Goal: Task Accomplishment & Management: Complete application form

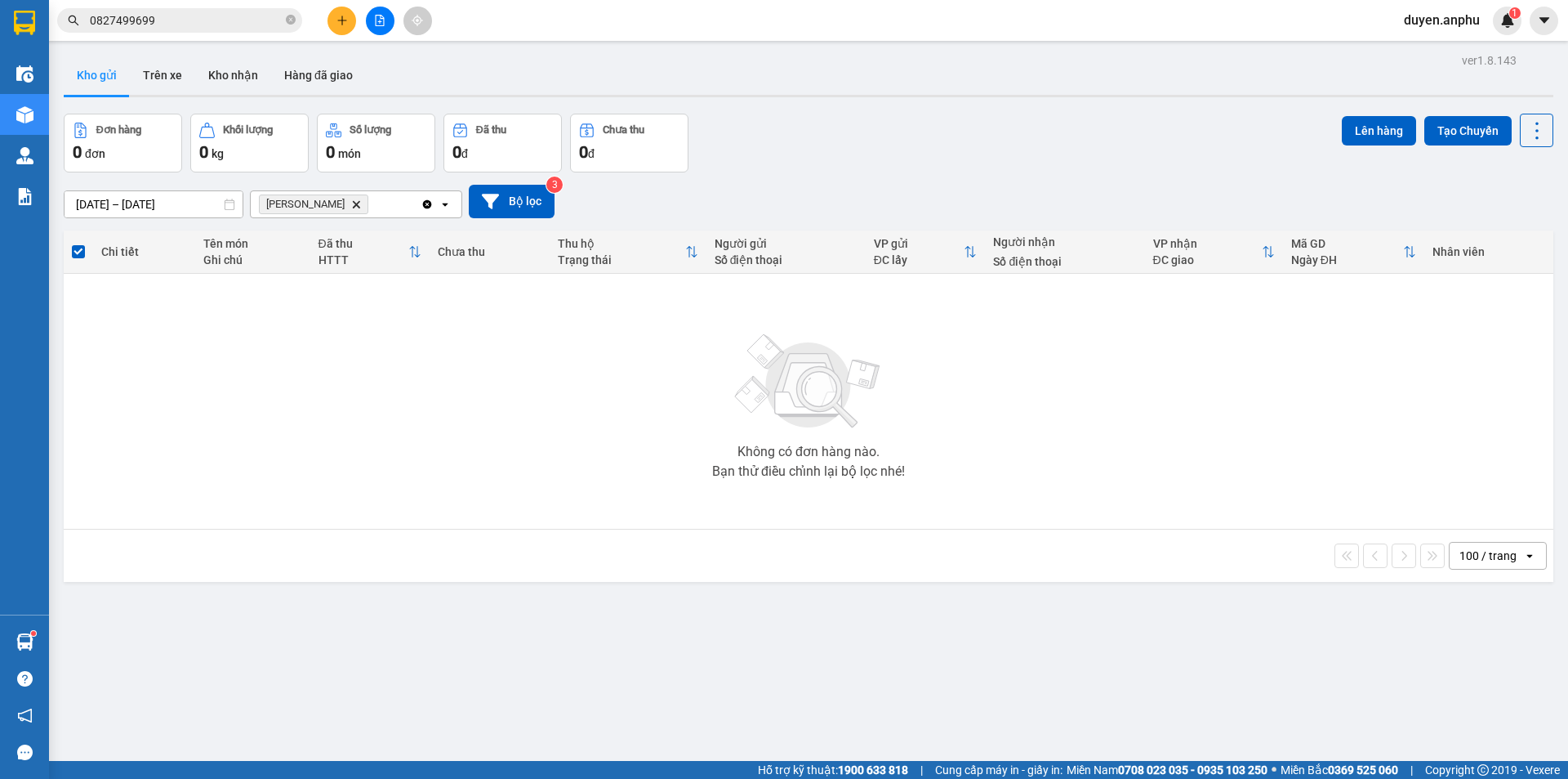
drag, startPoint x: 0, startPoint y: 0, endPoint x: 331, endPoint y: 26, distance: 332.0
click at [331, 26] on button at bounding box center [342, 21] width 29 height 29
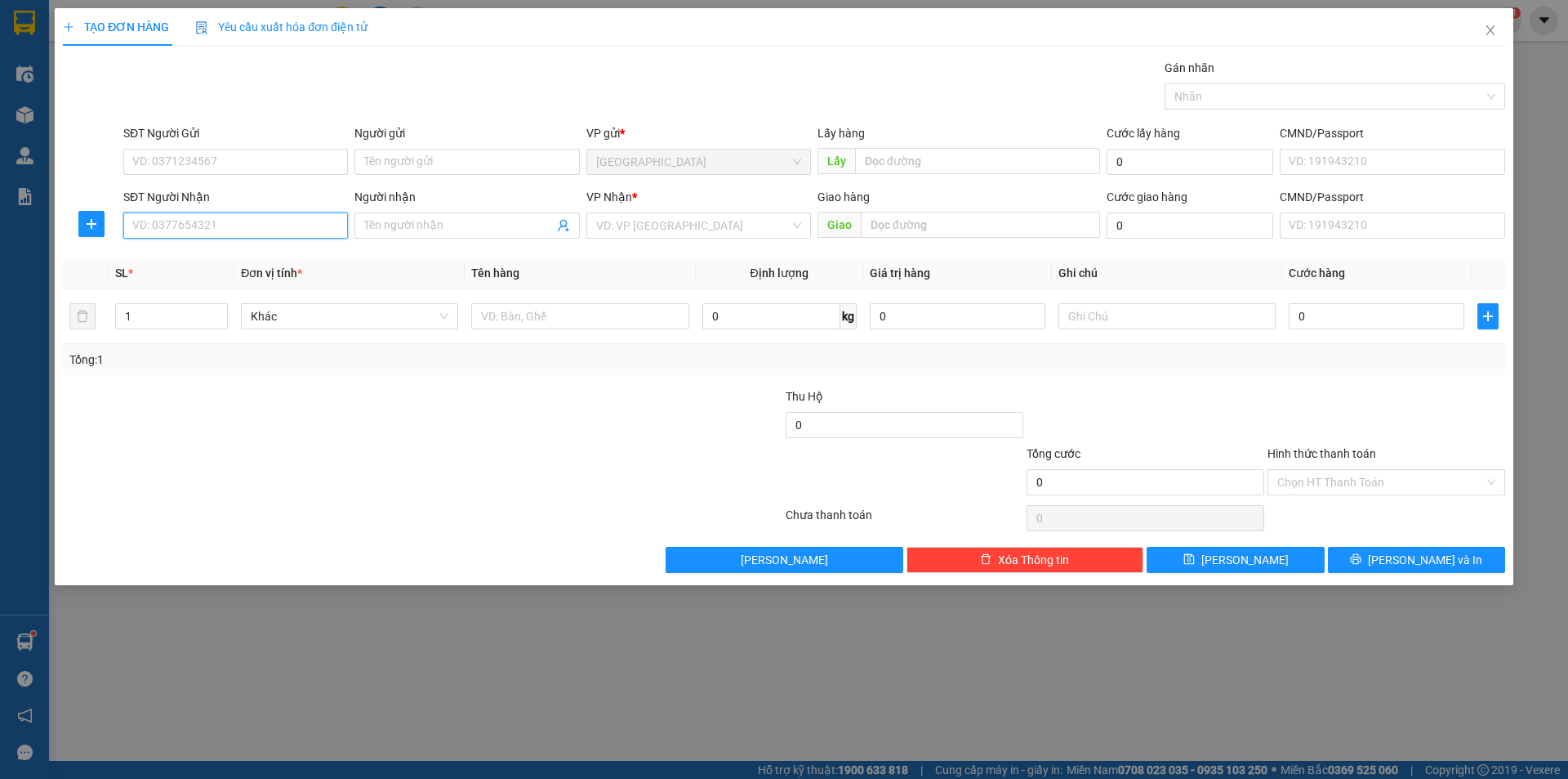
click at [178, 228] on input "SĐT Người Nhận" at bounding box center [235, 225] width 225 height 26
click at [209, 258] on div "0938081238 - Trâm" at bounding box center [235, 258] width 205 height 18
type input "0938081238"
type input "Trâm"
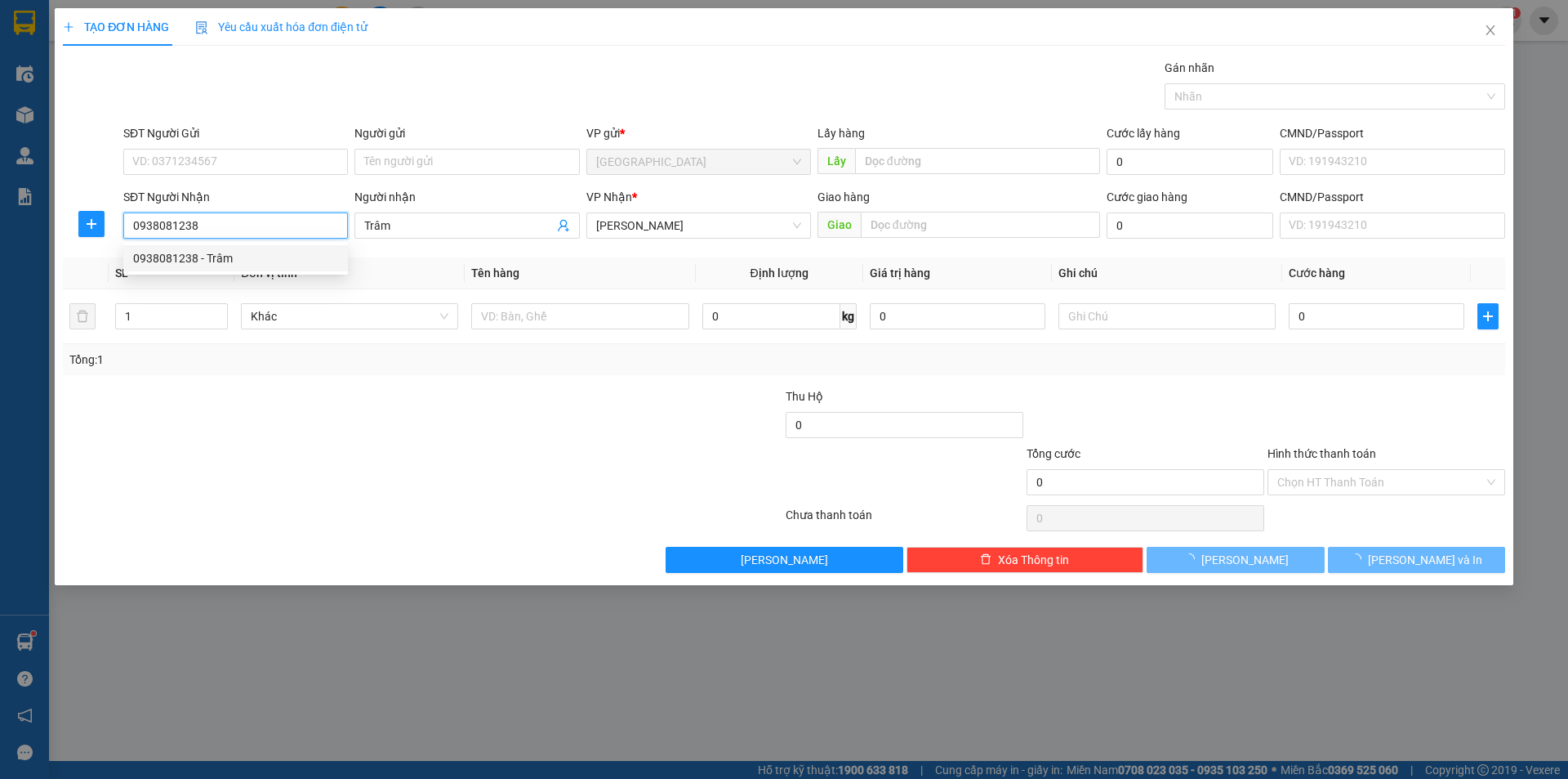
type input "100.000"
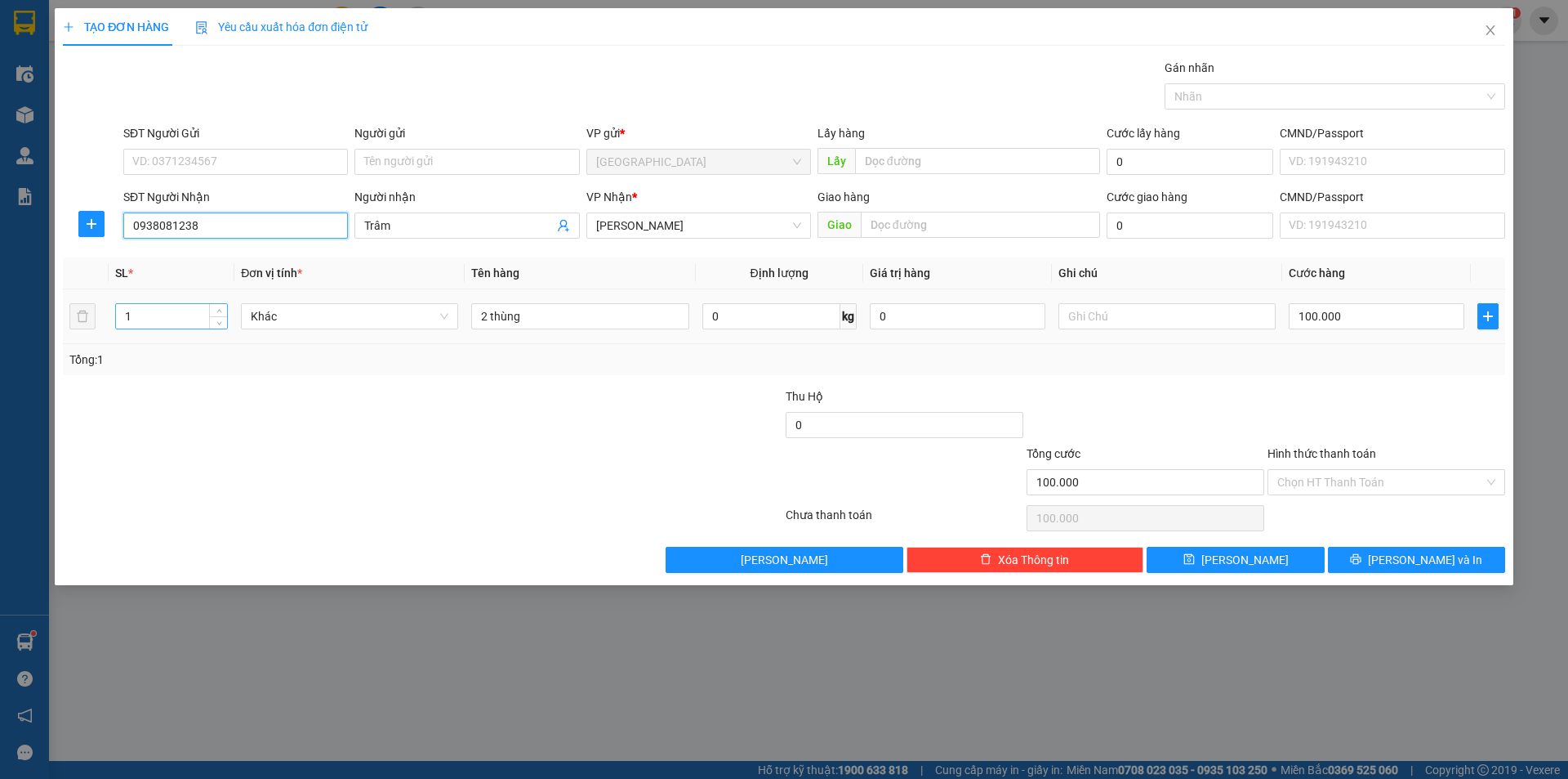
type input "0938081238"
drag, startPoint x: 157, startPoint y: 307, endPoint x: 0, endPoint y: 381, distance: 173.6
click at [0, 376] on div "TẠO ĐƠN HÀNG Yêu cầu xuất hóa đơn điện tử Transit Pickup Surcharge Ids Transit …" at bounding box center [784, 390] width 1568 height 779
click at [495, 321] on input "2 thùng" at bounding box center [579, 316] width 217 height 26
drag, startPoint x: 487, startPoint y: 319, endPoint x: 446, endPoint y: 323, distance: 41.2
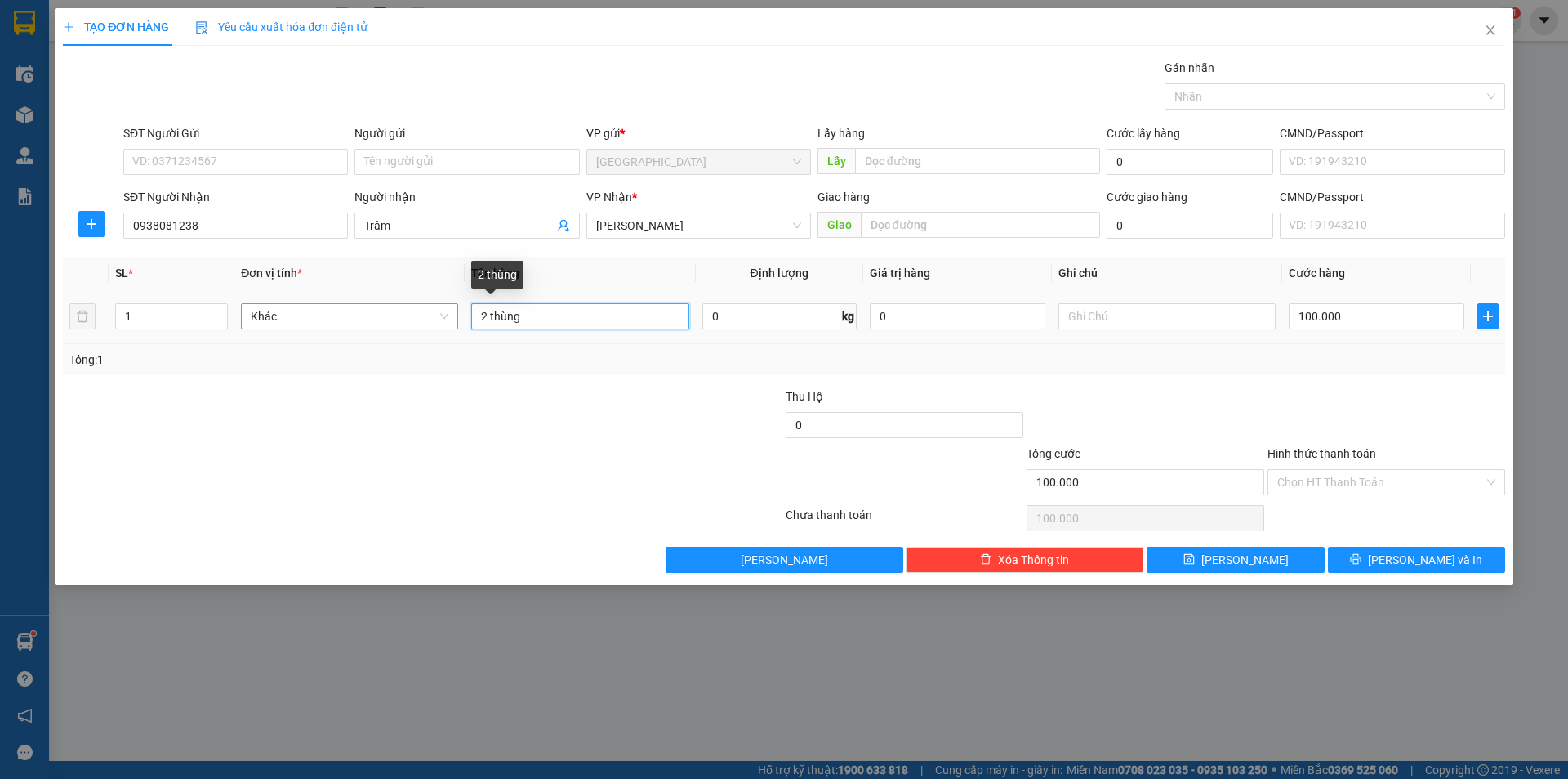
click at [447, 324] on tr "1 Khác 2 thùng 0 kg 0 100.000" at bounding box center [783, 316] width 1442 height 55
type input "1 thùng"
click at [1368, 321] on input "100.000" at bounding box center [1376, 316] width 175 height 26
type input "5"
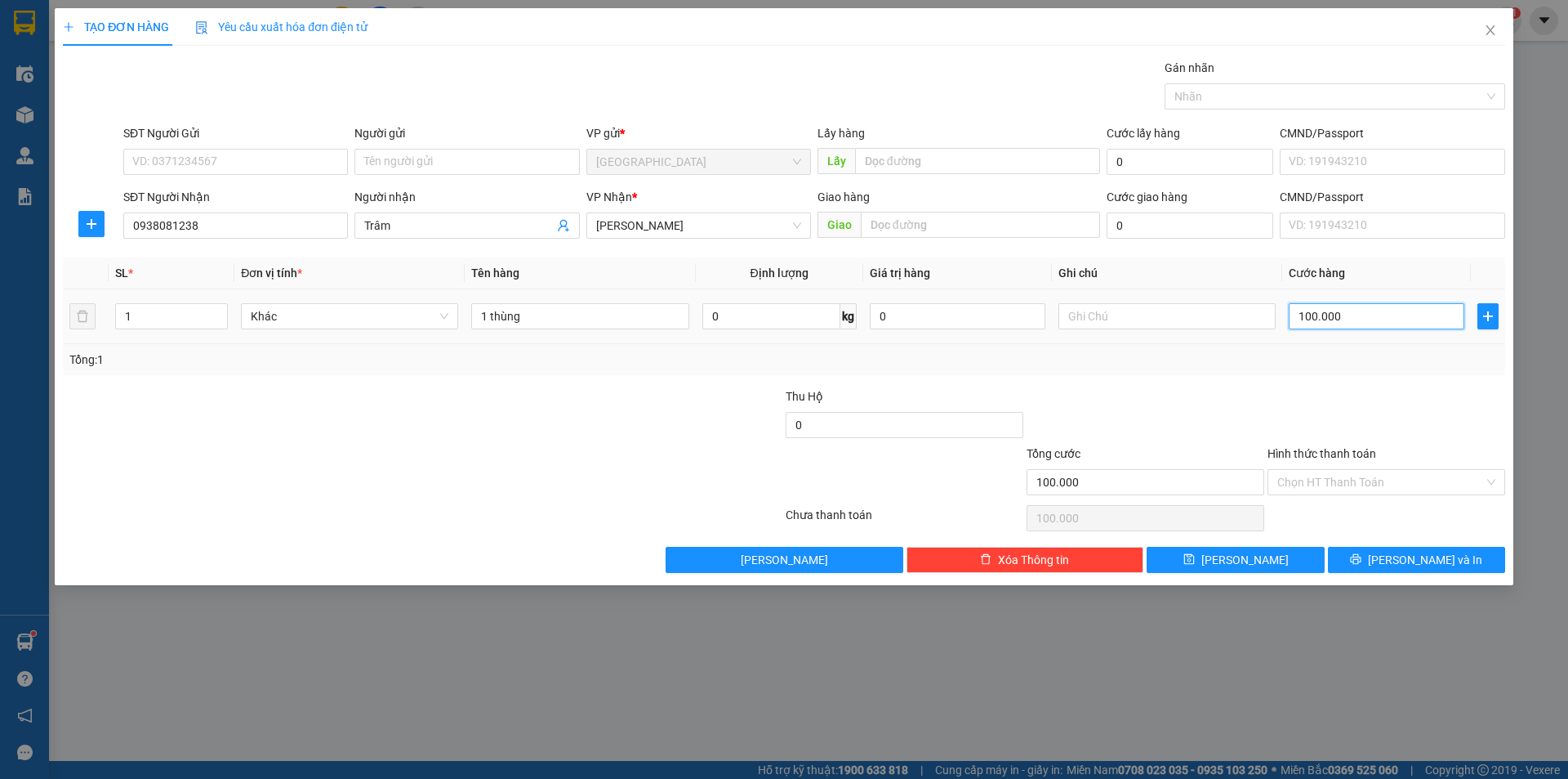
type input "5"
type input "50"
type input "50.000"
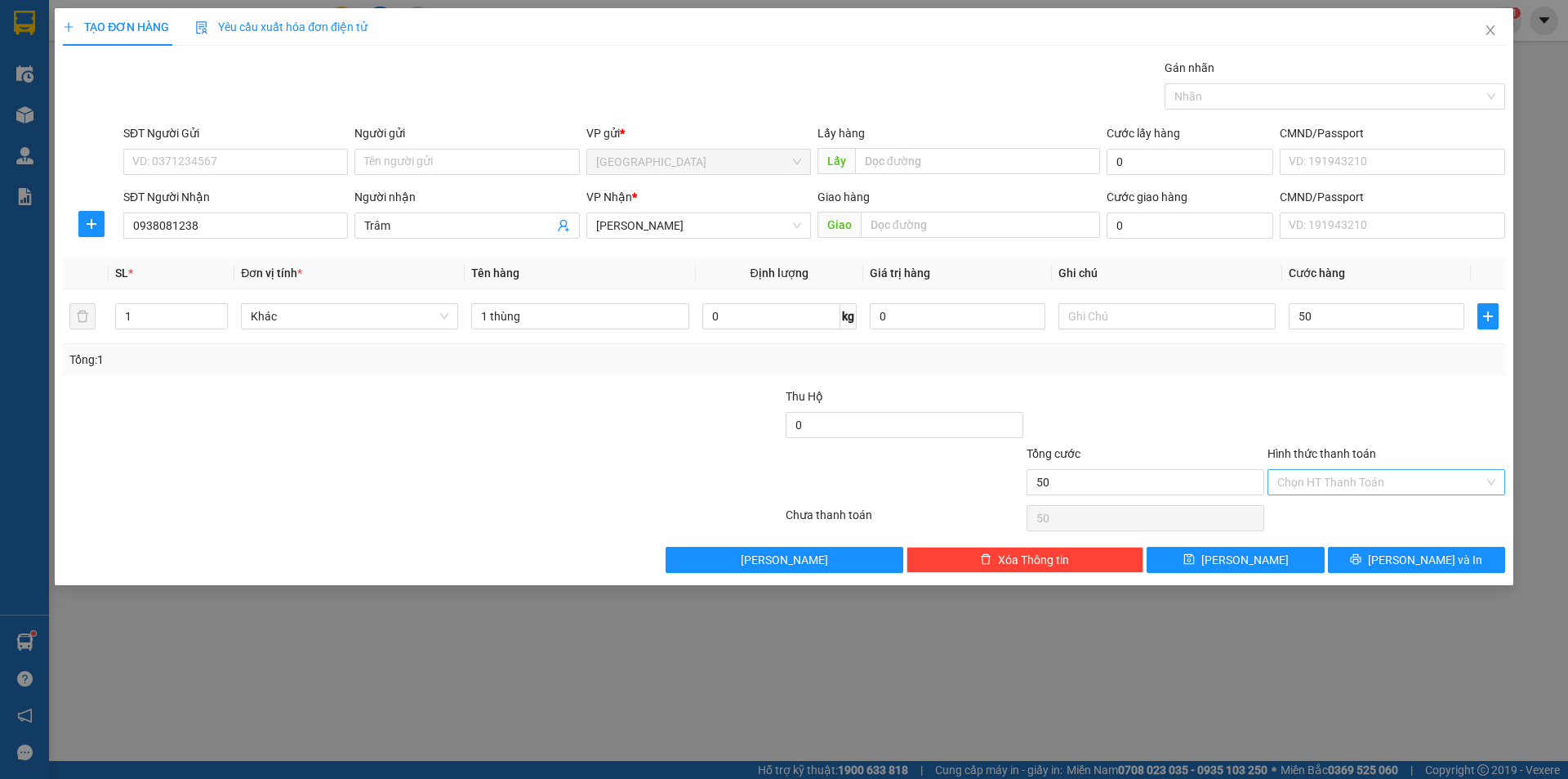
type input "50.000"
click at [1316, 470] on input "Hình thức thanh toán" at bounding box center [1380, 482] width 207 height 24
click at [1317, 504] on div "Tại văn phòng" at bounding box center [1386, 514] width 238 height 26
type input "0"
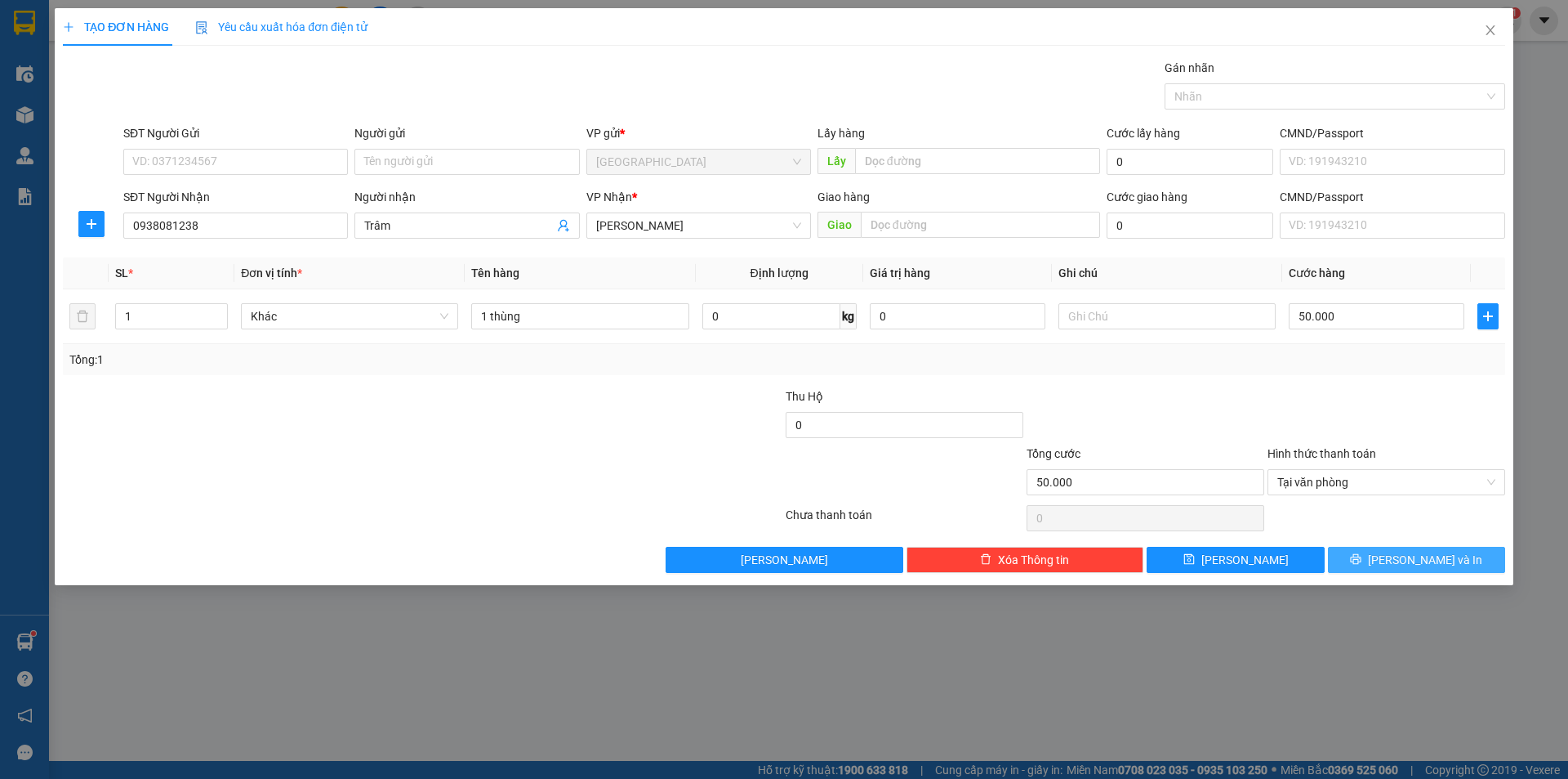
click at [1364, 549] on button "[PERSON_NAME] và In" at bounding box center [1417, 559] width 177 height 26
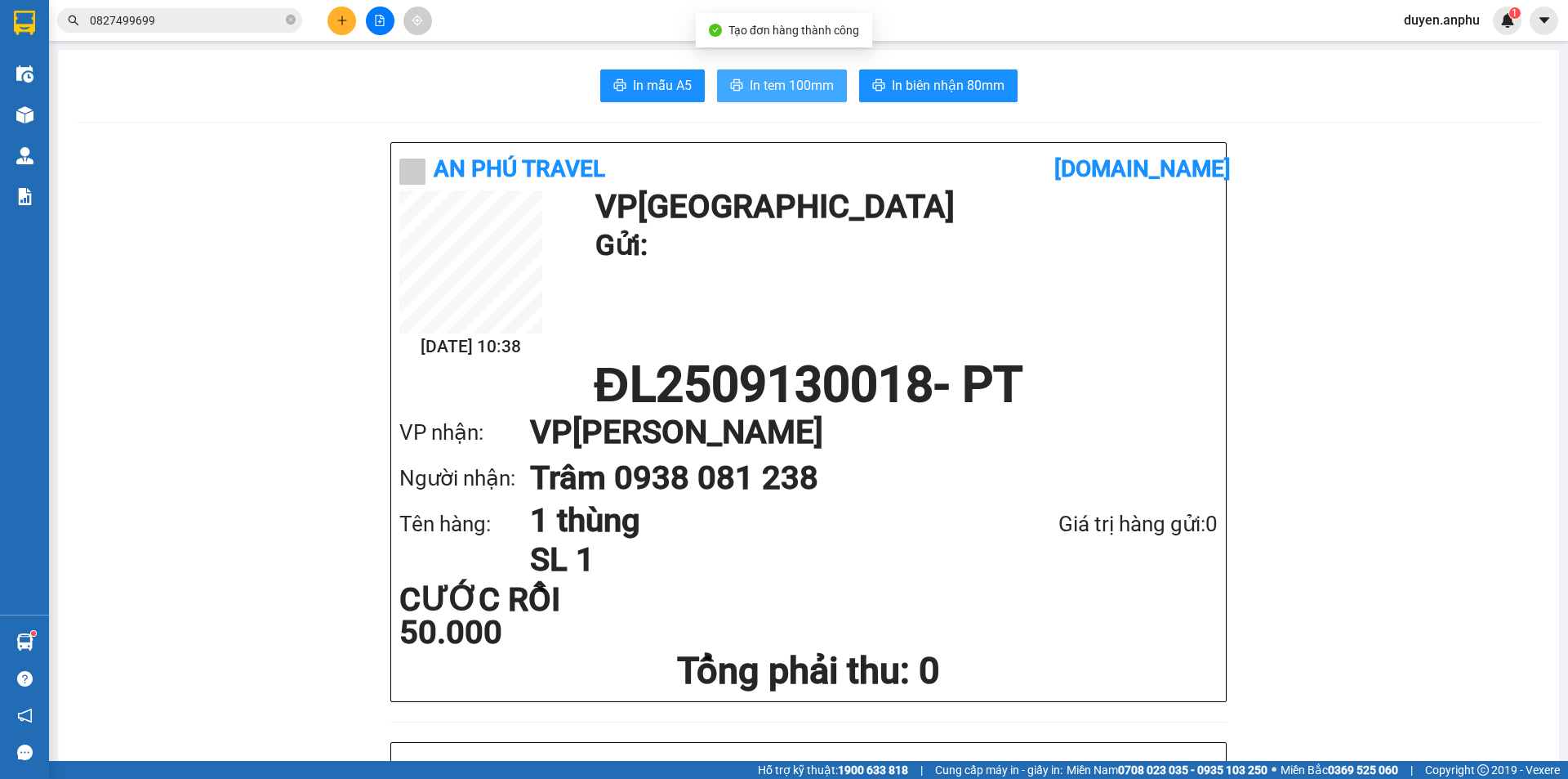
click at [778, 97] on button "In tem 100mm" at bounding box center [781, 86] width 130 height 32
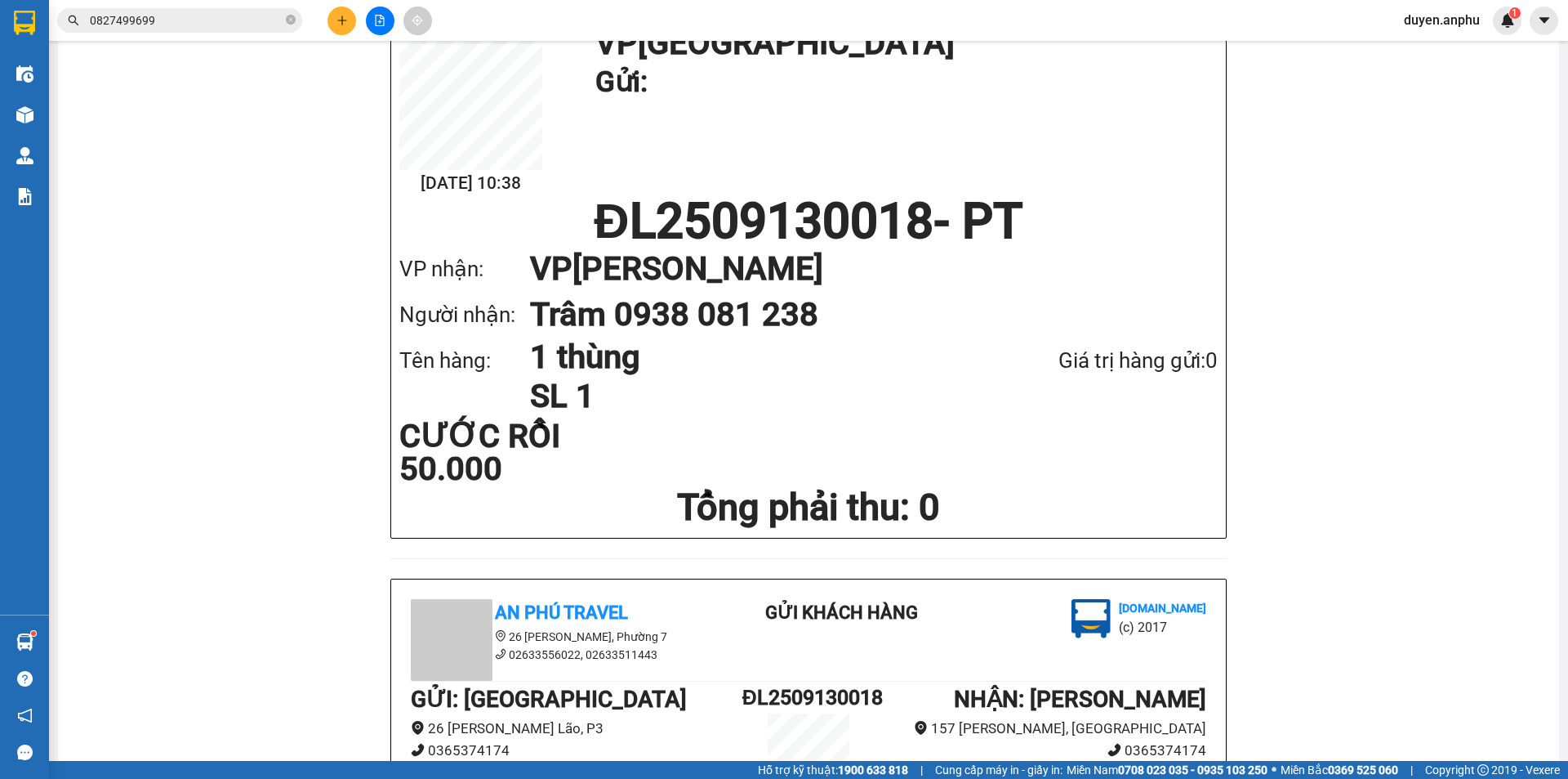
click at [343, 24] on icon "plus" at bounding box center [342, 20] width 12 height 12
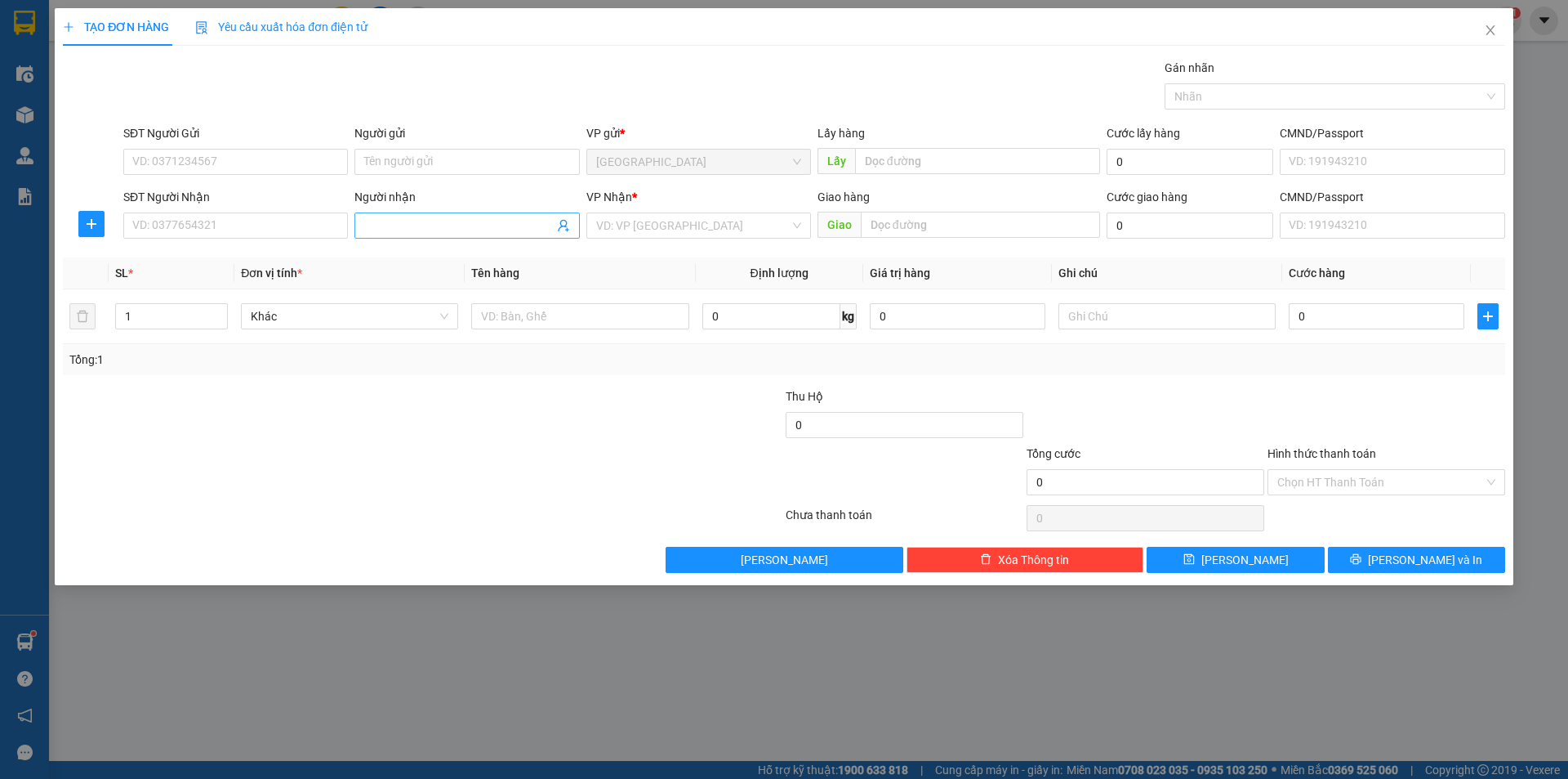
click at [456, 234] on input "Người nhận" at bounding box center [458, 226] width 189 height 18
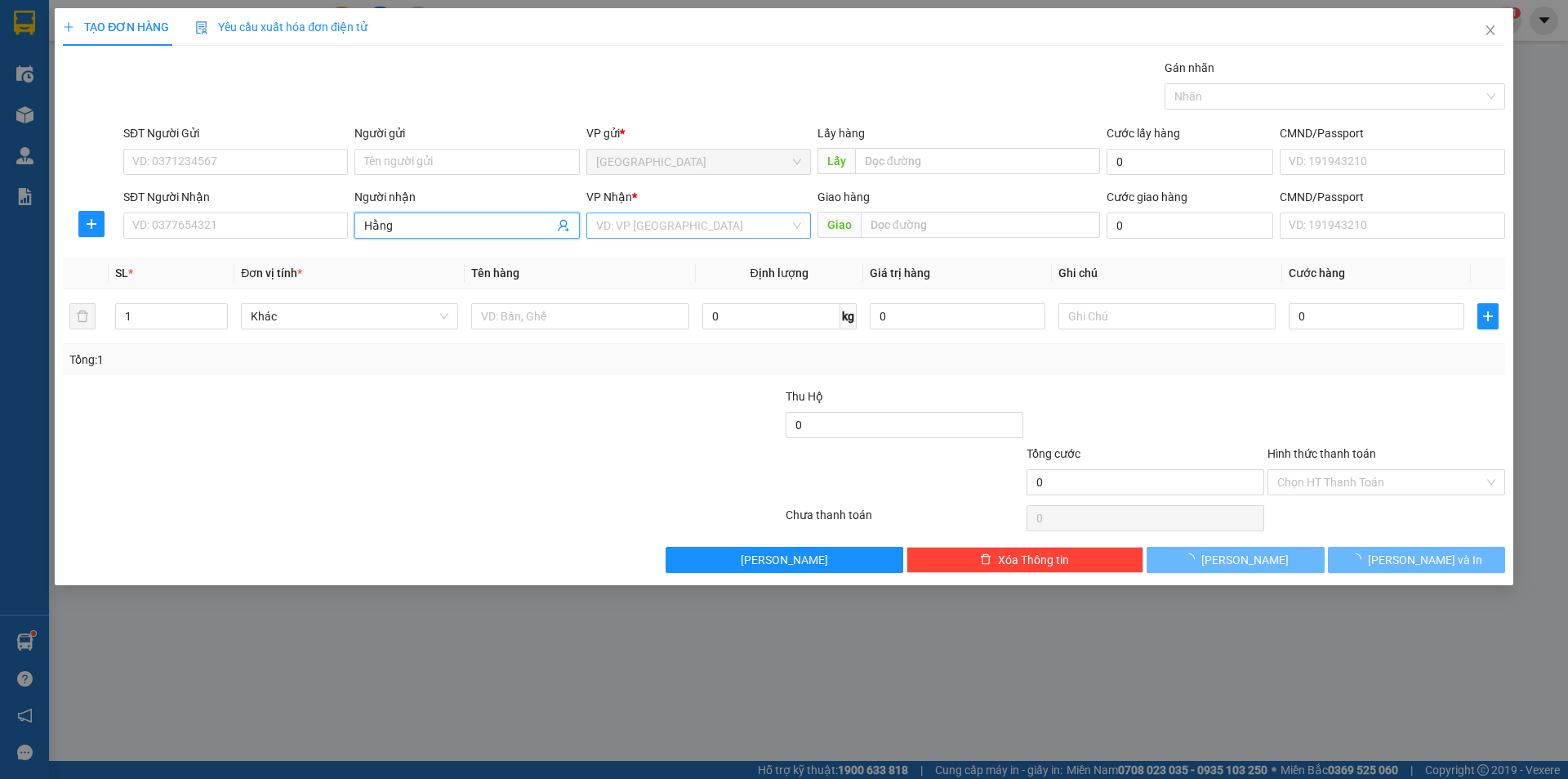
type input "Hằng"
click at [667, 234] on input "search" at bounding box center [693, 225] width 193 height 24
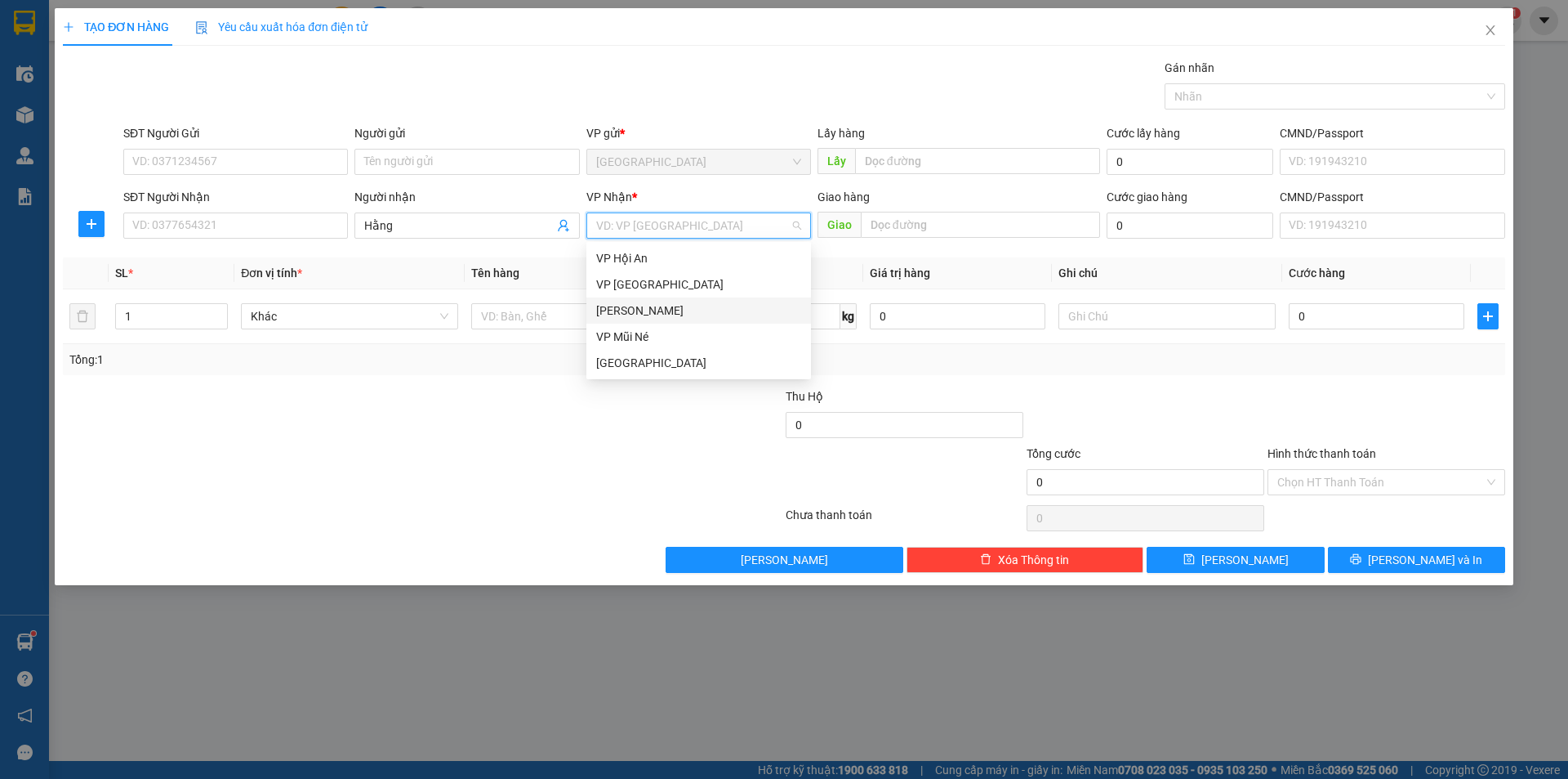
click at [639, 311] on div "[PERSON_NAME]" at bounding box center [698, 311] width 205 height 18
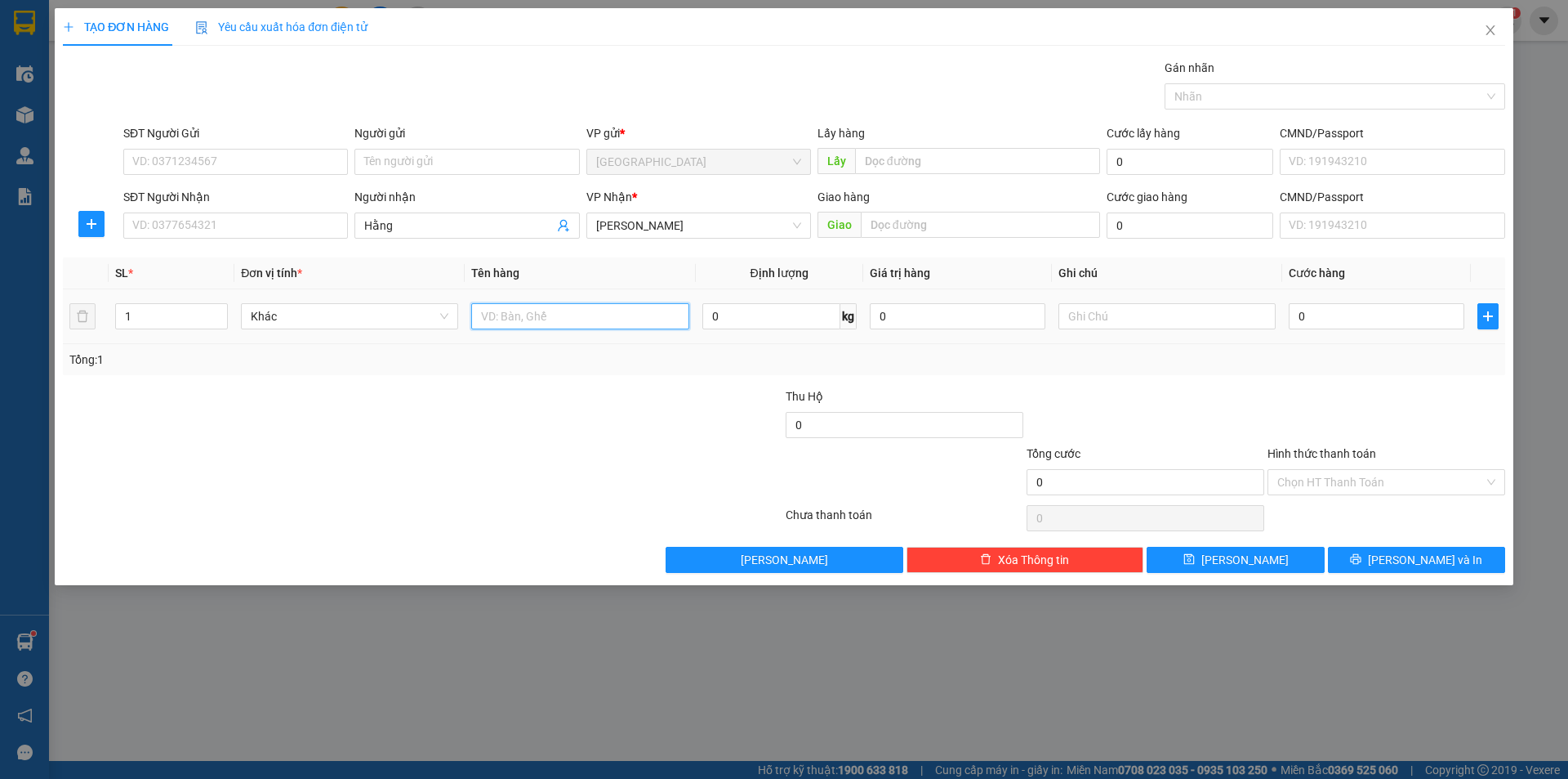
click at [571, 311] on input "text" at bounding box center [579, 316] width 217 height 26
type input "dâu"
type input "4"
type input "3"
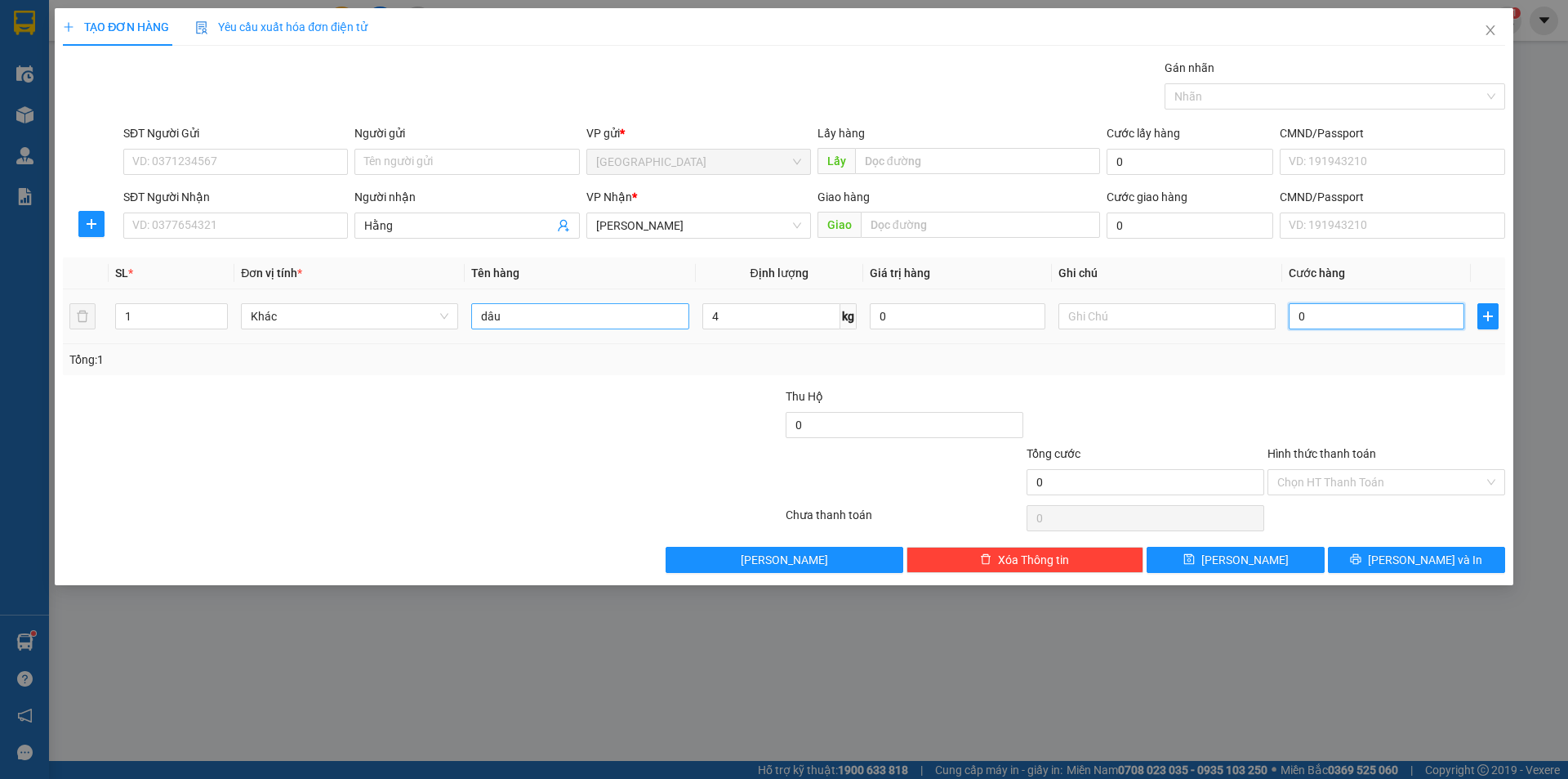
type input "3"
type input "30"
type input "30.000"
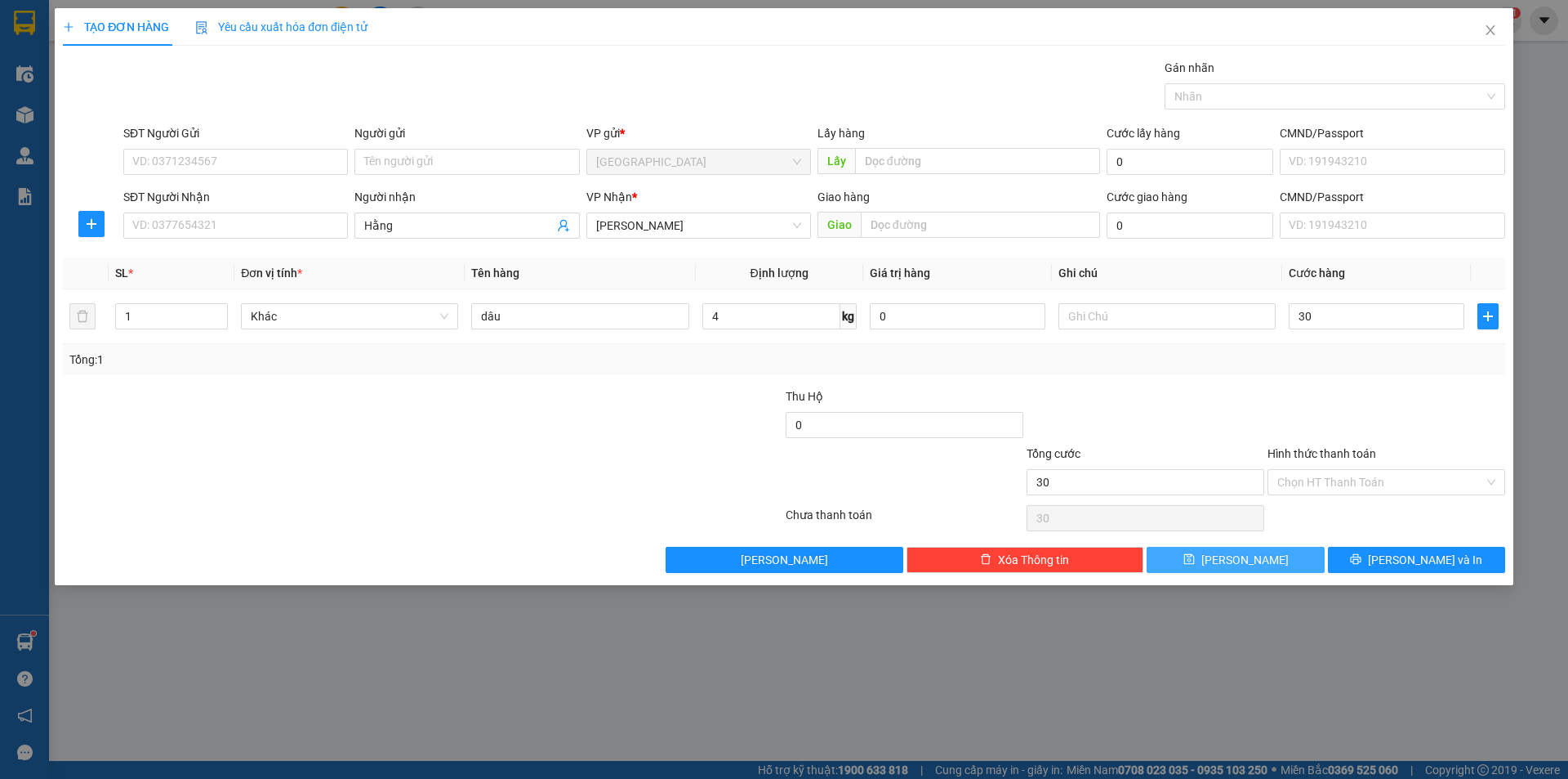
type input "30.000"
click at [1240, 552] on span "[PERSON_NAME]" at bounding box center [1245, 560] width 88 height 18
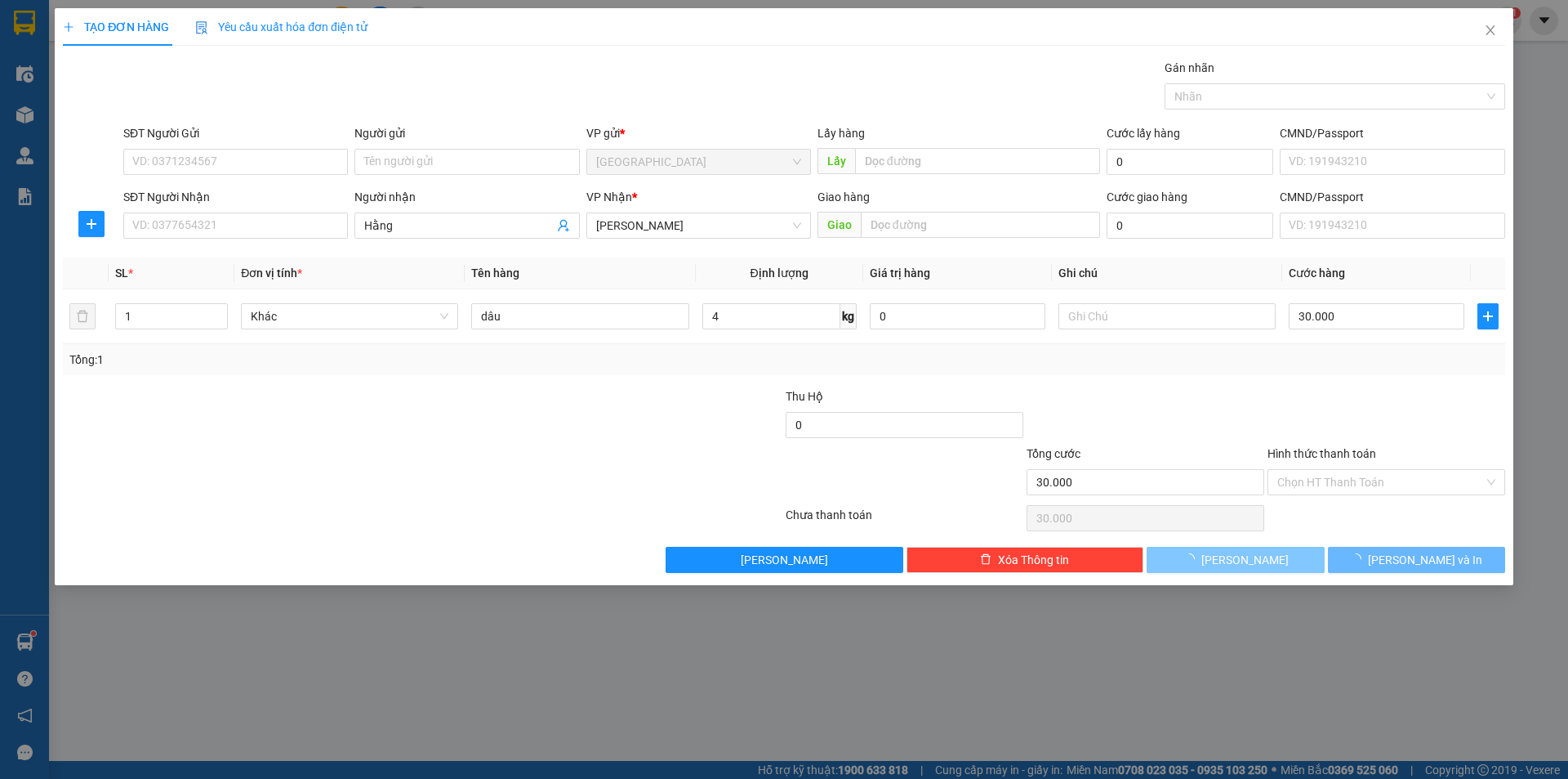
type input "0"
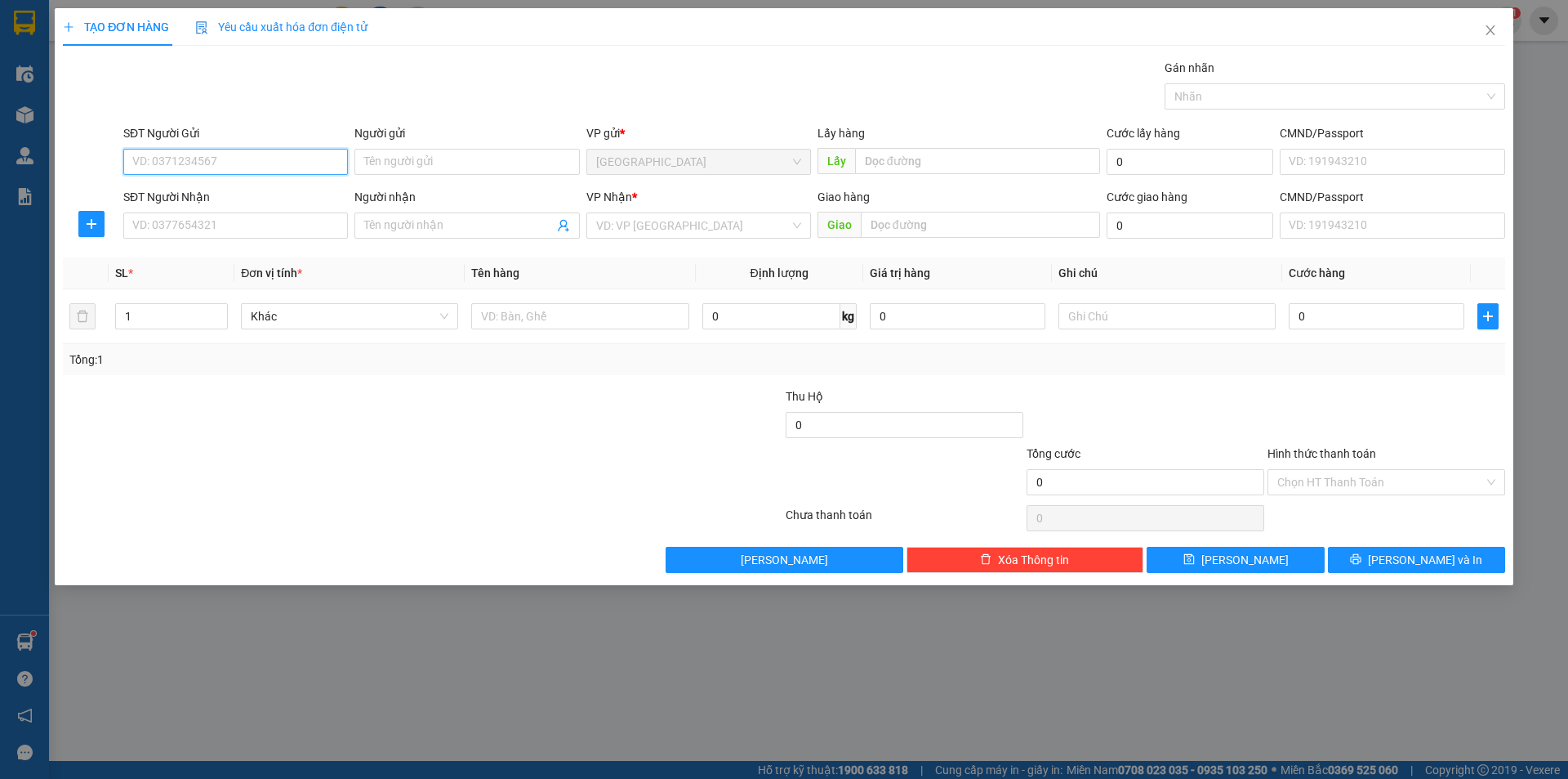
click at [228, 163] on input "SĐT Người Gửi" at bounding box center [235, 161] width 225 height 26
type input "0971417390"
click at [217, 198] on div "0971417390 - kha" at bounding box center [235, 194] width 205 height 18
type input "kha"
type input "0327041825"
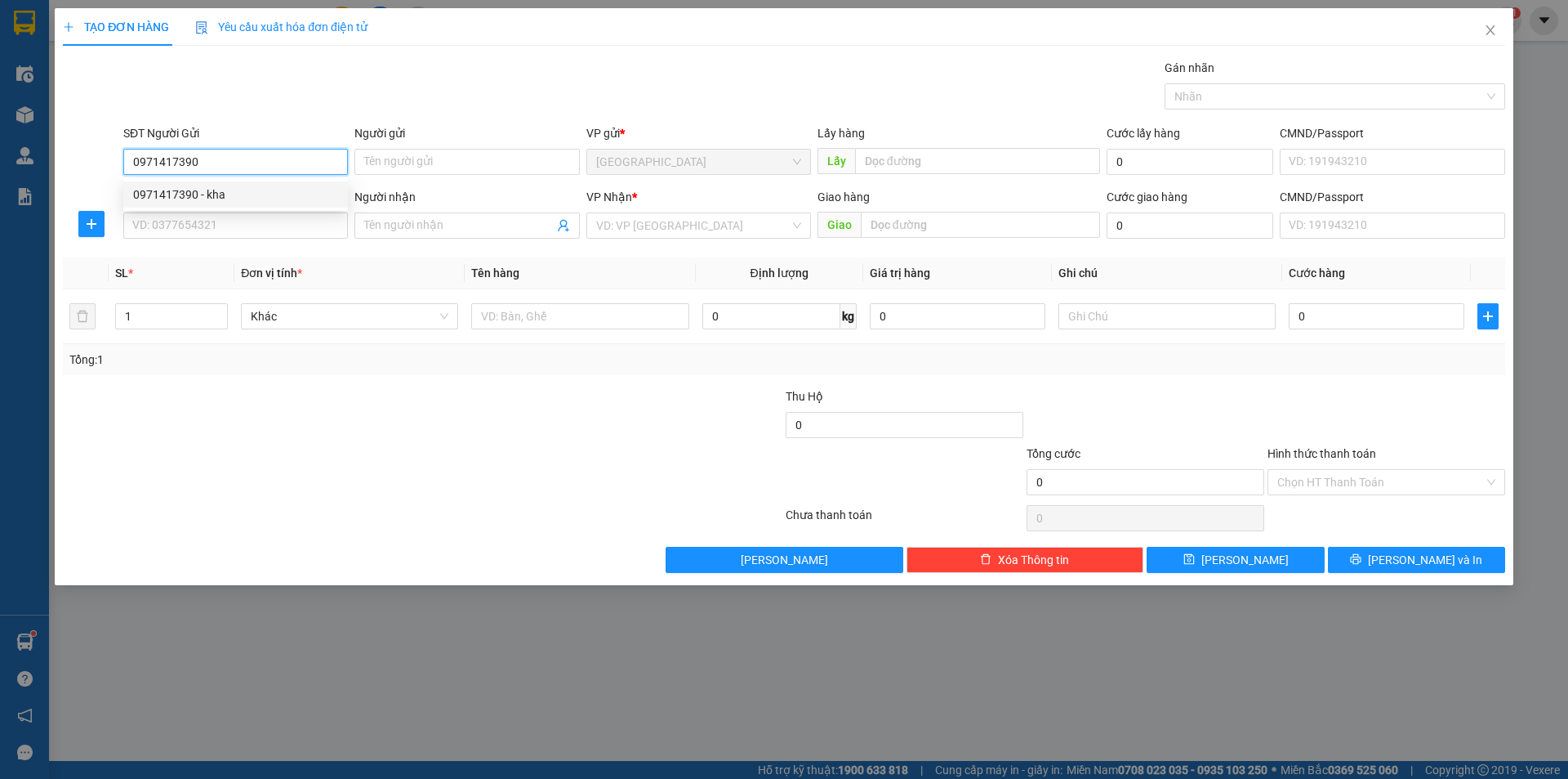
type input "[PERSON_NAME]"
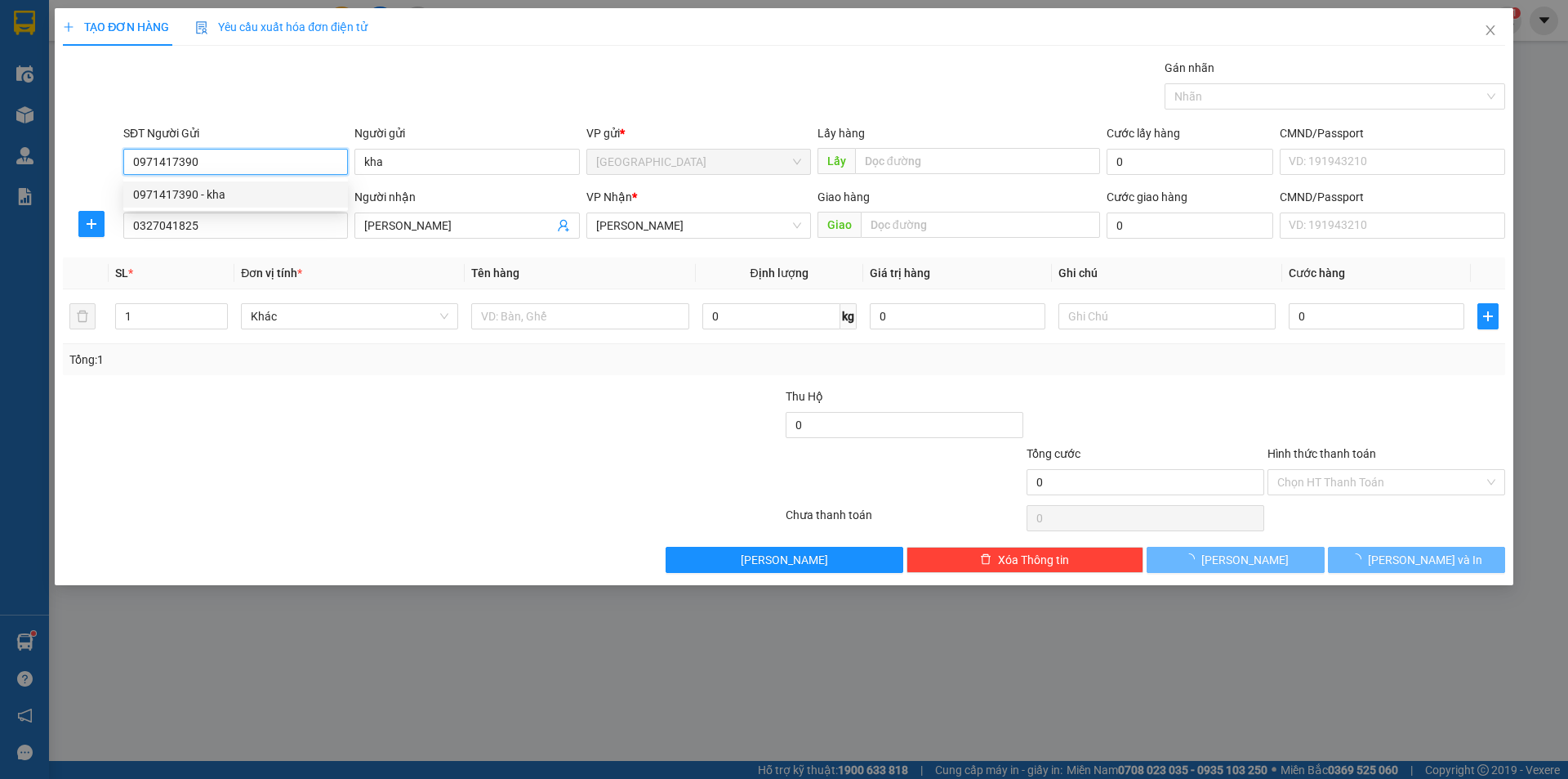
type input "40.000"
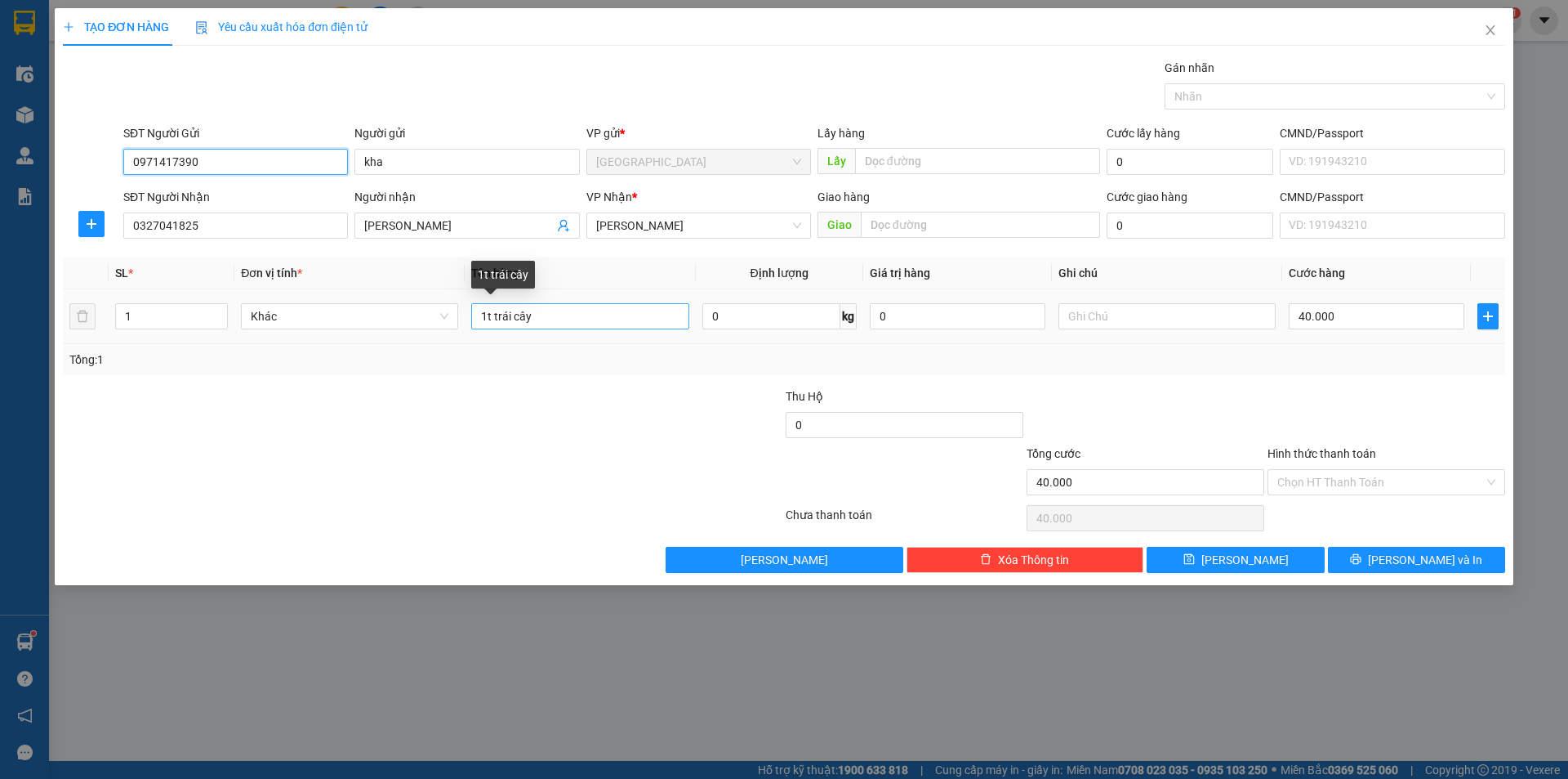
type input "0971417390"
click at [561, 318] on input "1t trái cây" at bounding box center [579, 316] width 217 height 26
click at [497, 312] on input "1t tbơ" at bounding box center [579, 316] width 217 height 26
type input "1t bơ"
click at [1348, 484] on input "Hình thức thanh toán" at bounding box center [1380, 482] width 207 height 24
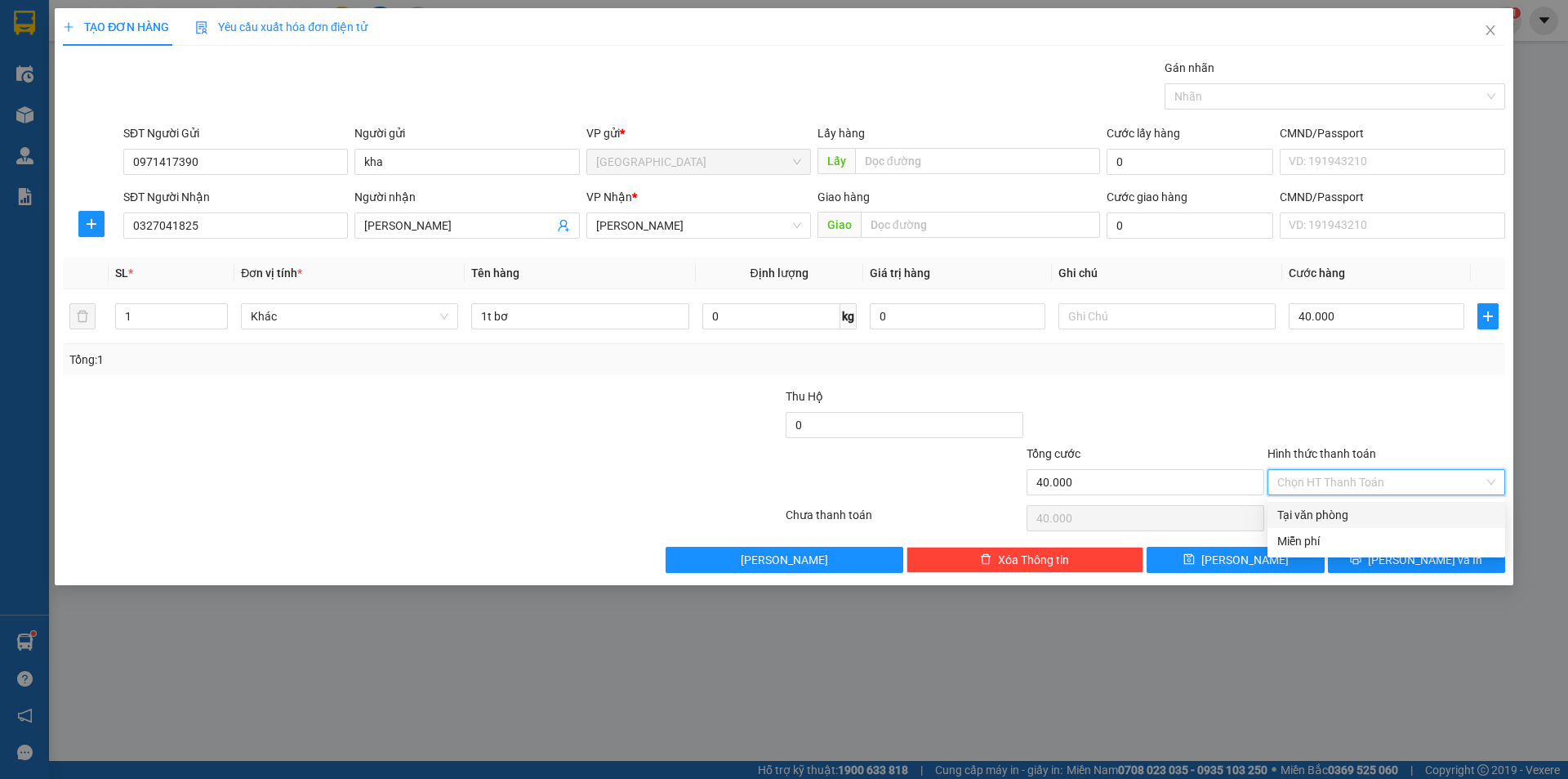
click at [1326, 507] on div "Tại văn phòng" at bounding box center [1386, 515] width 218 height 18
type input "0"
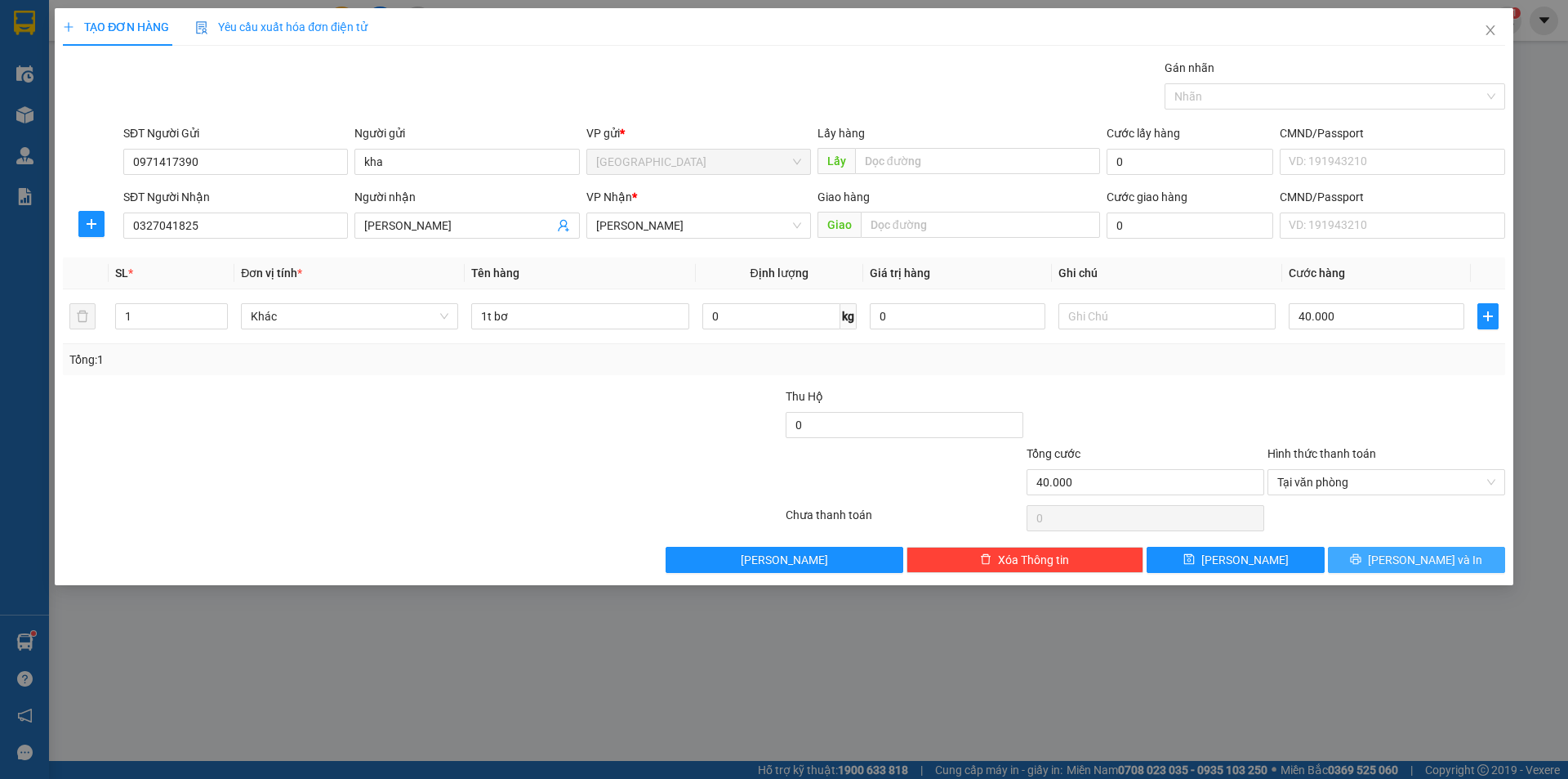
click at [1361, 556] on icon "printer" at bounding box center [1355, 559] width 12 height 12
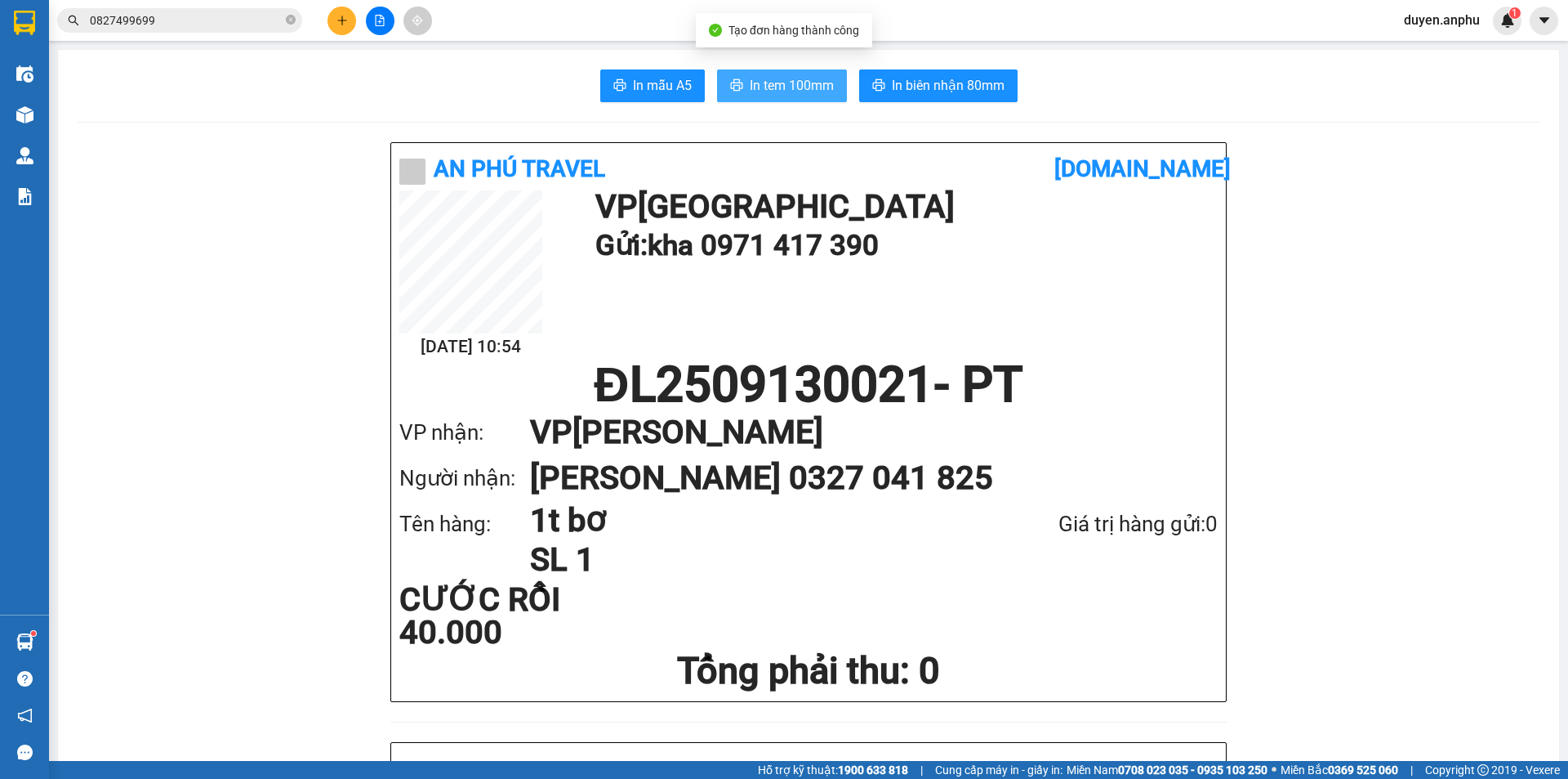
click at [780, 86] on span "In tem 100mm" at bounding box center [792, 85] width 84 height 21
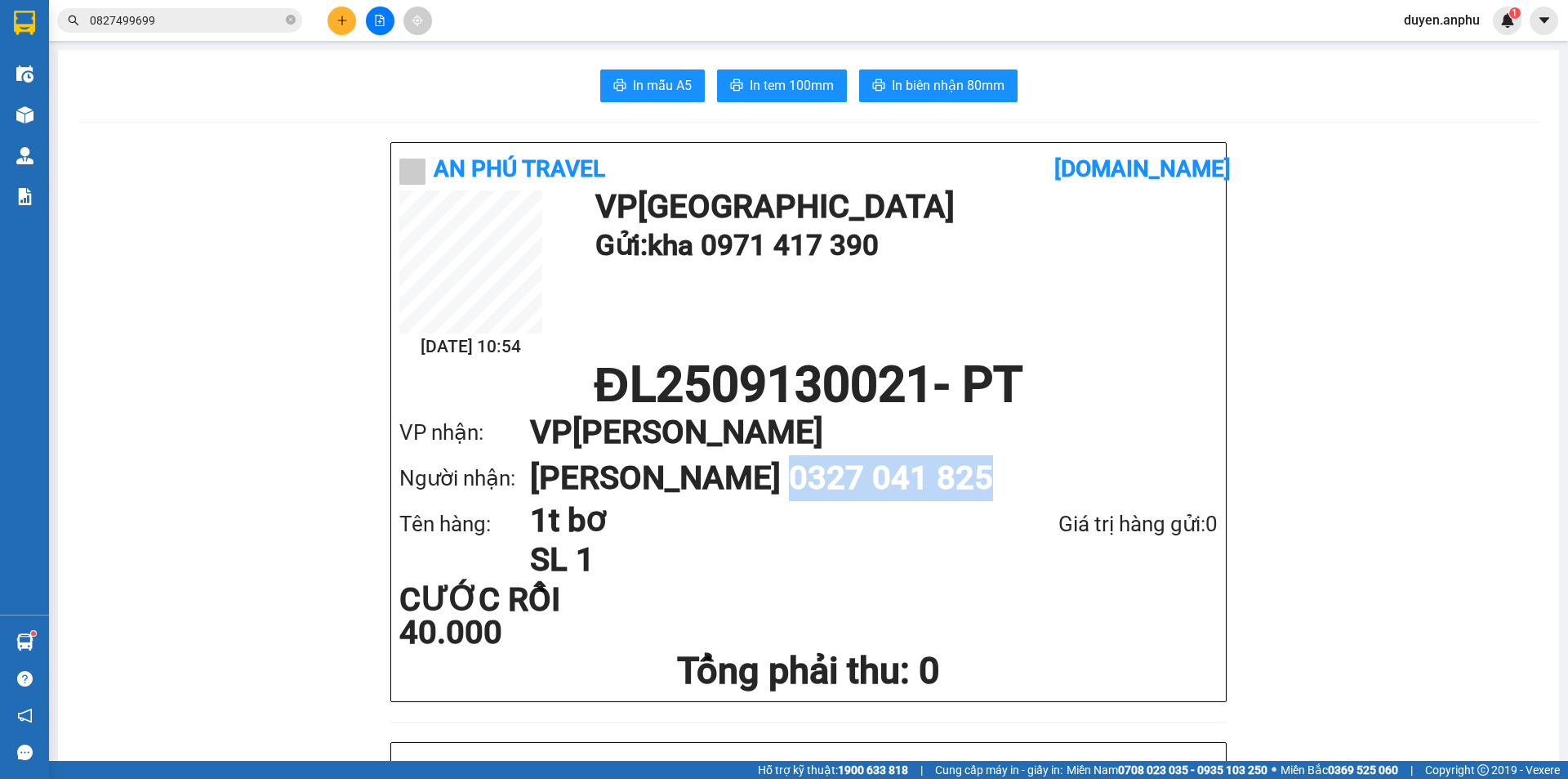
drag, startPoint x: 743, startPoint y: 480, endPoint x: 948, endPoint y: 484, distance: 205.0
click at [948, 484] on h1 "[PERSON_NAME] 0327 041 825" at bounding box center [857, 477] width 655 height 46
copy h1 "0327 041 825"
click at [163, 23] on input "0827499699" at bounding box center [185, 21] width 192 height 18
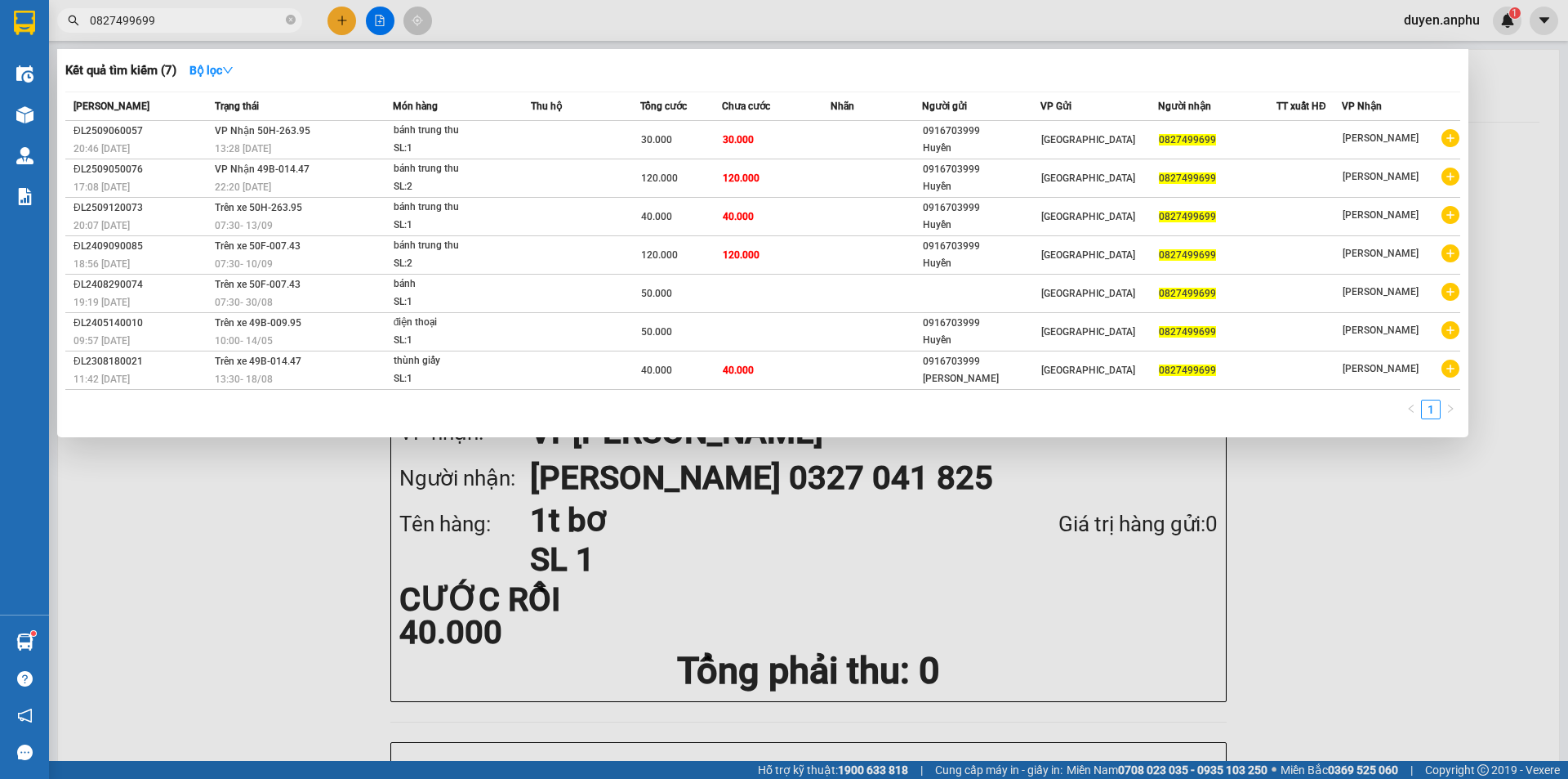
drag, startPoint x: 163, startPoint y: 23, endPoint x: 80, endPoint y: 34, distance: 83.7
click at [80, 34] on div "Kết quả tìm kiếm ( 7 ) Bộ lọc Mã ĐH Trạng thái Món hàng Thu hộ Tổng cước Chưa c…" at bounding box center [159, 21] width 319 height 29
paste input "327 041 825"
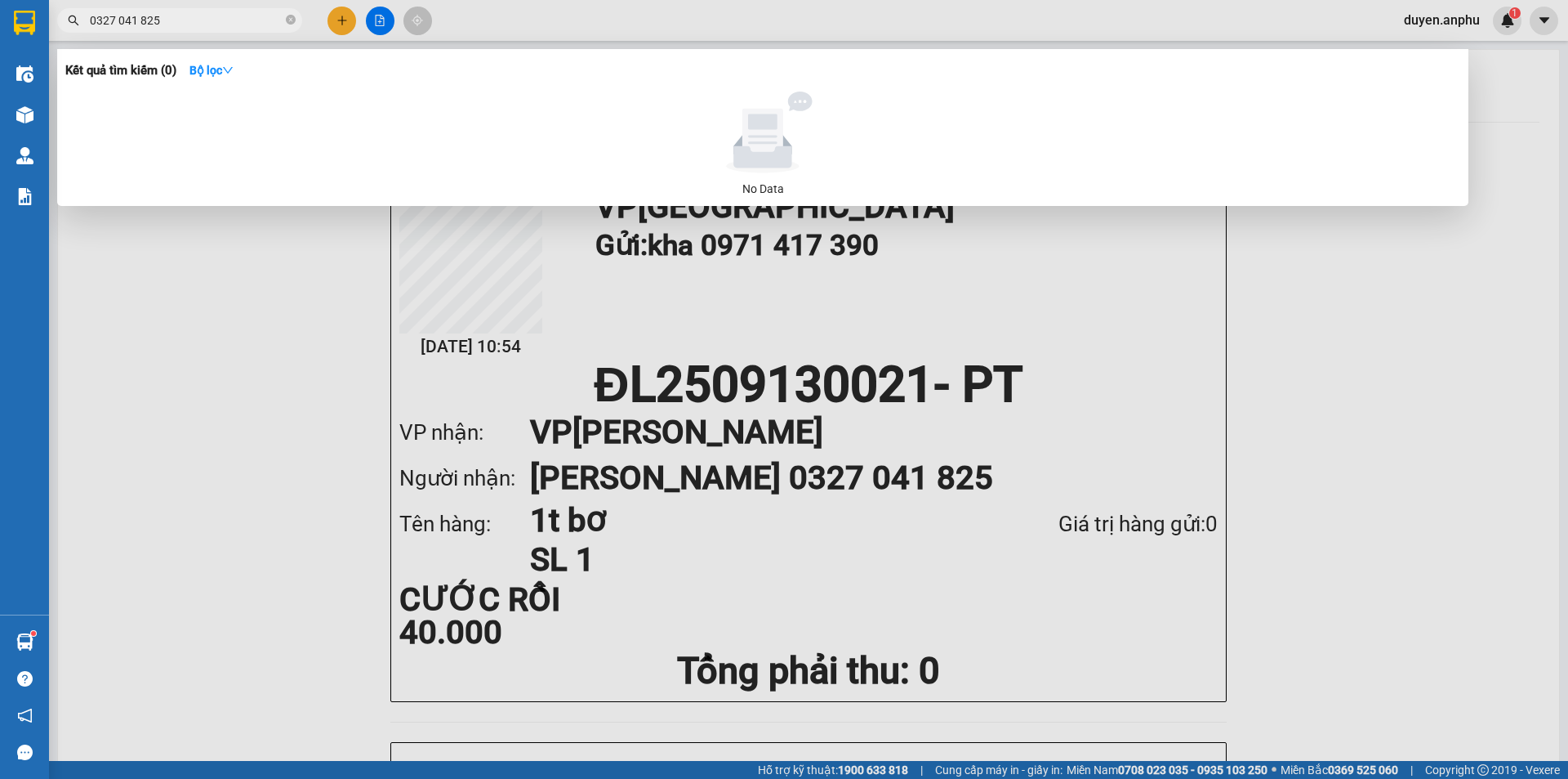
click at [139, 23] on input "0327 041 825" at bounding box center [185, 21] width 192 height 18
click at [118, 21] on input "0327 041825" at bounding box center [185, 21] width 192 height 18
click at [115, 23] on input "0327 041825" at bounding box center [185, 21] width 192 height 18
drag, startPoint x: 118, startPoint y: 23, endPoint x: 170, endPoint y: 21, distance: 52.0
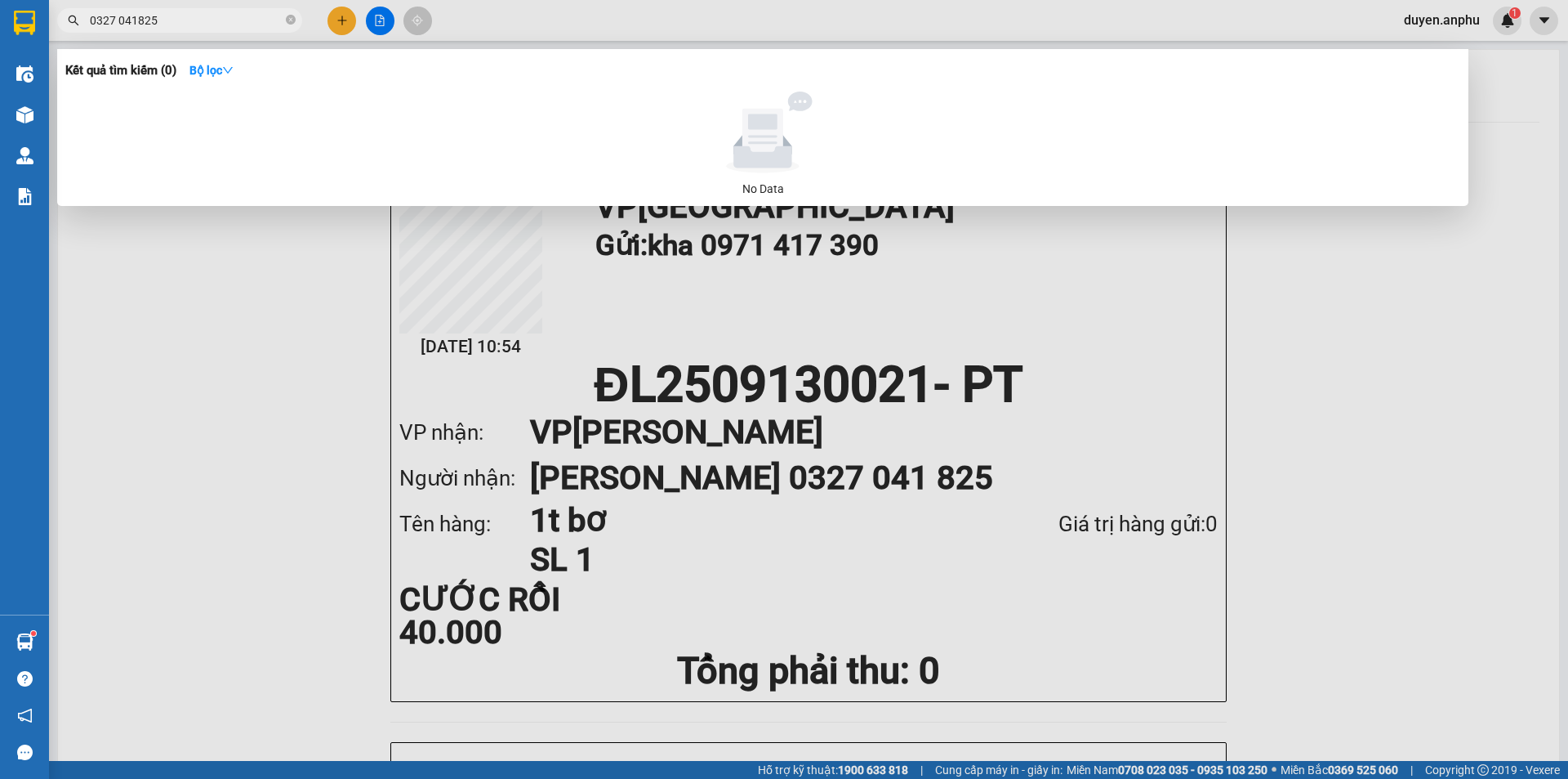
click at [134, 23] on input "0327 041825" at bounding box center [185, 21] width 192 height 18
drag, startPoint x: 100, startPoint y: 22, endPoint x: 125, endPoint y: 24, distance: 25.1
click at [116, 24] on input "0327 041825" at bounding box center [185, 21] width 192 height 18
click at [115, 21] on input "0327 041825" at bounding box center [185, 21] width 192 height 18
click at [117, 21] on input "0327 041825" at bounding box center [185, 21] width 192 height 18
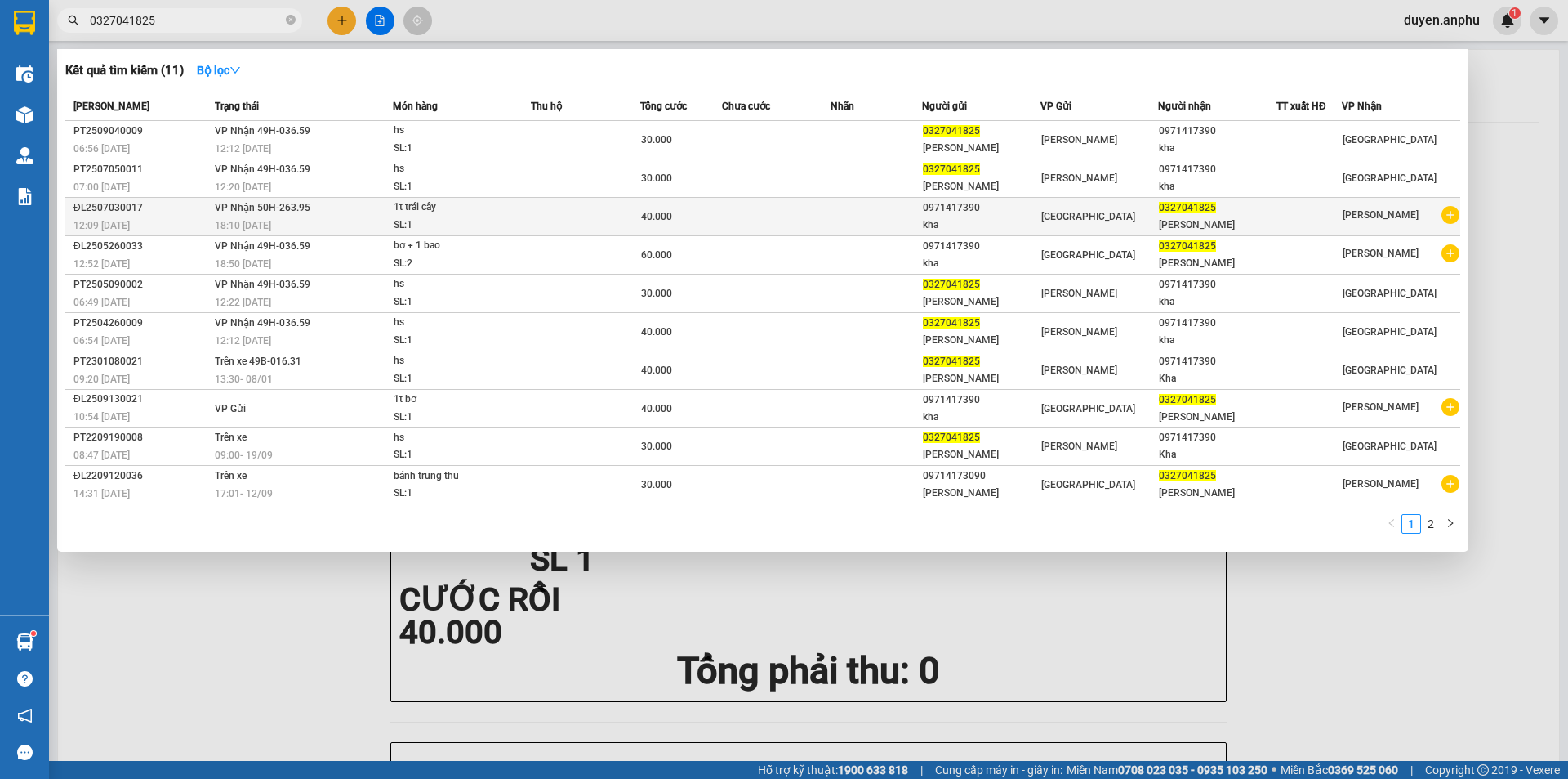
type input "0327041825"
click at [427, 204] on div "1t trái cây" at bounding box center [455, 208] width 123 height 18
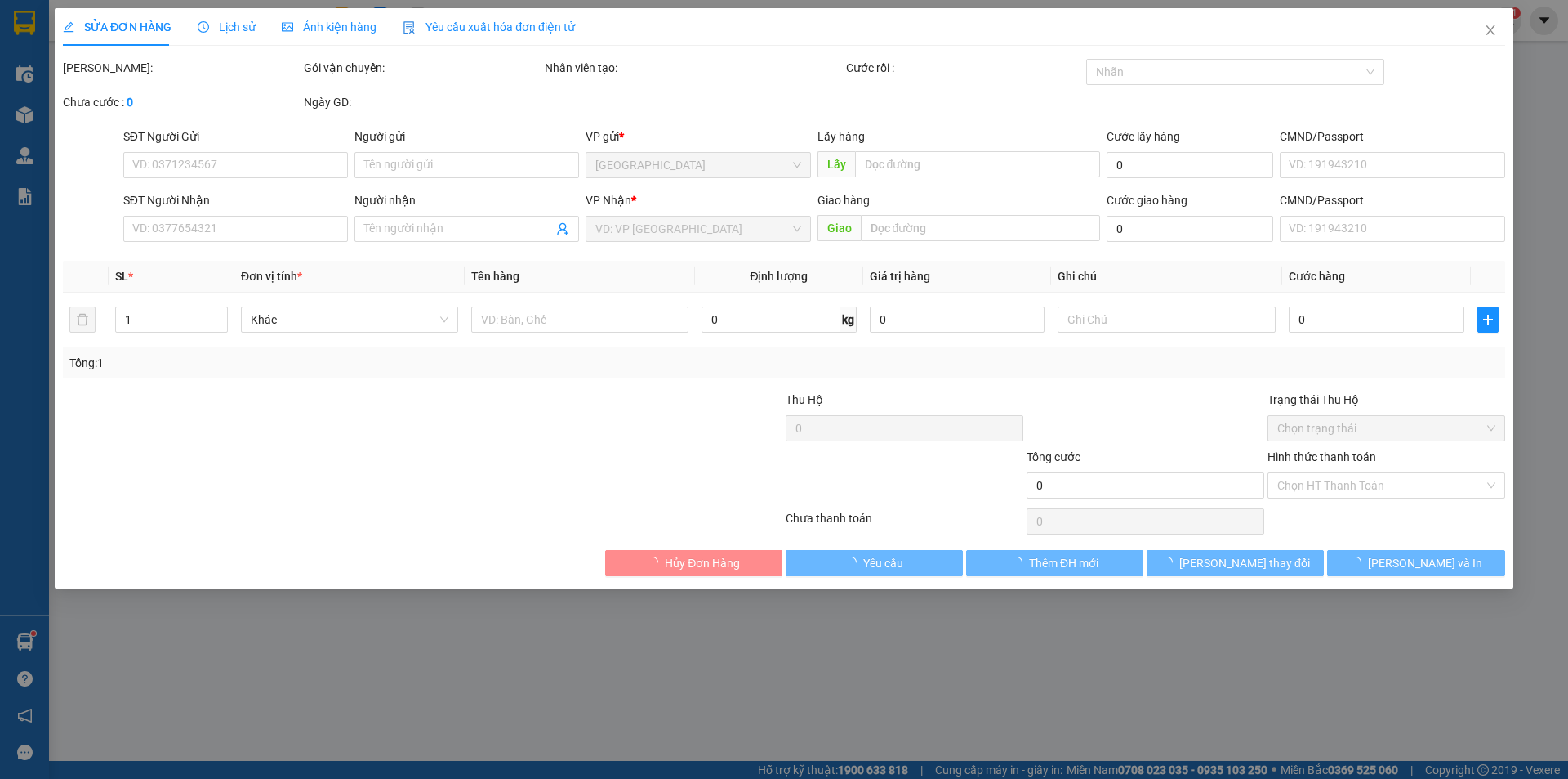
type input "0971417390"
type input "kha"
type input "0327041825"
type input "[PERSON_NAME]"
type input "40.000"
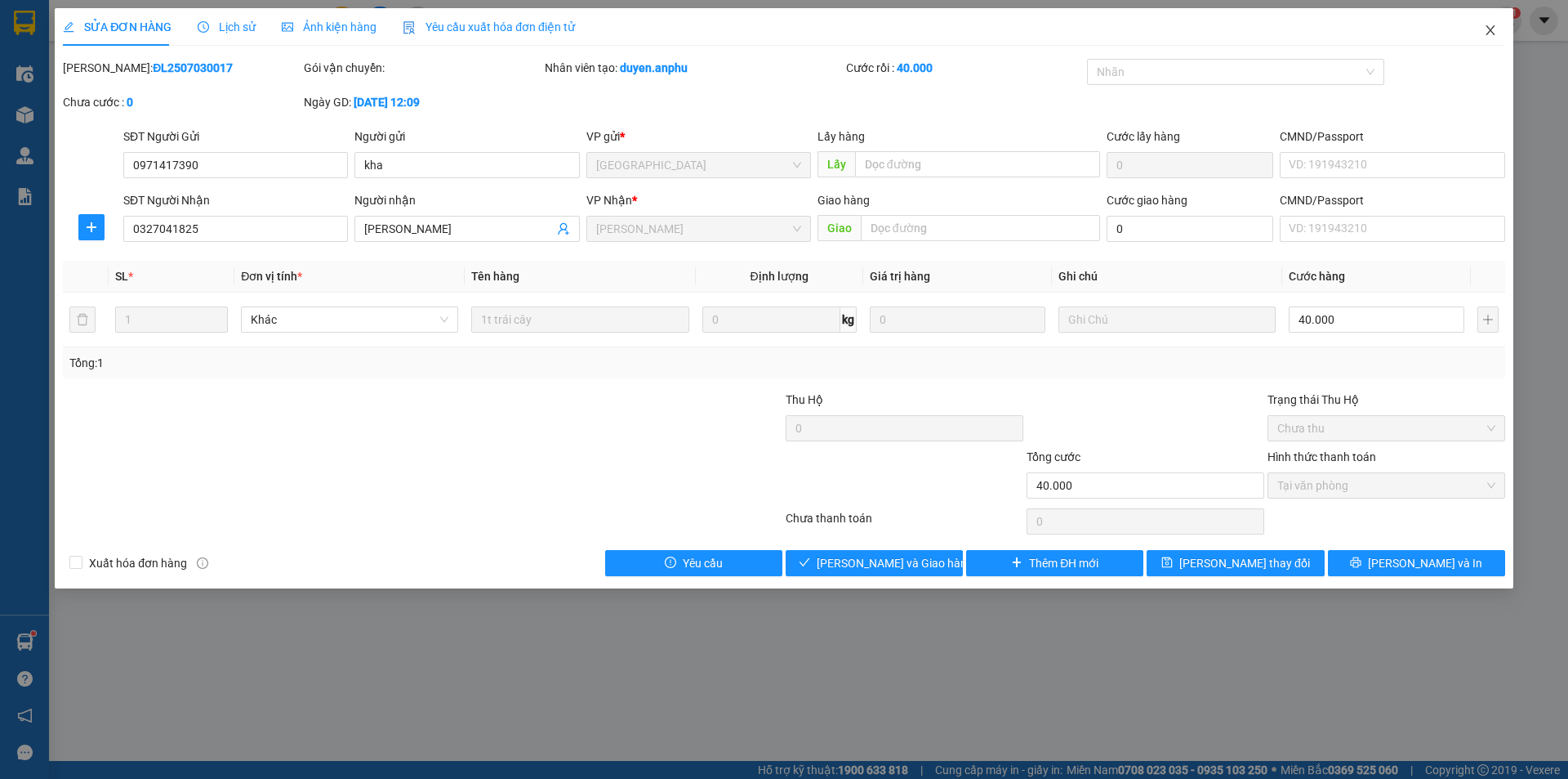
click at [1487, 28] on icon "close" at bounding box center [1490, 30] width 9 height 10
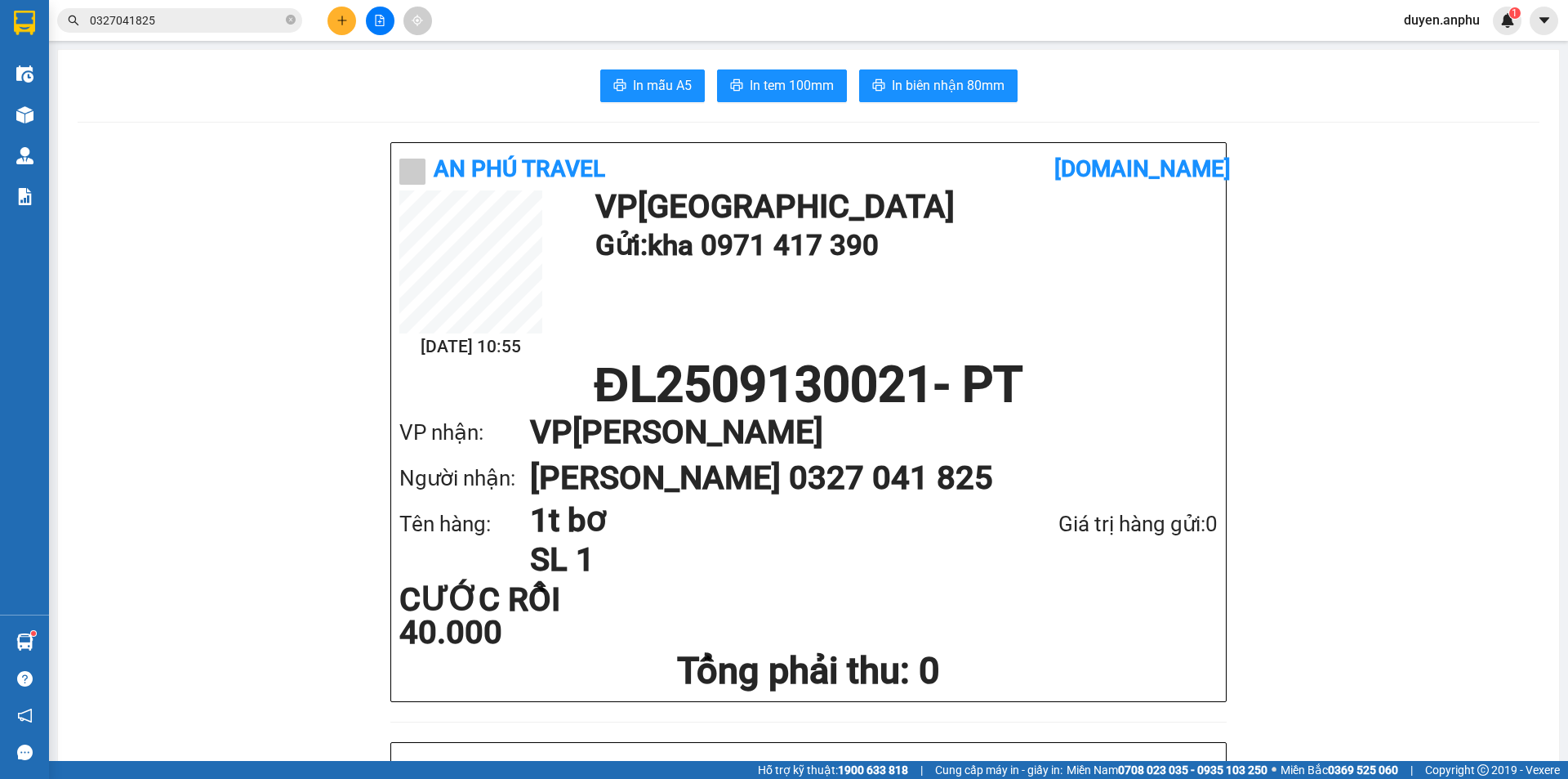
click at [231, 21] on input "0327041825" at bounding box center [185, 21] width 192 height 18
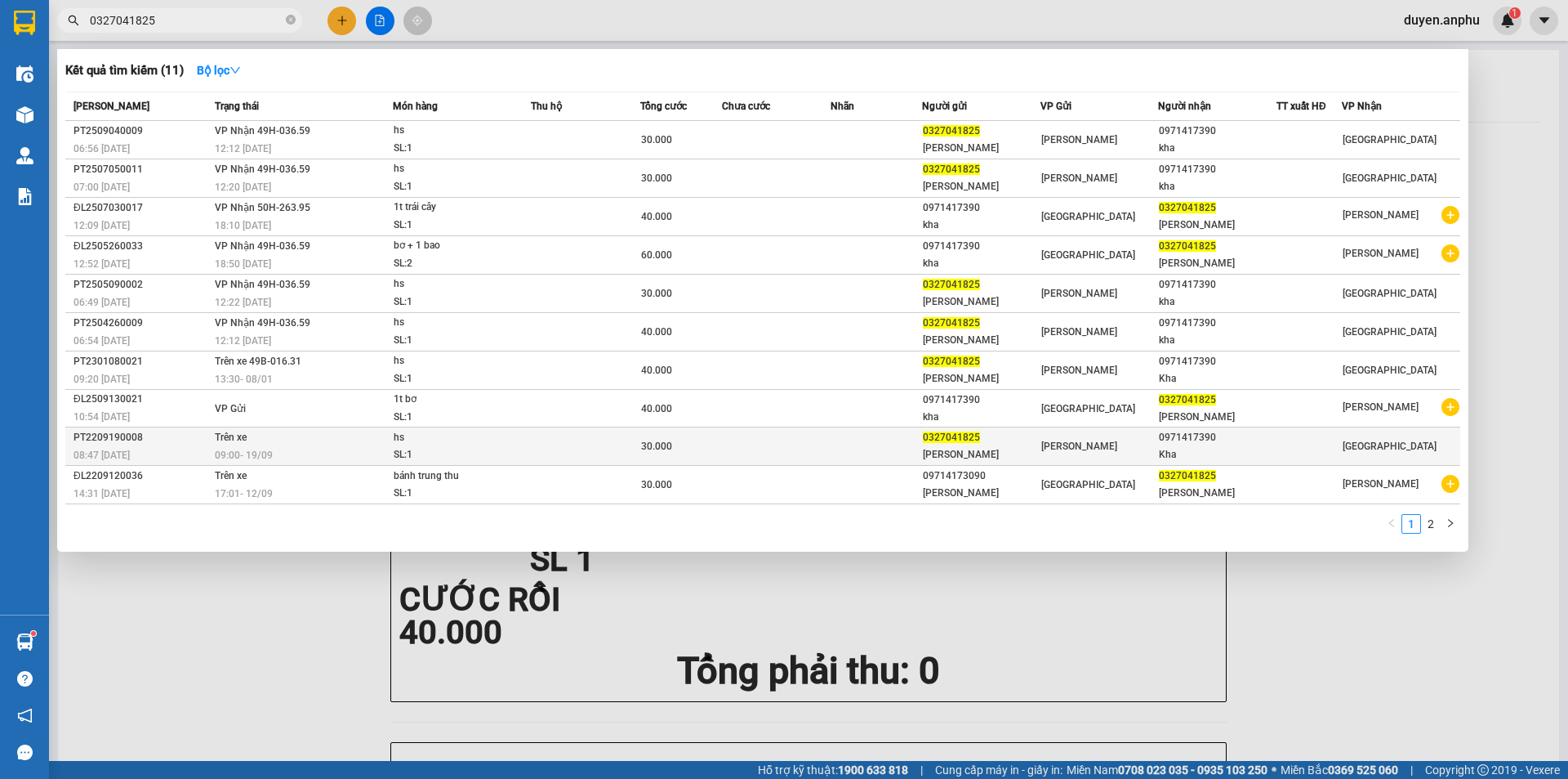
click at [422, 435] on div "hs" at bounding box center [455, 438] width 123 height 18
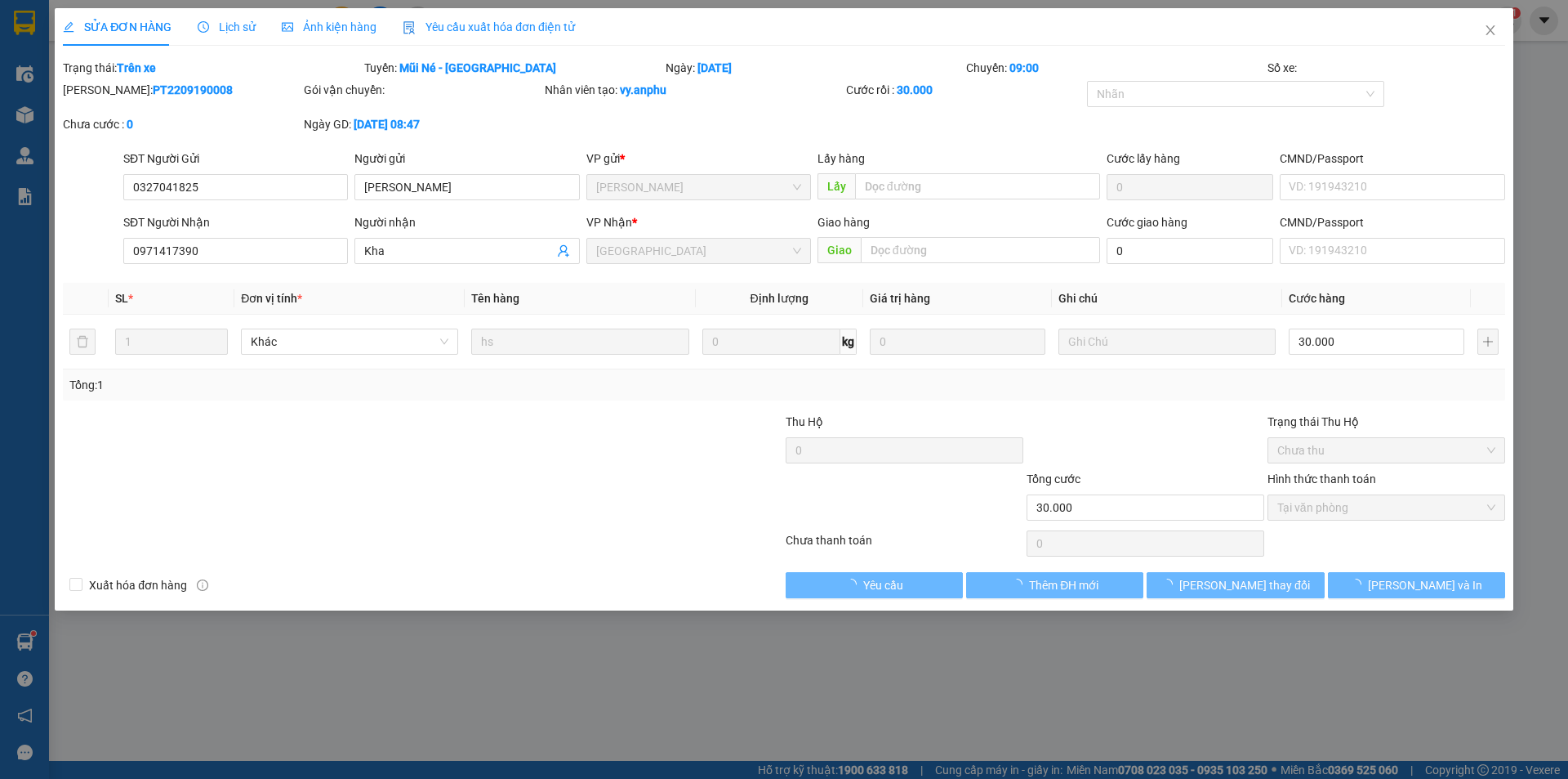
type input "0327041825"
type input "[PERSON_NAME]"
type input "0971417390"
type input "Kha"
type input "30.000"
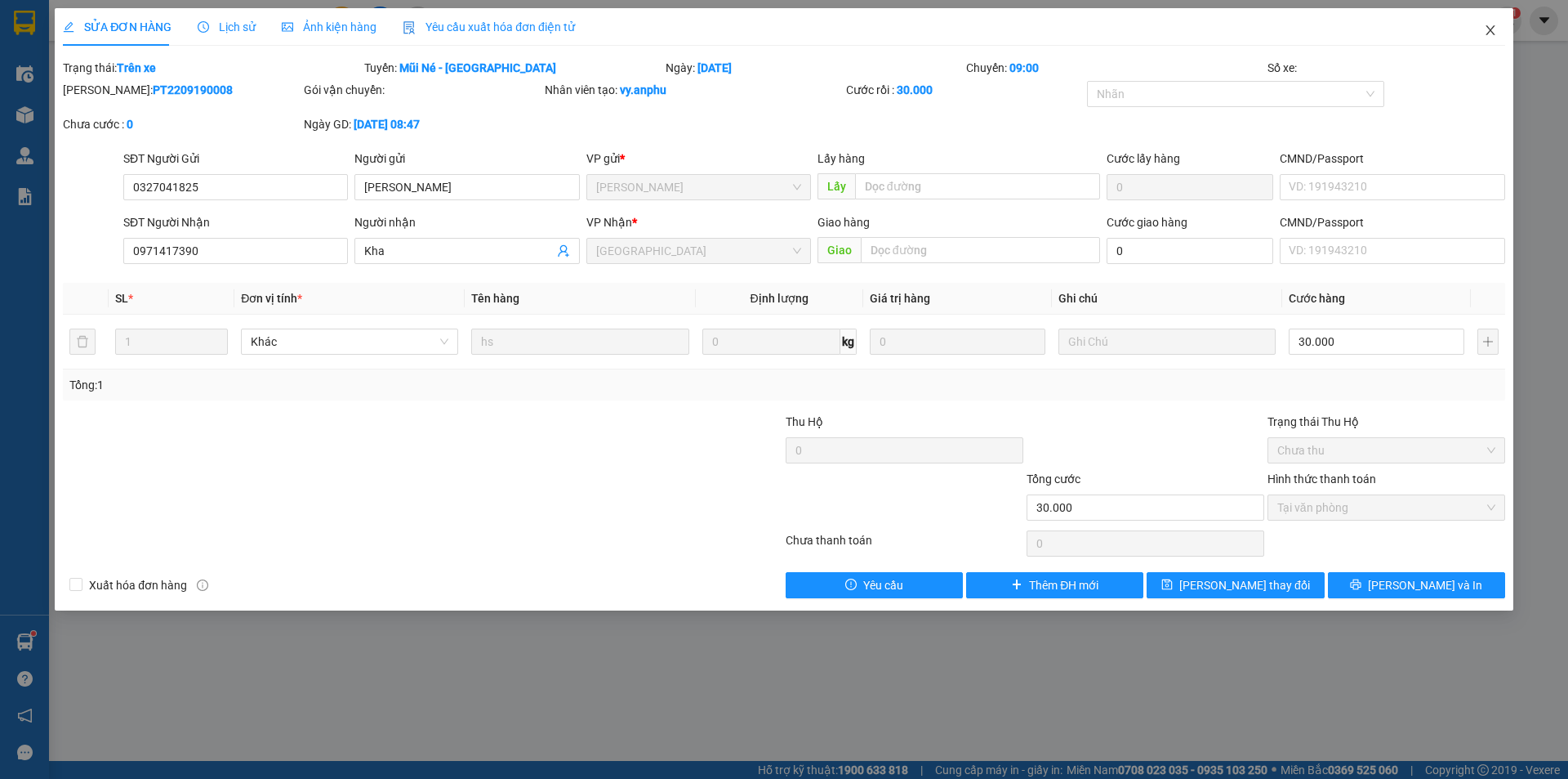
click at [1484, 30] on icon "close" at bounding box center [1490, 30] width 13 height 13
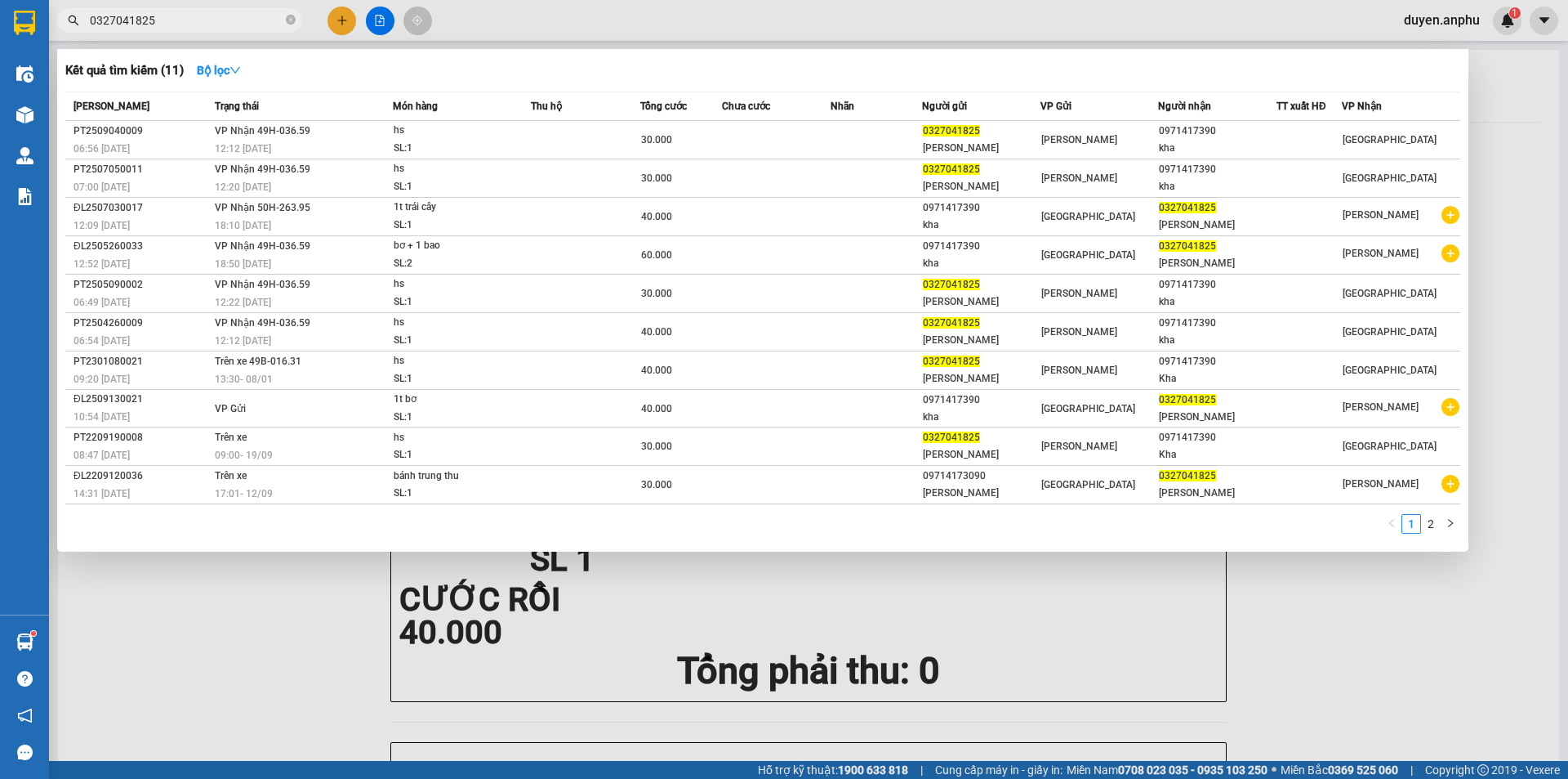
click at [228, 24] on input "0327041825" at bounding box center [185, 21] width 192 height 18
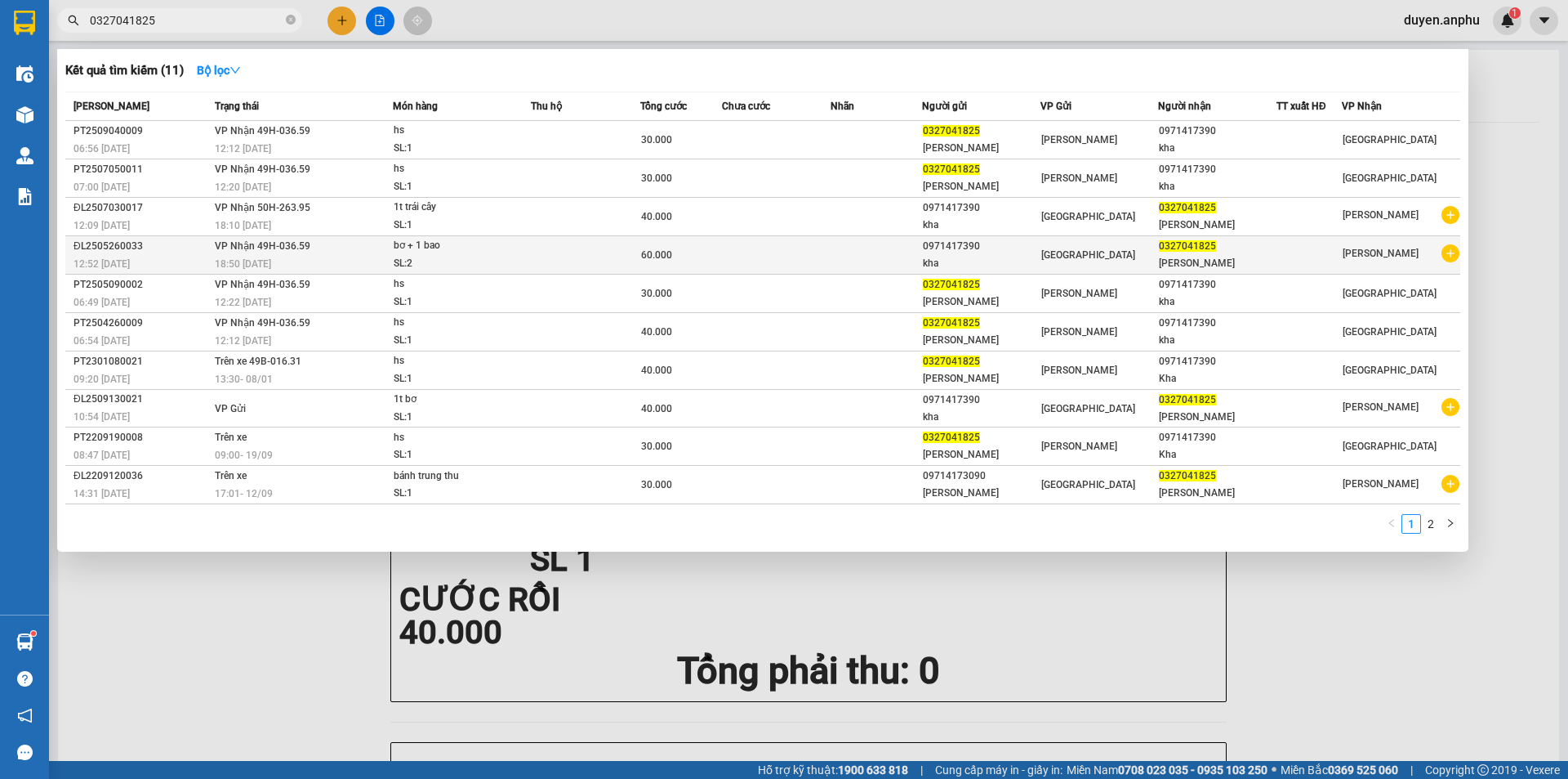
click at [259, 248] on span "VP Nhận 49H-036.59" at bounding box center [262, 245] width 96 height 12
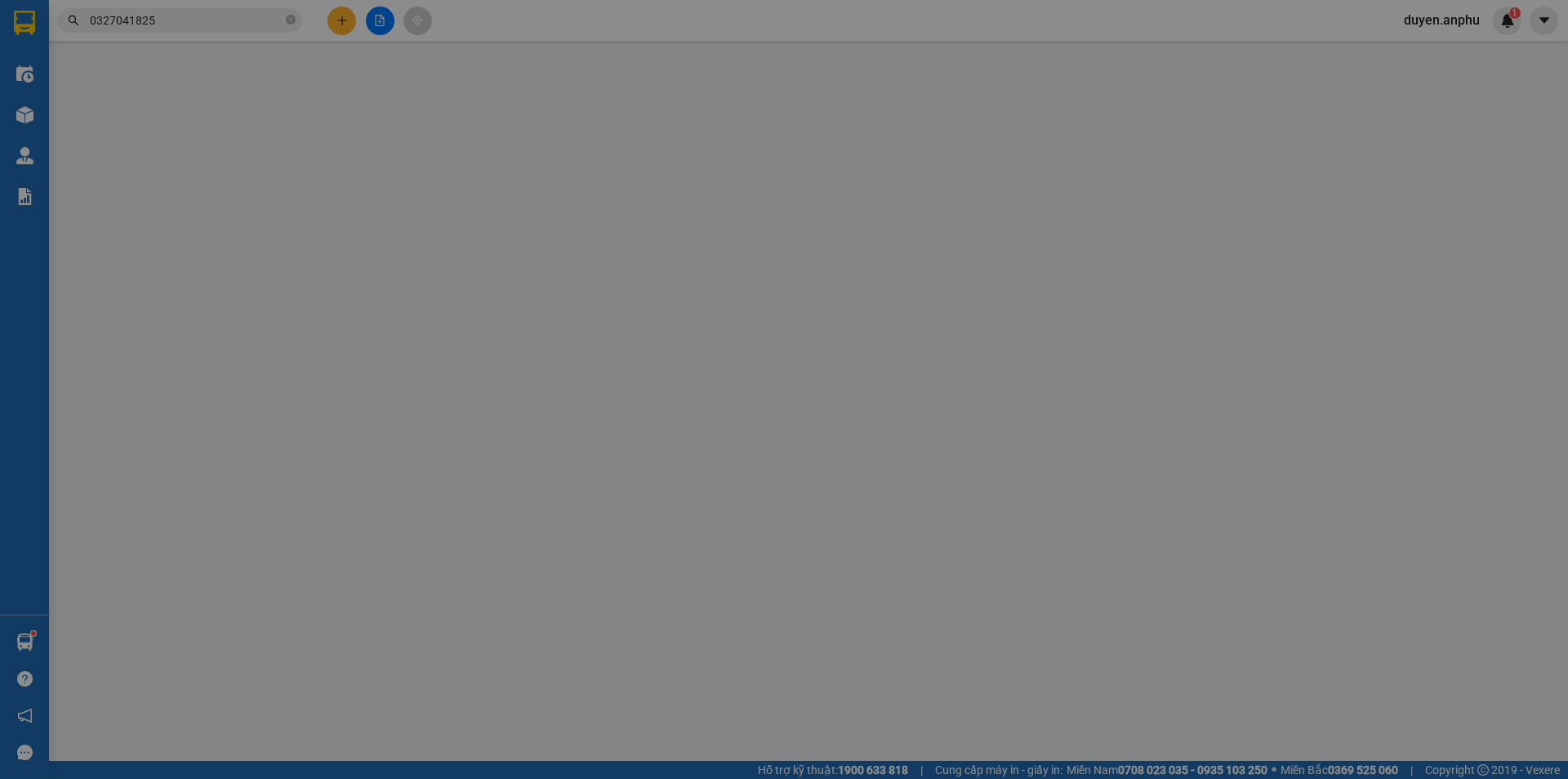
type input "0971417390"
type input "kha"
type input "0327041825"
type input "[PERSON_NAME]"
type input "60.000"
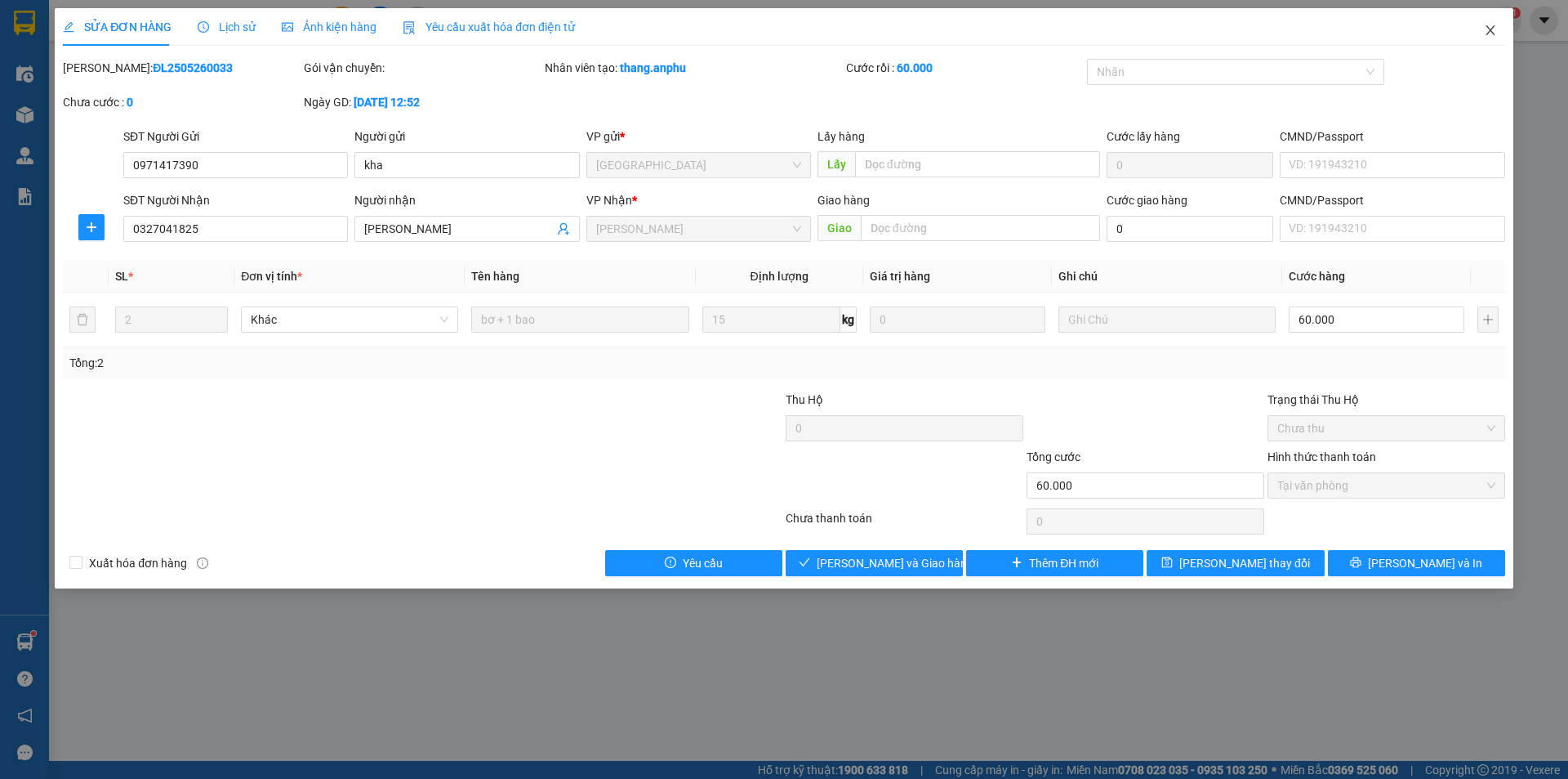
click at [1496, 17] on span "Close" at bounding box center [1490, 30] width 46 height 46
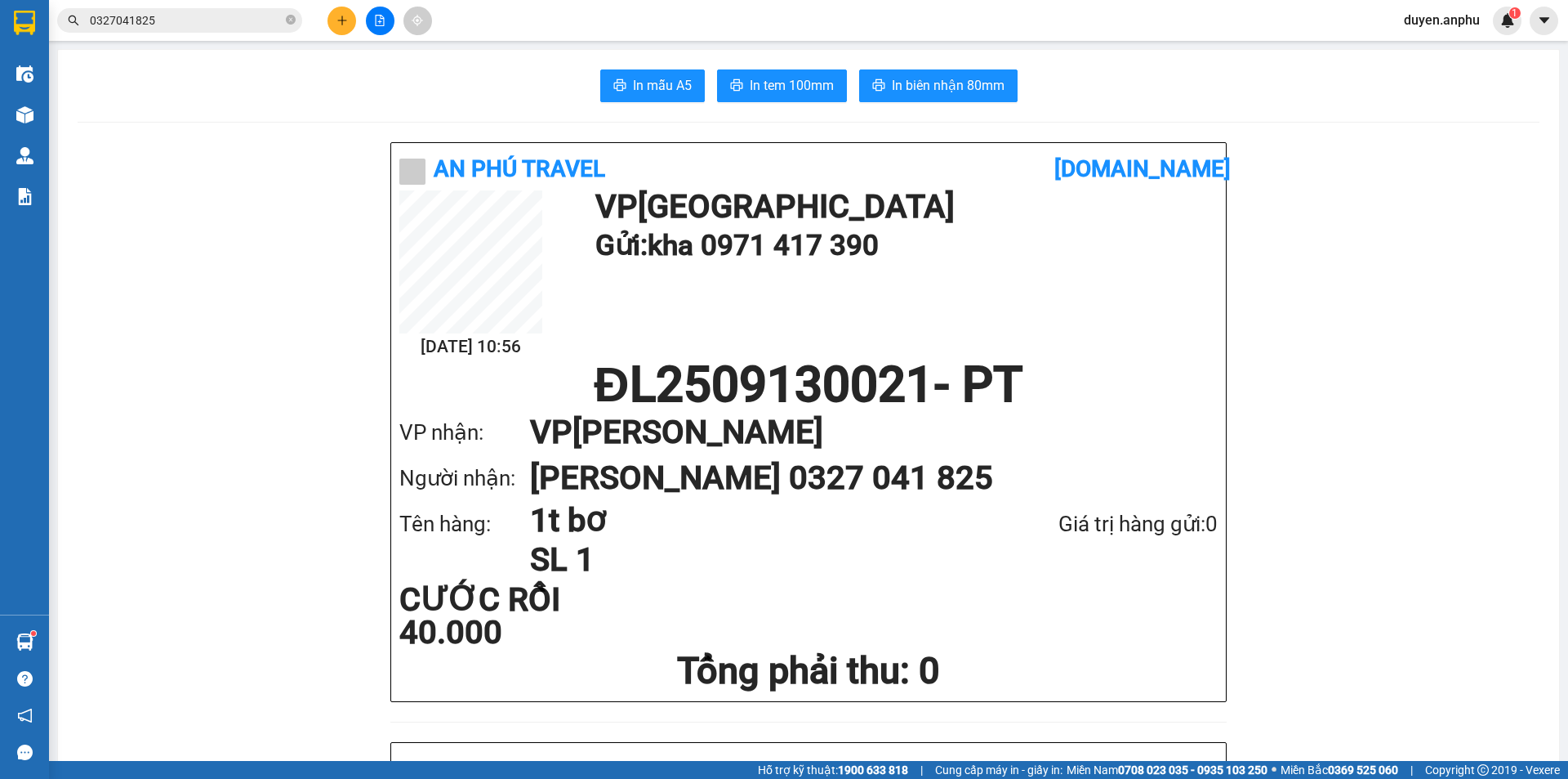
click at [1485, 28] on span "duyen.anphu" at bounding box center [1442, 20] width 102 height 21
click at [257, 22] on input "0327041825" at bounding box center [185, 21] width 192 height 18
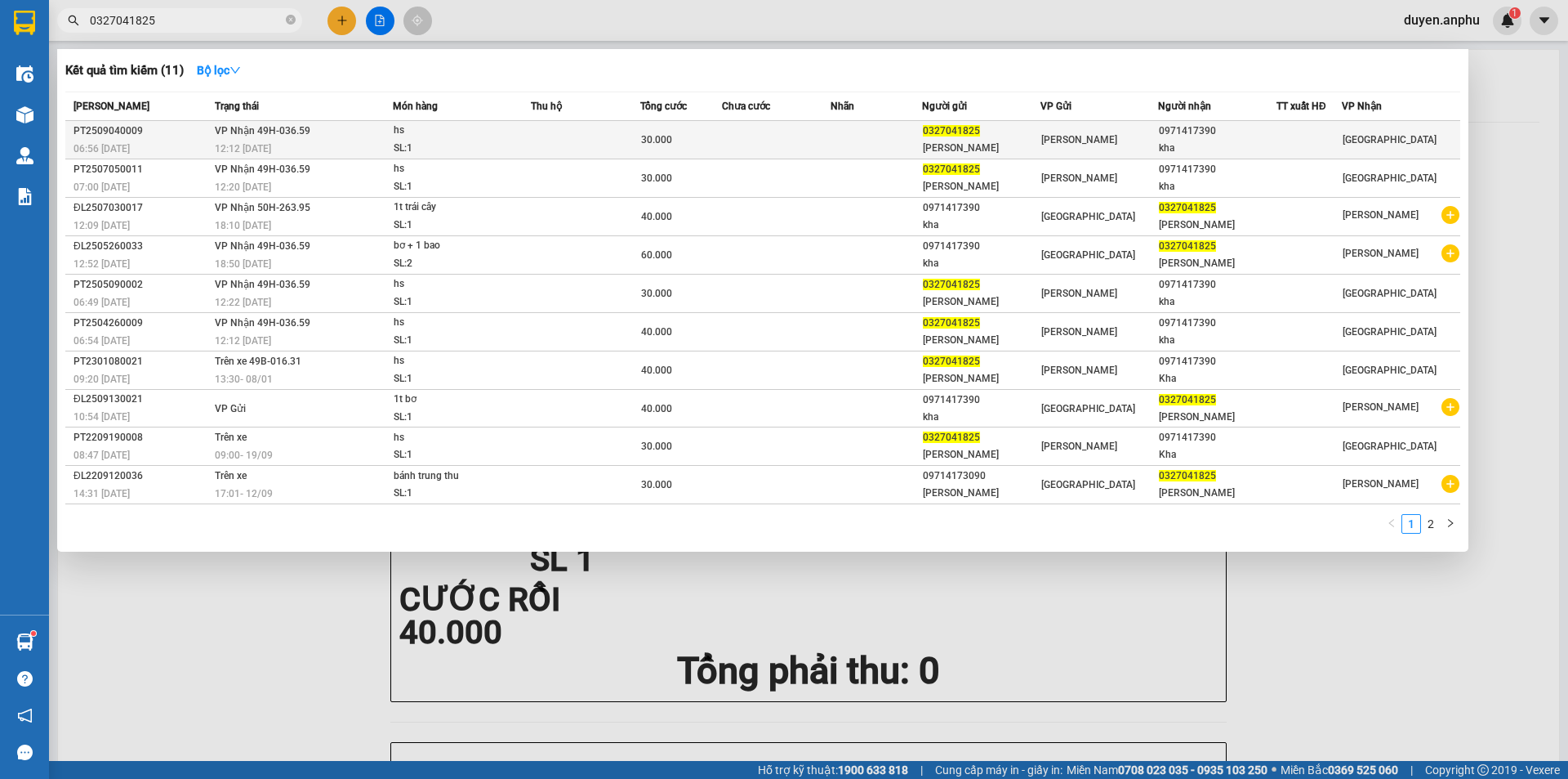
click at [278, 147] on div "12:12 [DATE]" at bounding box center [303, 149] width 177 height 18
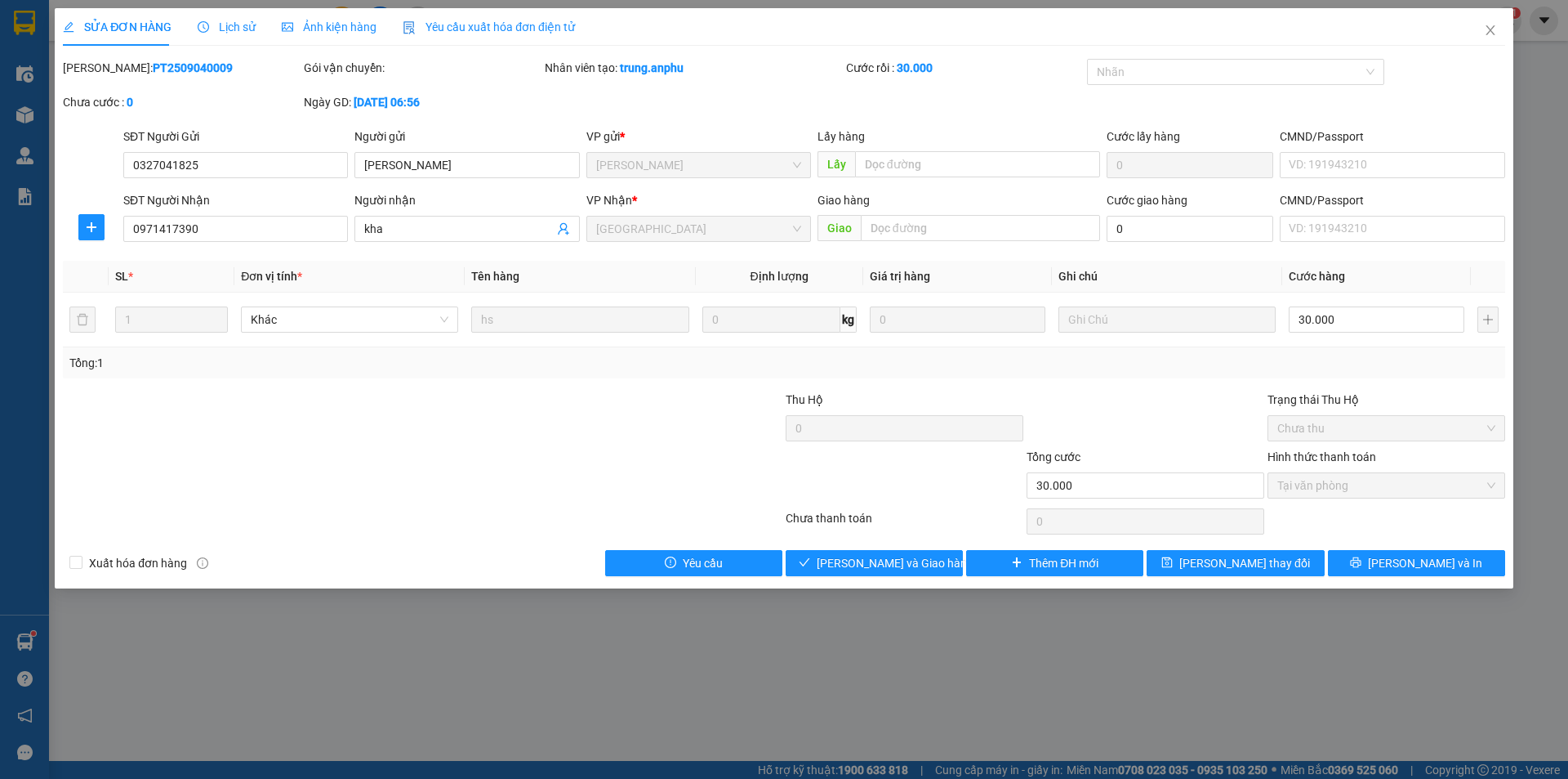
click at [229, 22] on span "Lịch sử" at bounding box center [226, 27] width 58 height 13
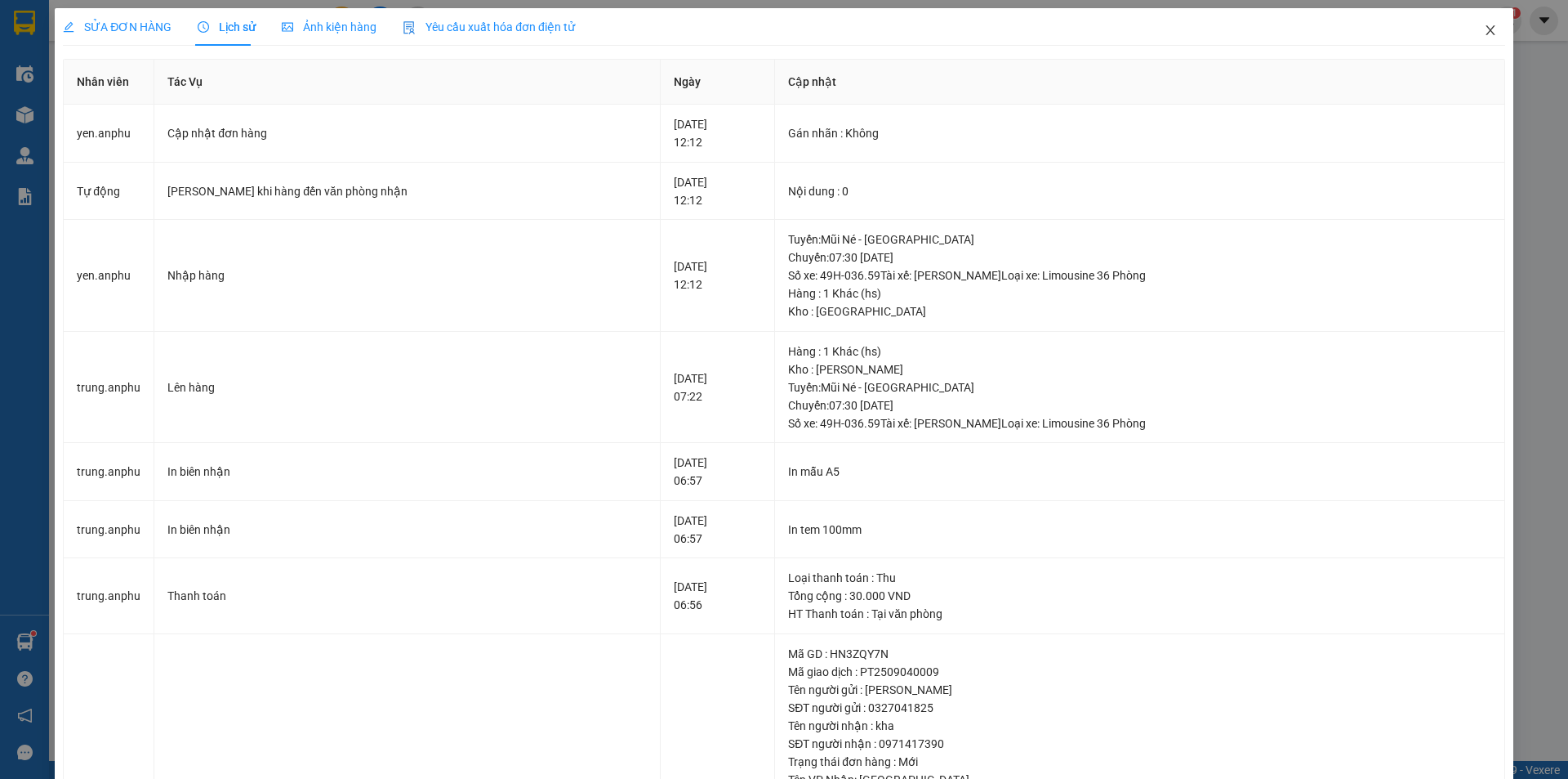
click at [1484, 32] on icon "close" at bounding box center [1490, 30] width 13 height 13
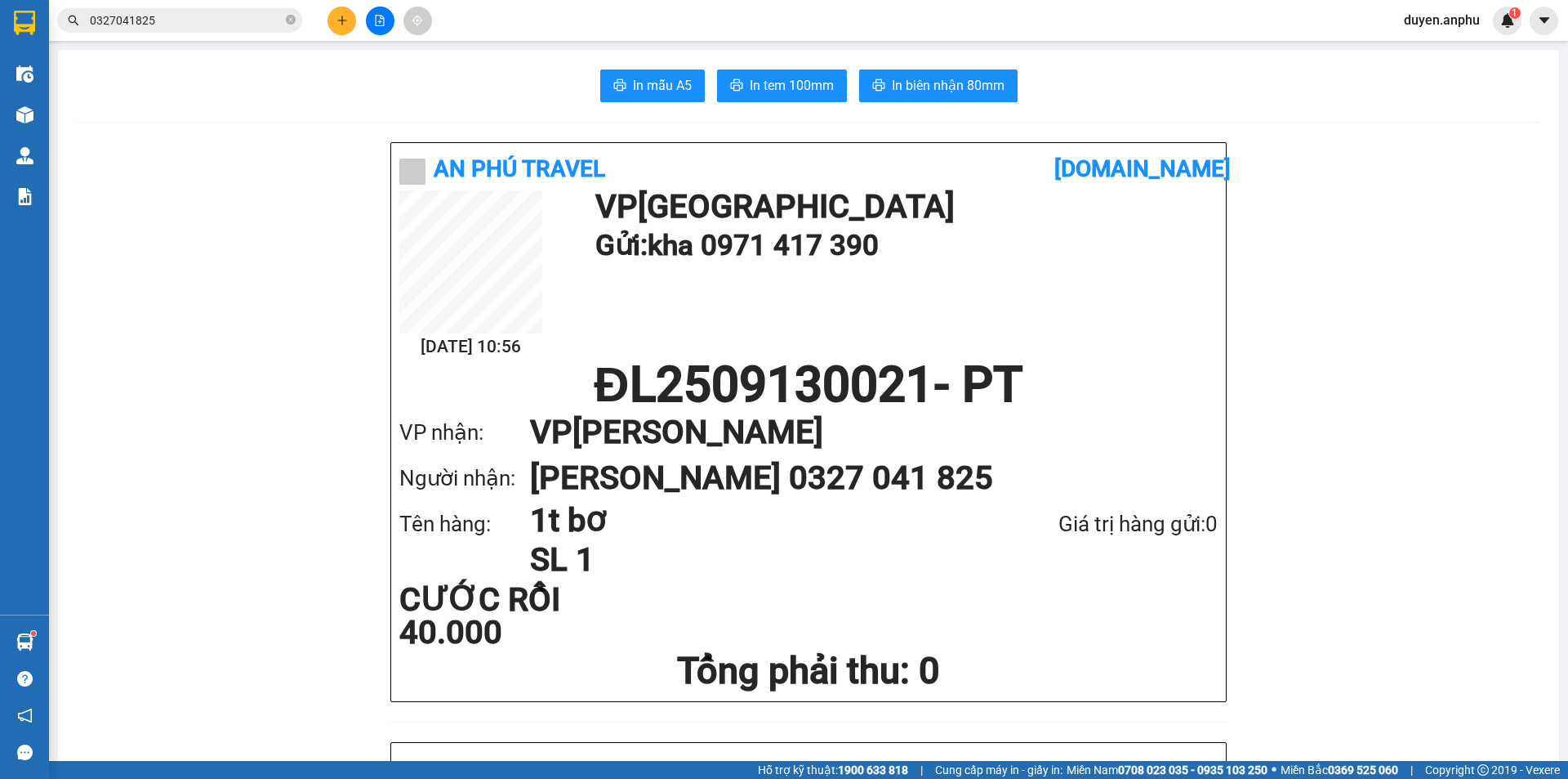
click at [340, 28] on button at bounding box center [342, 21] width 29 height 29
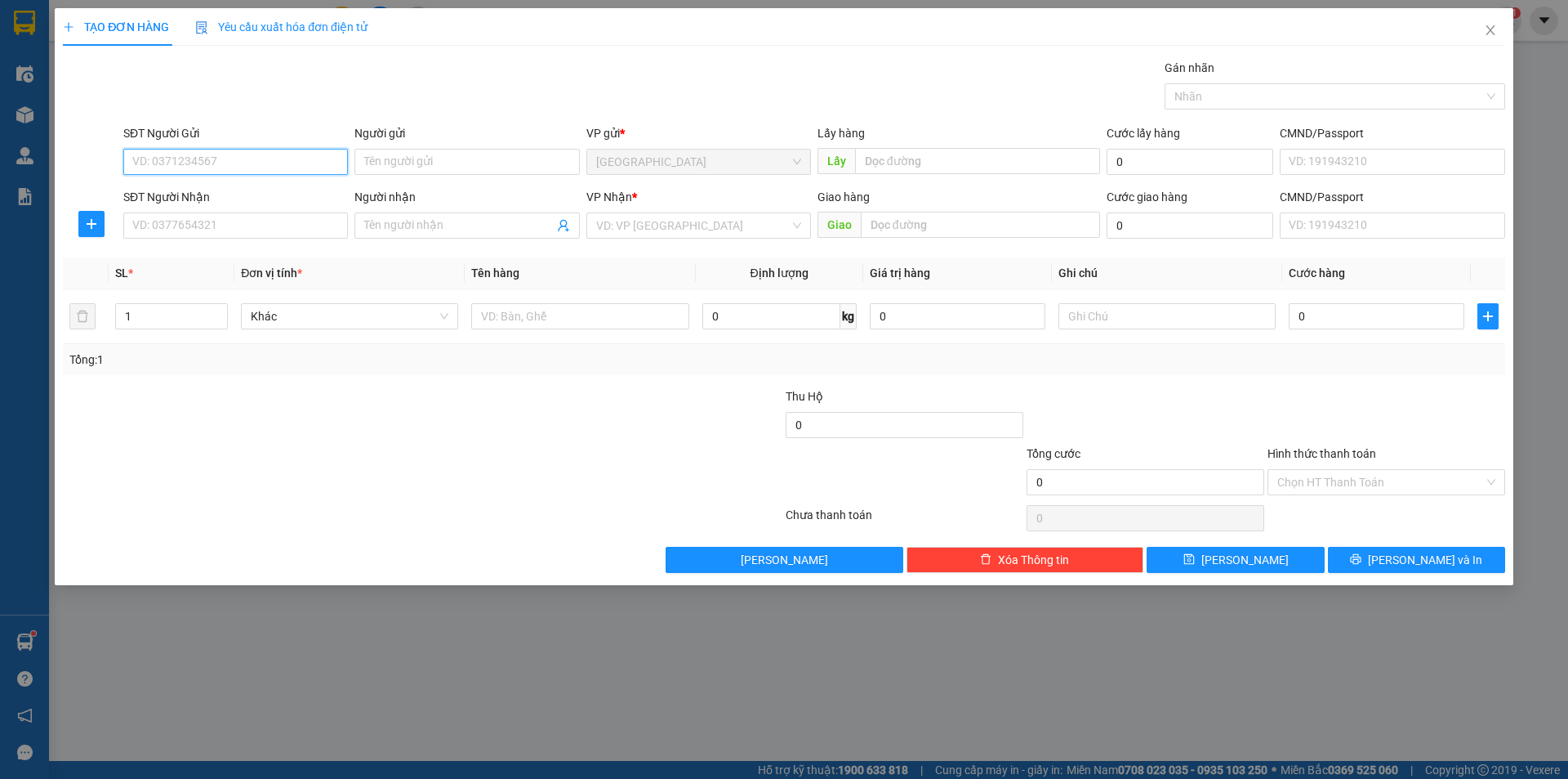
click at [326, 155] on input "SĐT Người Gửi" at bounding box center [235, 161] width 225 height 26
type input "0919778757"
click at [166, 193] on div "0919778757" at bounding box center [235, 194] width 205 height 18
type input "02523825759"
type input "shop [PERSON_NAME]"
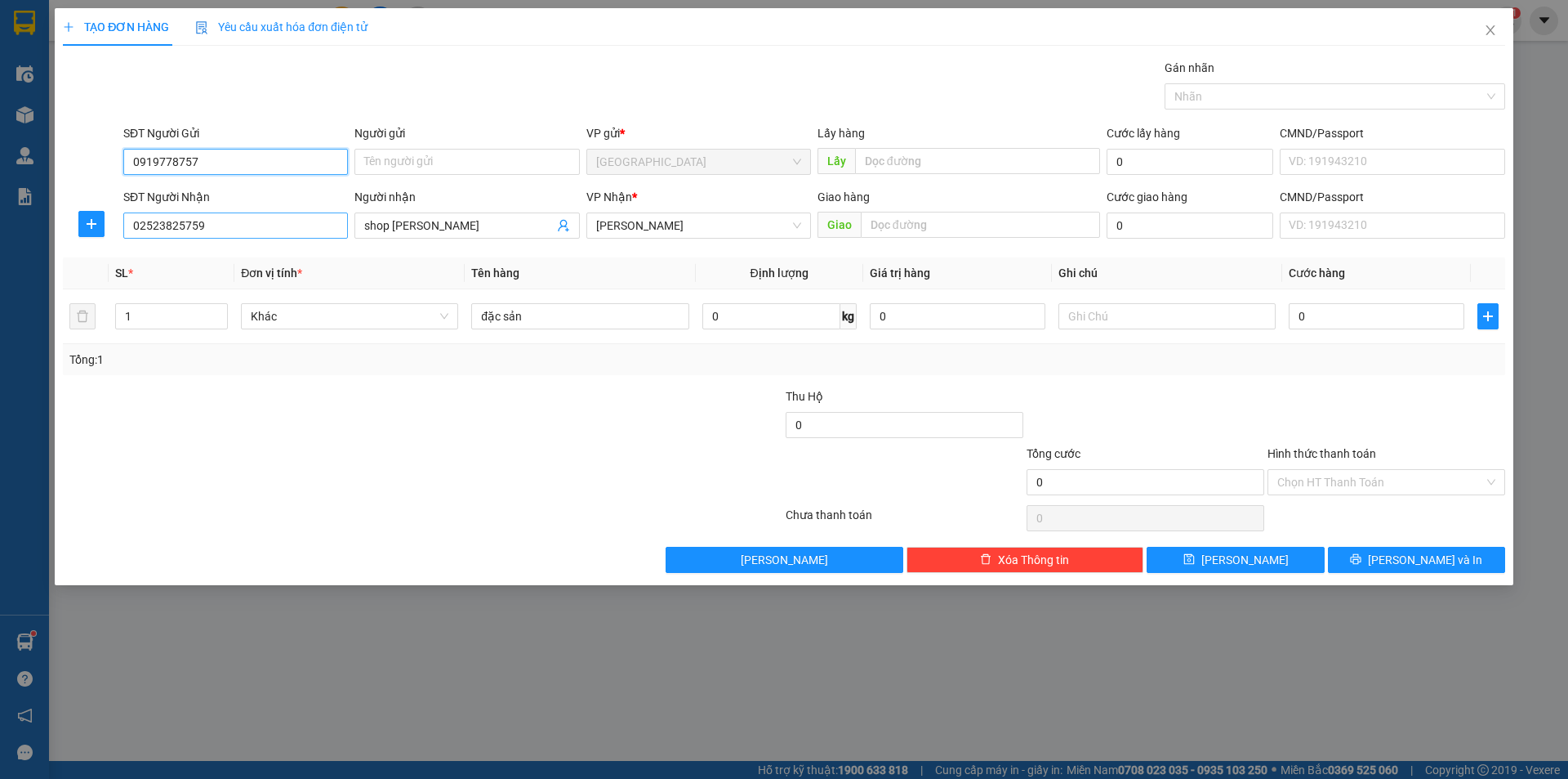
type input "0919778757"
drag, startPoint x: 219, startPoint y: 227, endPoint x: 0, endPoint y: 219, distance: 219.1
click at [0, 219] on div "TẠO ĐƠN HÀNG Yêu cầu xuất hóa đơn điện tử Transit Pickup Surcharge Ids Transit …" at bounding box center [784, 390] width 1568 height 779
type input "0942996956"
click at [154, 313] on input "1" at bounding box center [172, 315] width 111 height 24
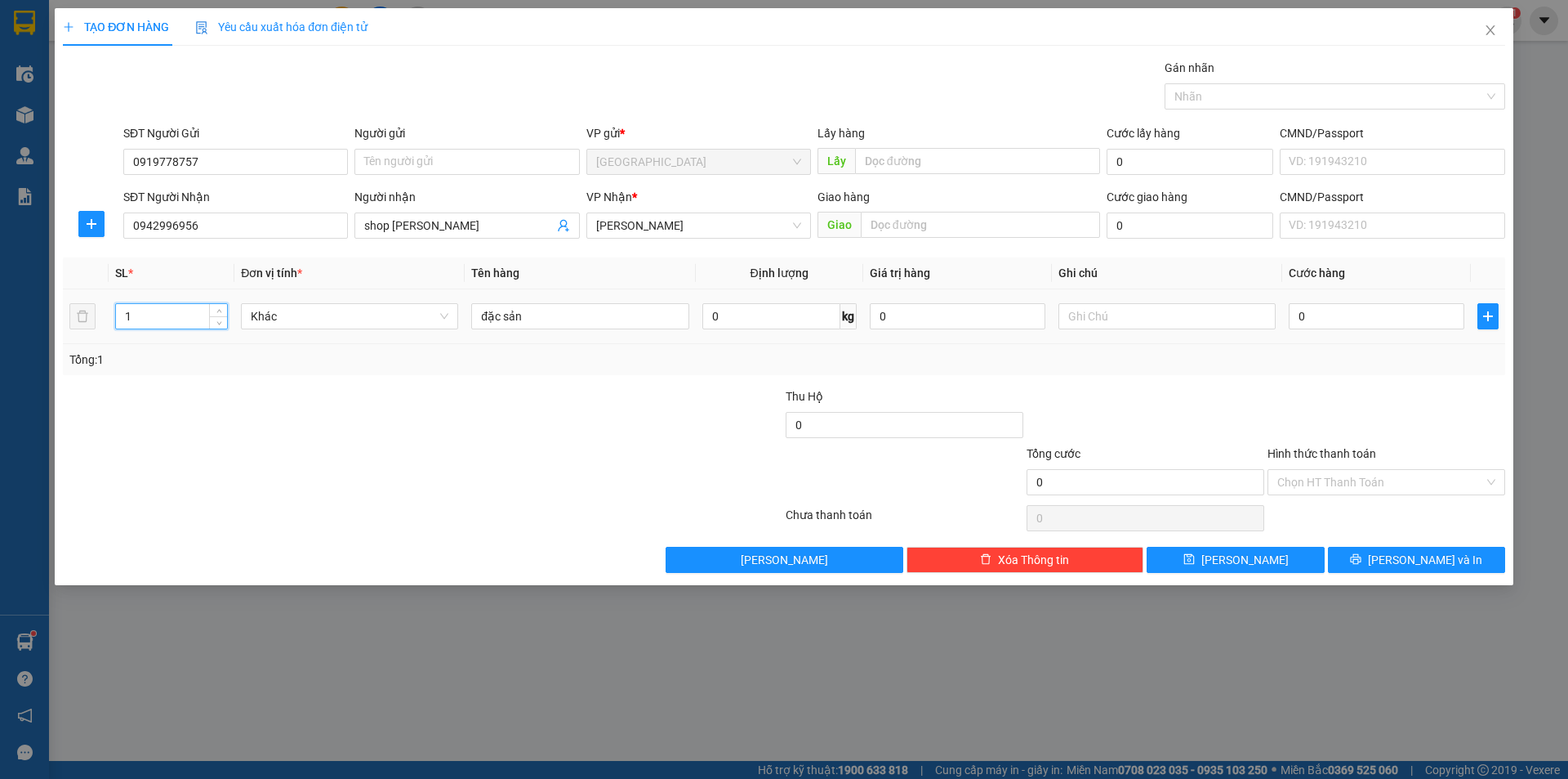
drag, startPoint x: 108, startPoint y: 319, endPoint x: 0, endPoint y: 331, distance: 108.7
click at [0, 331] on div "TẠO ĐƠN HÀNG Yêu cầu xuất hóa đơn điện tử Transit Pickup Surcharge Ids Transit …" at bounding box center [784, 390] width 1568 height 779
type input "2"
click at [1407, 314] on input "0" at bounding box center [1376, 316] width 175 height 26
type input "1"
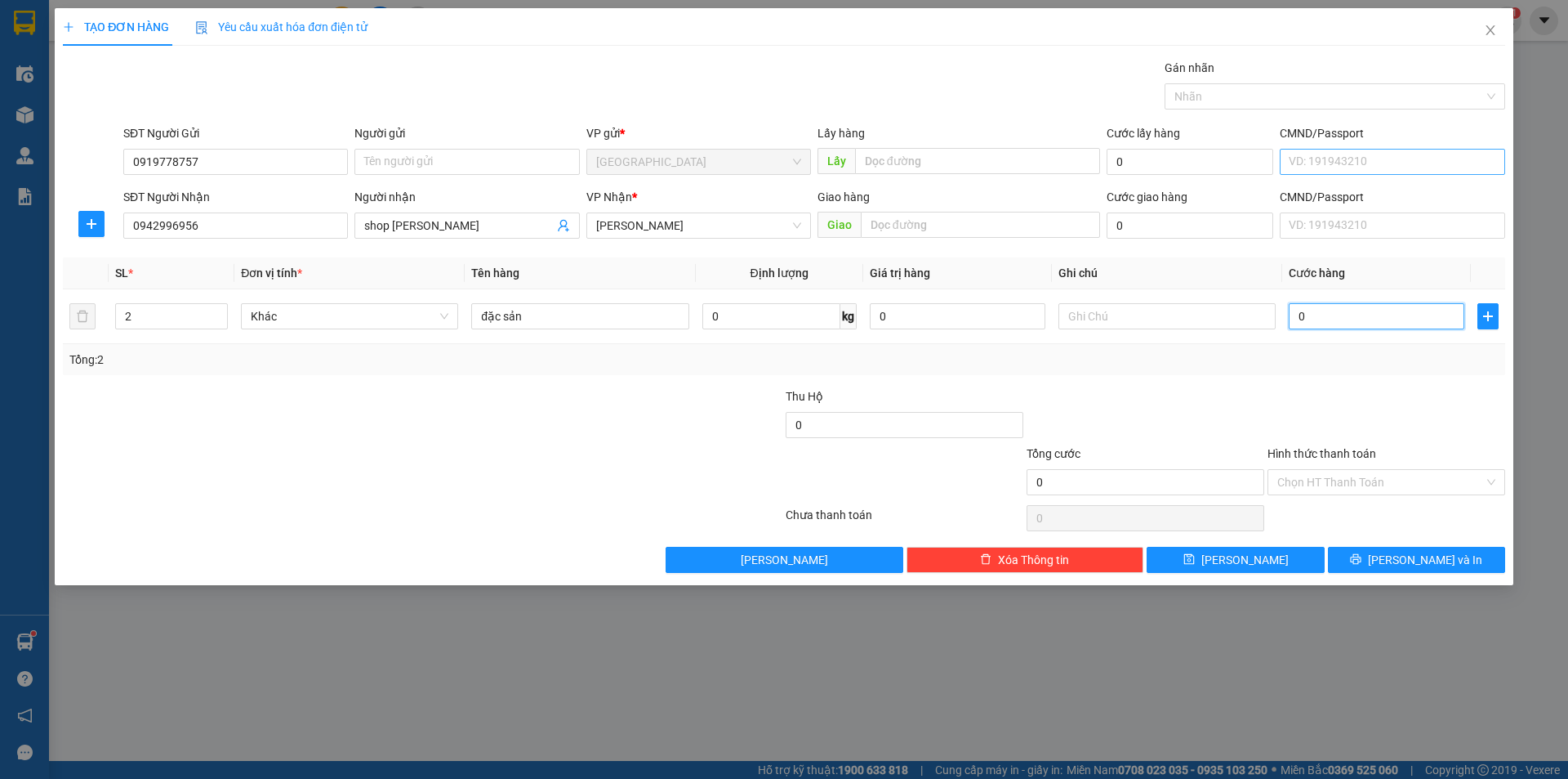
type input "1"
type input "14"
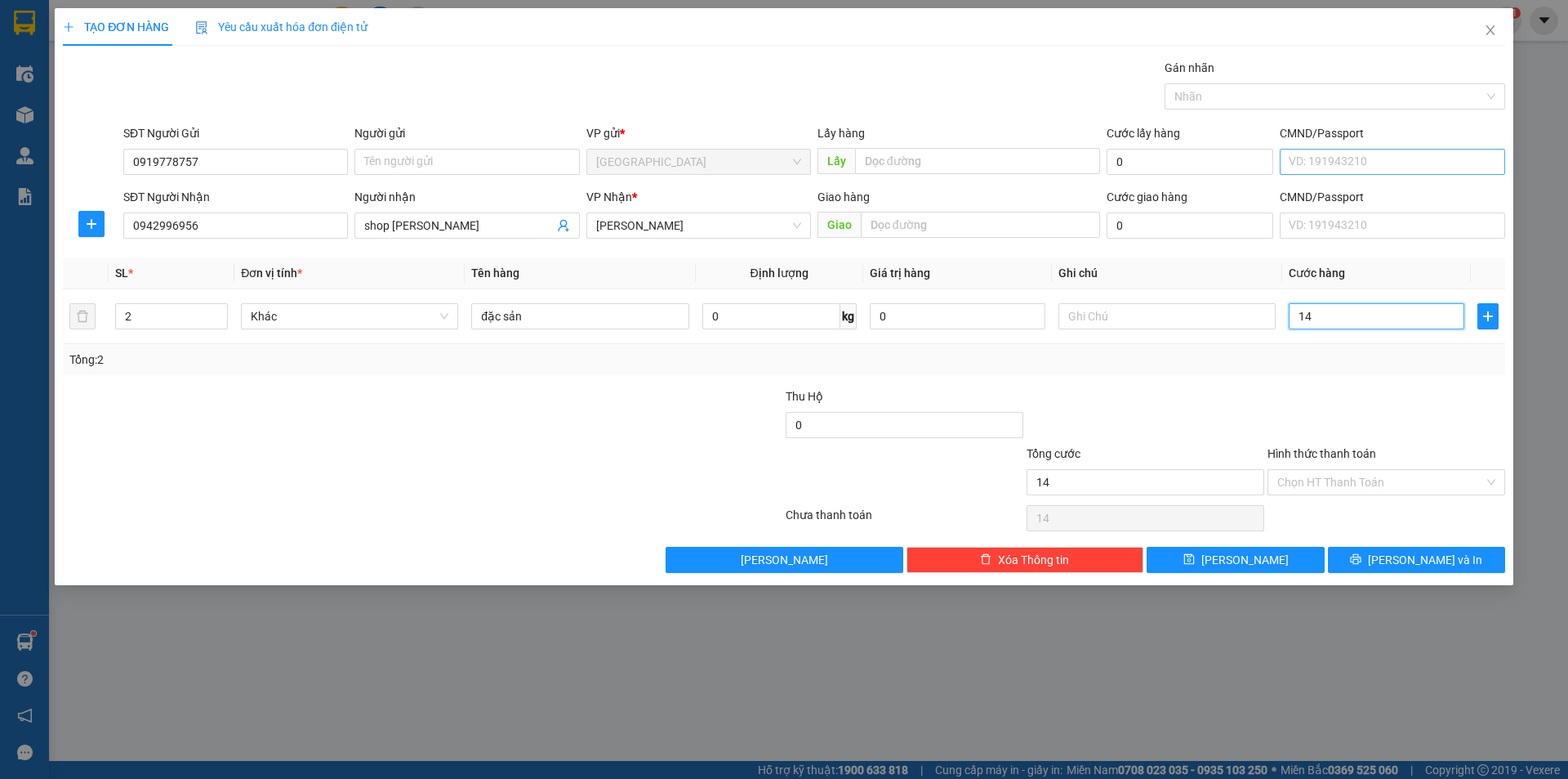
type input "140"
type input "140.000"
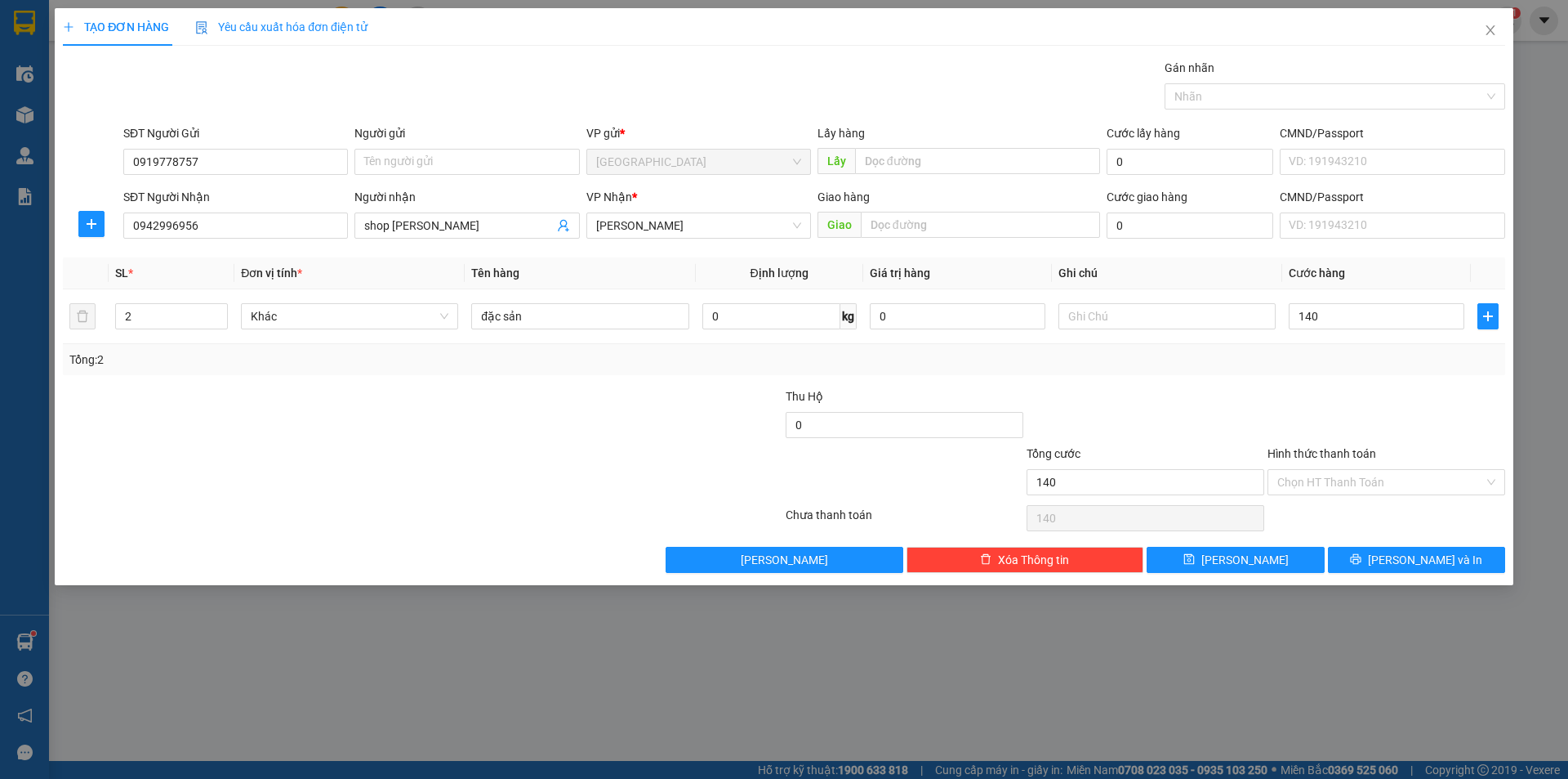
type input "140.000"
click at [1361, 372] on div "Tổng: 2" at bounding box center [783, 359] width 1442 height 31
click at [1204, 556] on button "[PERSON_NAME]" at bounding box center [1235, 559] width 177 height 26
type input "0"
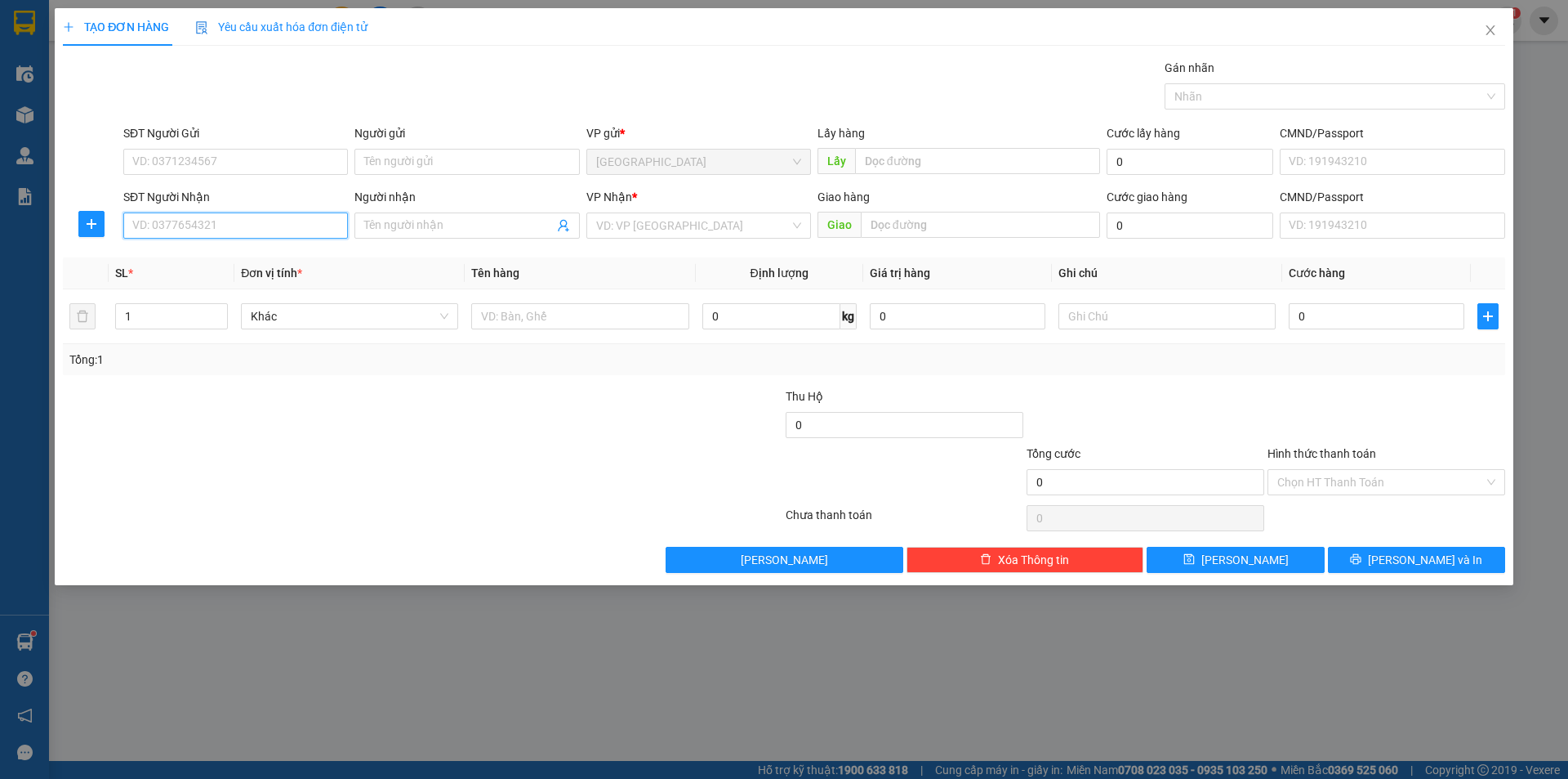
click at [192, 223] on input "SĐT Người Nhận" at bounding box center [235, 225] width 225 height 26
type input "0916717839"
click at [202, 258] on div "0916717839 - dung" at bounding box center [235, 258] width 205 height 18
type input "dung"
type input "mn"
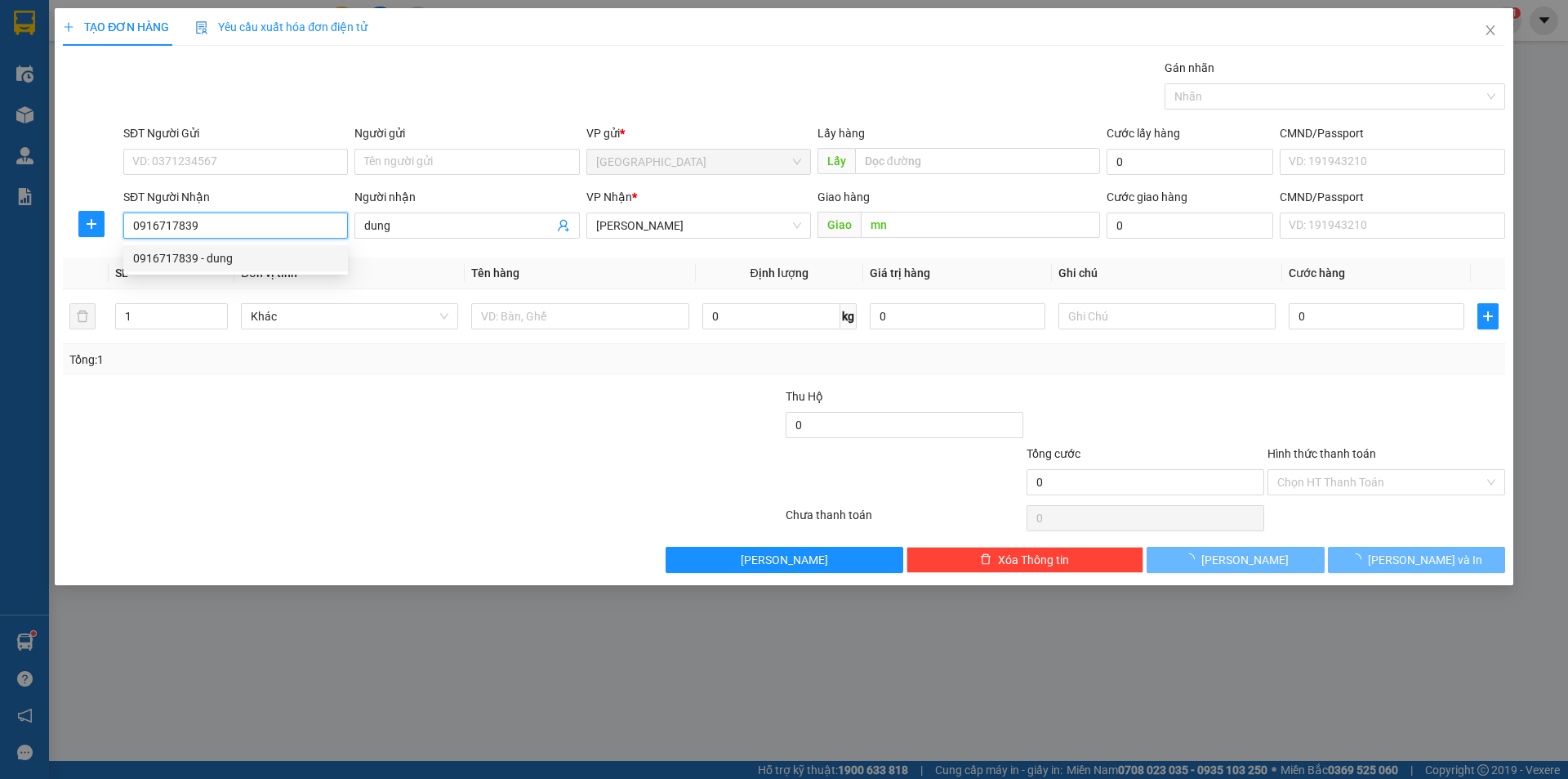
type input "70.000"
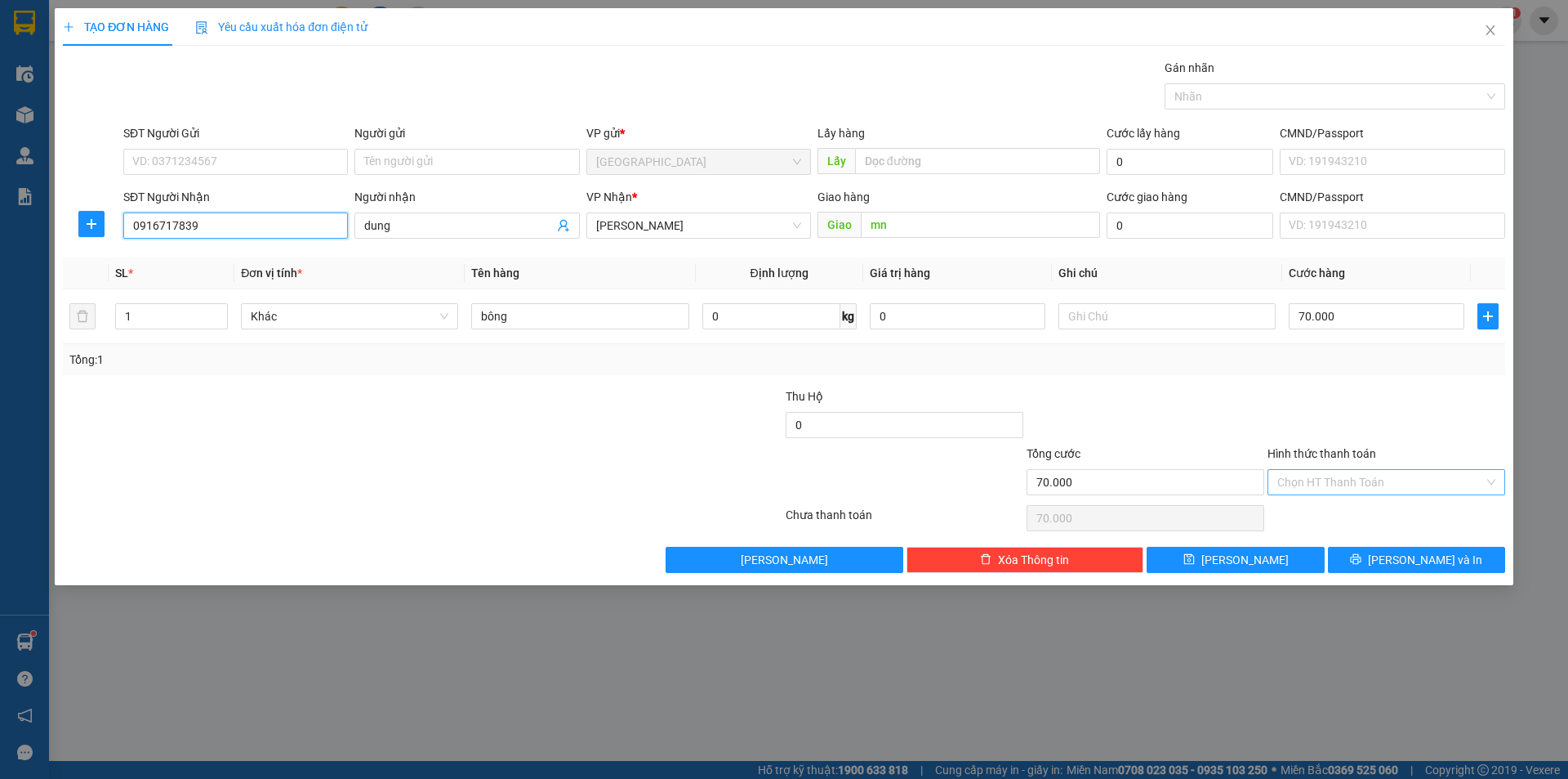
type input "0916717839"
click at [1360, 479] on input "Hình thức thanh toán" at bounding box center [1380, 482] width 207 height 24
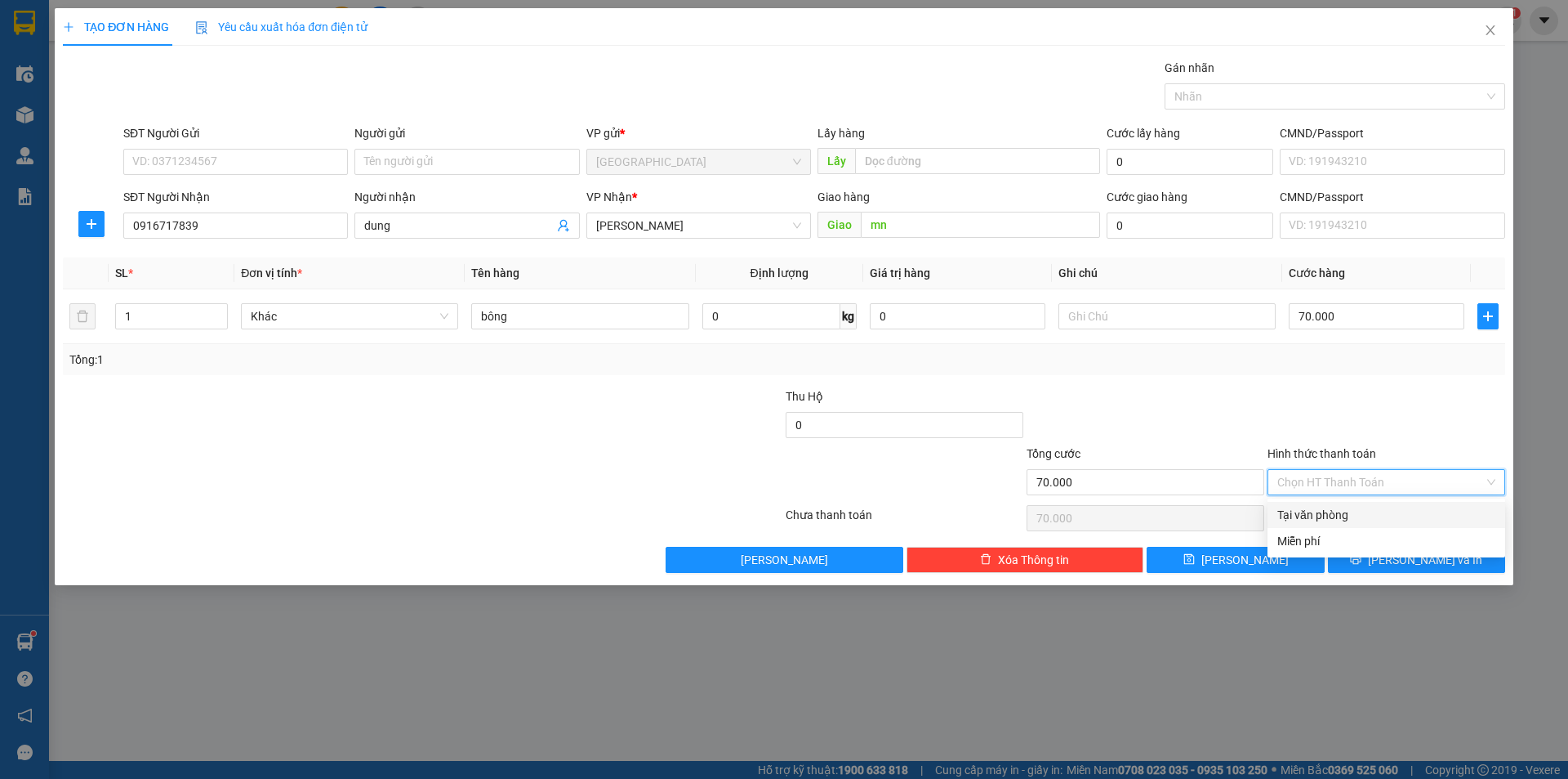
click at [1322, 518] on div "Tại văn phòng" at bounding box center [1386, 515] width 218 height 18
type input "0"
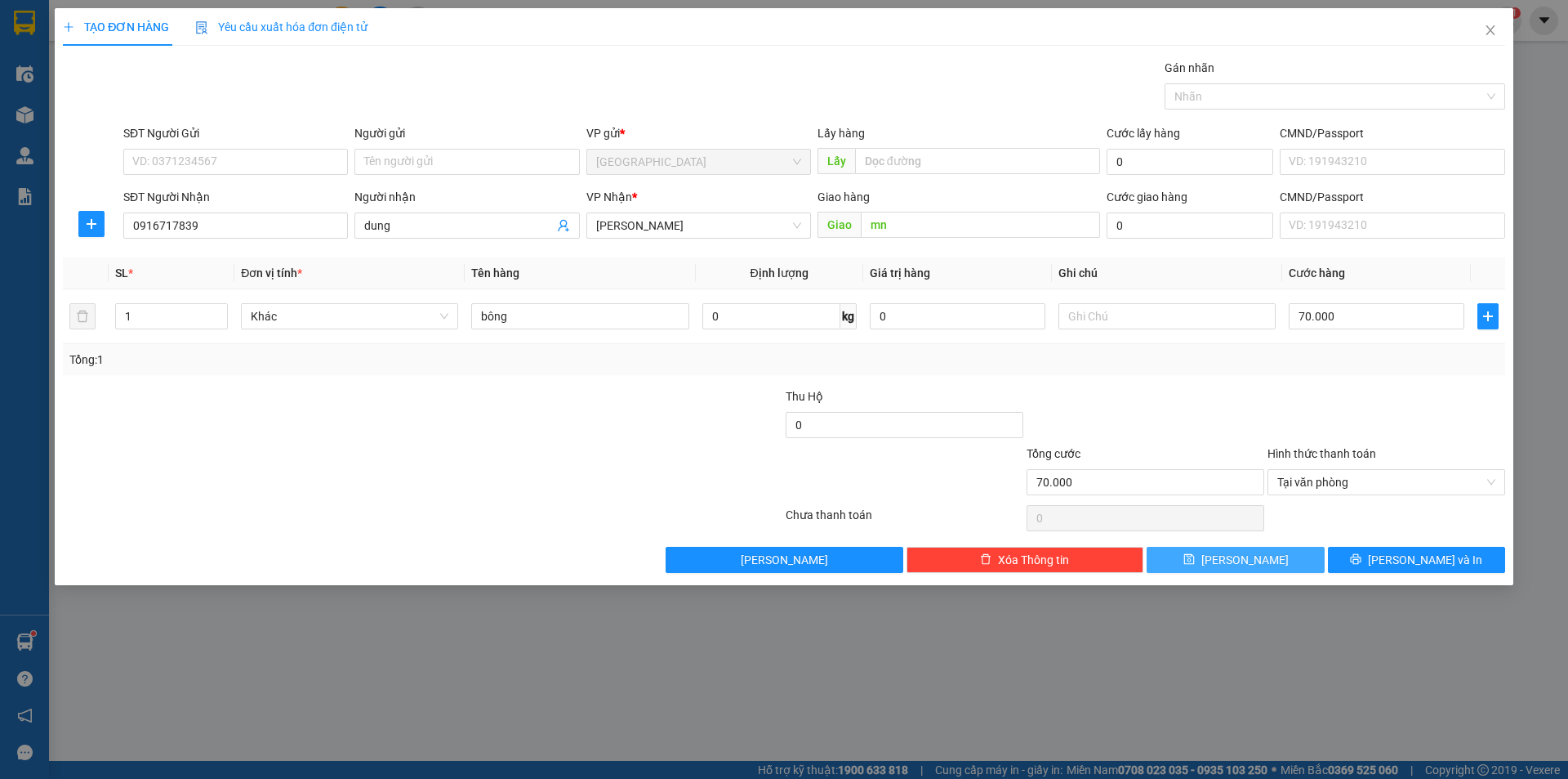
click at [1238, 559] on span "[PERSON_NAME]" at bounding box center [1245, 560] width 88 height 18
type input "0"
click at [243, 147] on div "SĐT Người Gửi" at bounding box center [235, 136] width 225 height 24
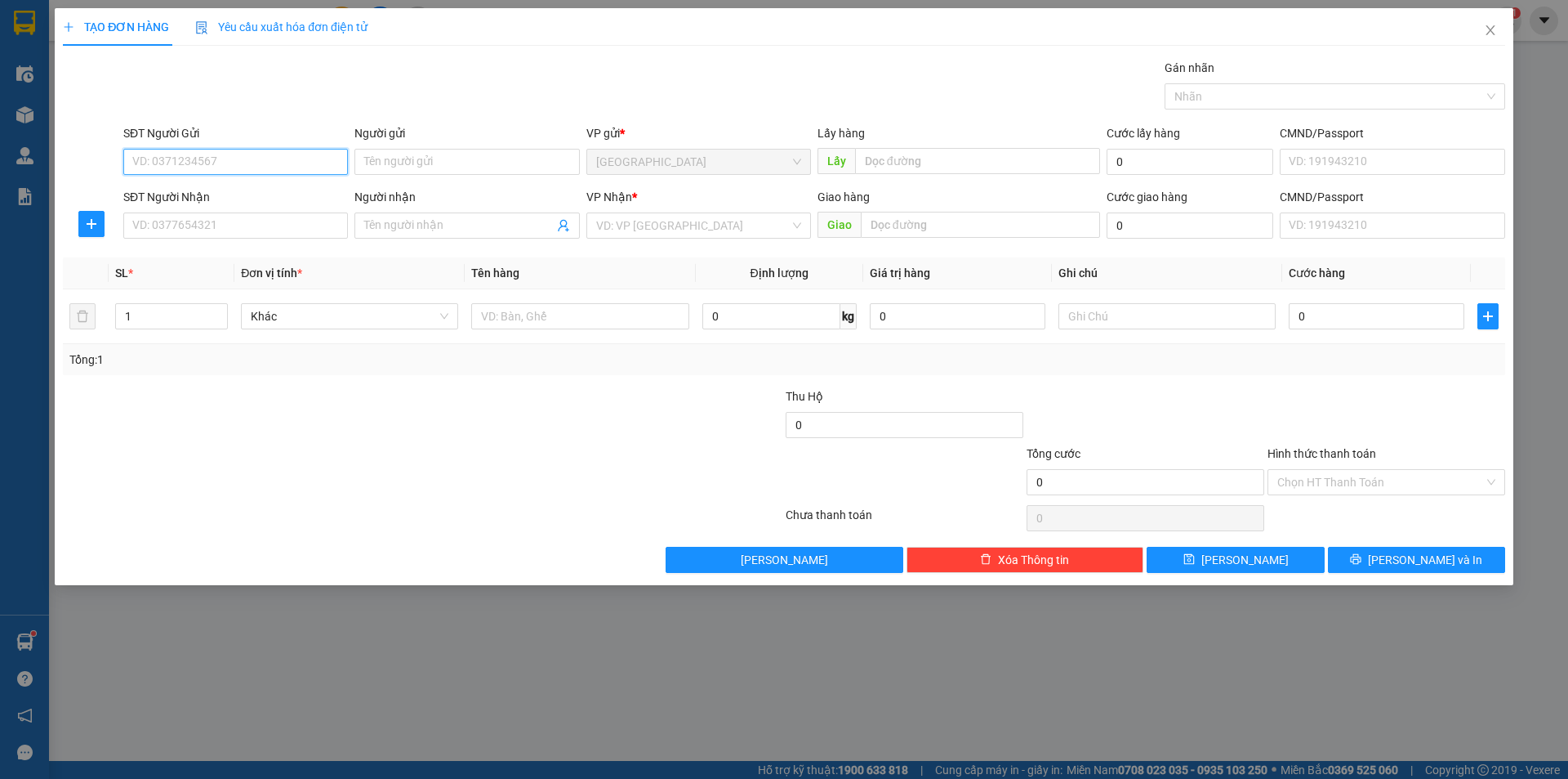
click at [227, 152] on input "SĐT Người Gửi" at bounding box center [235, 161] width 225 height 26
click at [197, 193] on div "0344257001" at bounding box center [235, 194] width 205 height 18
type input "0344257001"
type input "nhà máy Sứ"
type input "chú ba"
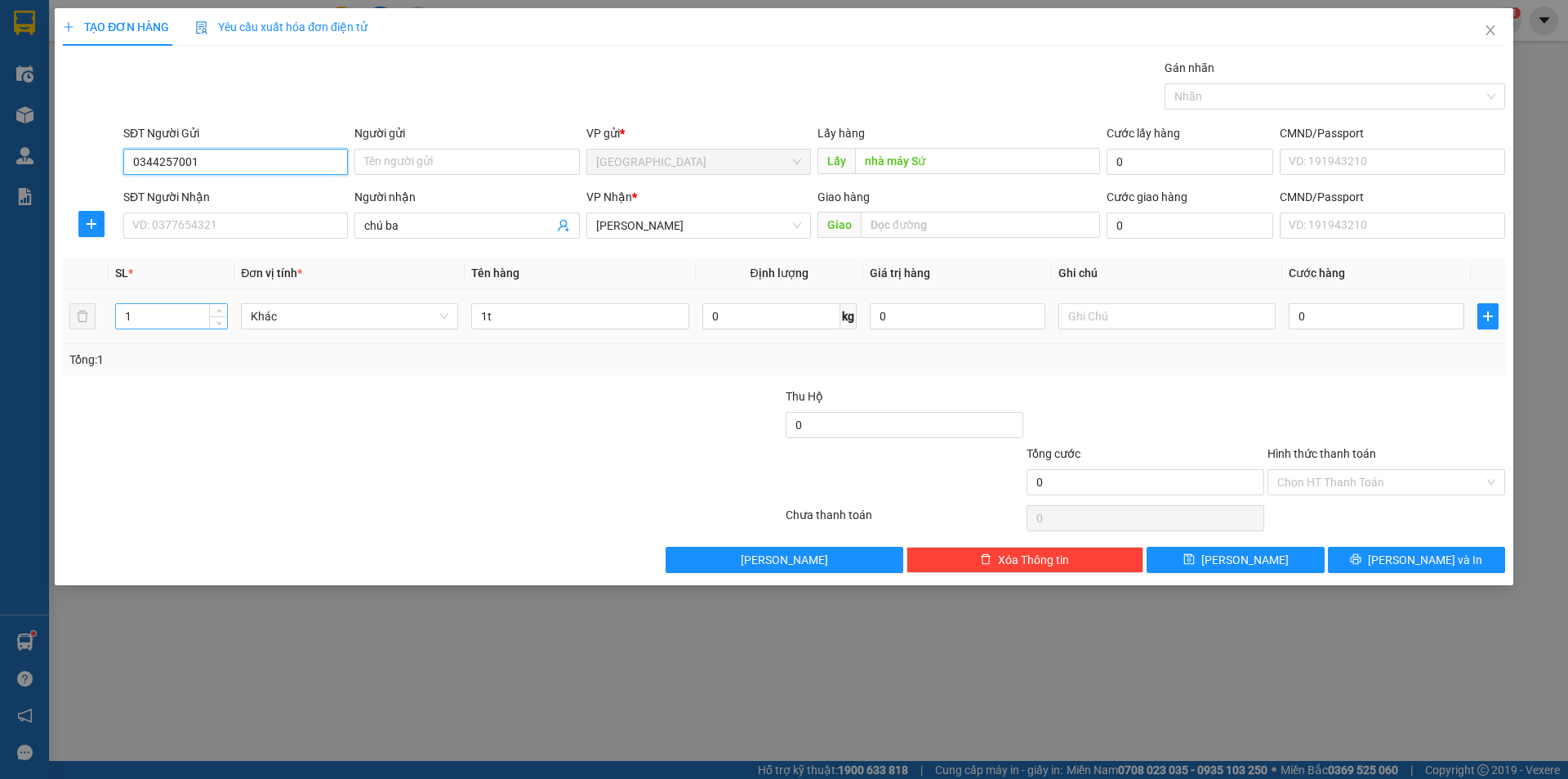
type input "0344257001"
drag, startPoint x: 158, startPoint y: 318, endPoint x: 0, endPoint y: 342, distance: 159.8
click at [0, 340] on div "TẠO ĐƠN HÀNG Yêu cầu xuất hóa đơn điện tử Transit Pickup Surcharge Ids Transit …" at bounding box center [784, 390] width 1568 height 779
type input "4"
click at [527, 336] on td "1t" at bounding box center [579, 316] width 230 height 55
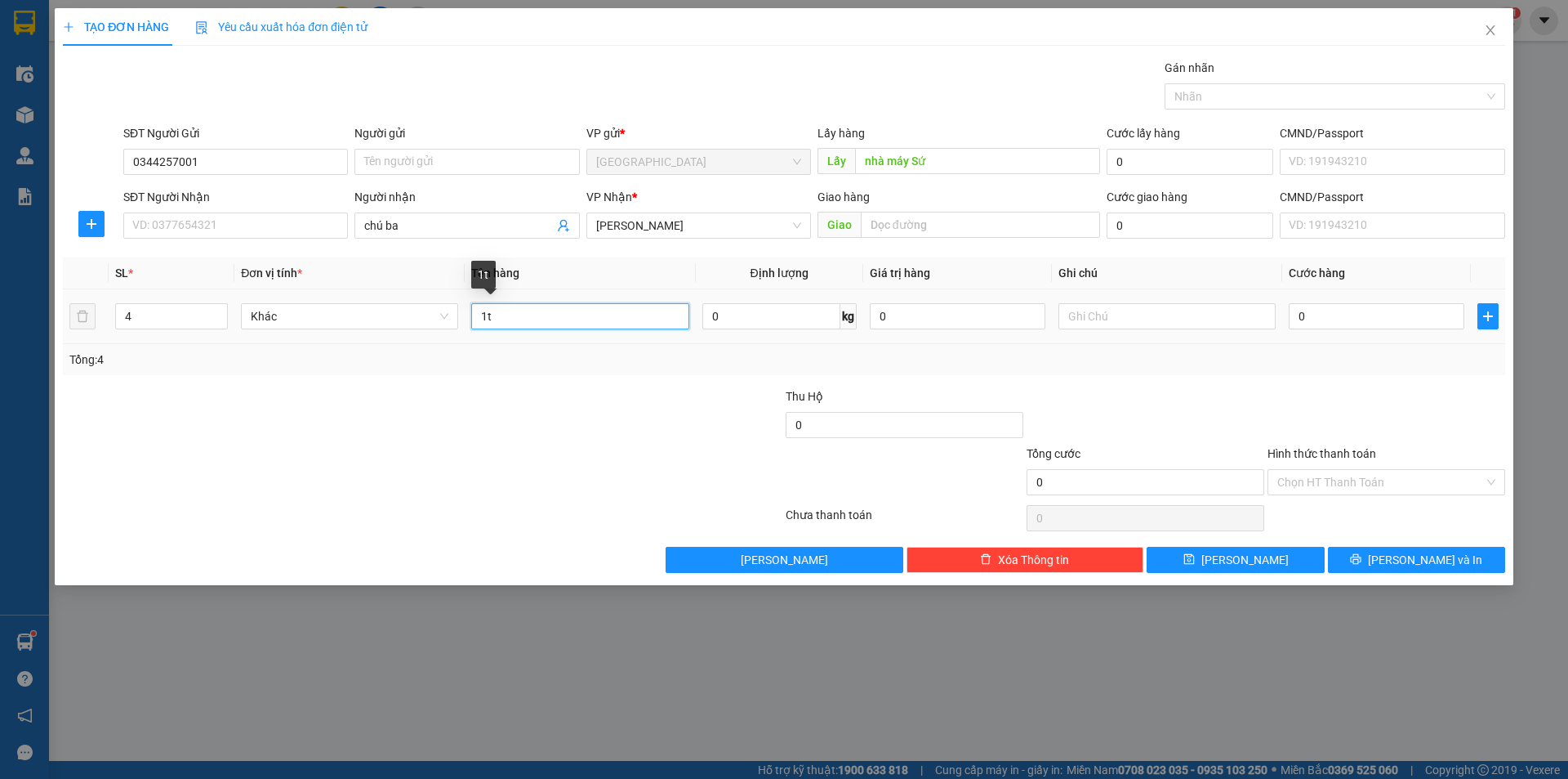
click at [534, 324] on input "1t" at bounding box center [579, 316] width 217 height 26
type input "1t + 3b"
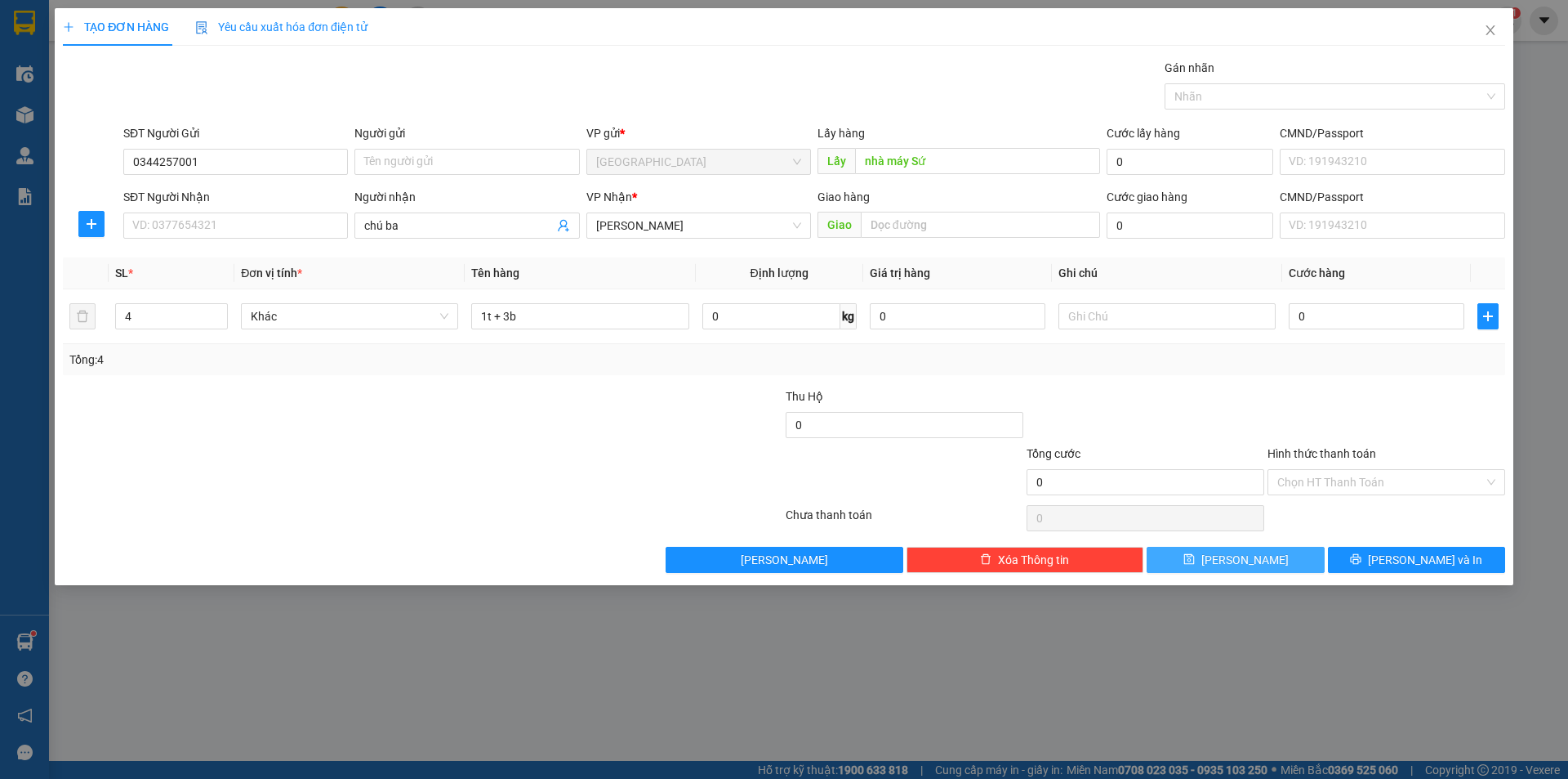
click at [1236, 553] on span "[PERSON_NAME]" at bounding box center [1245, 560] width 88 height 18
click at [1146, 546] on button "[PERSON_NAME]" at bounding box center [1235, 559] width 177 height 26
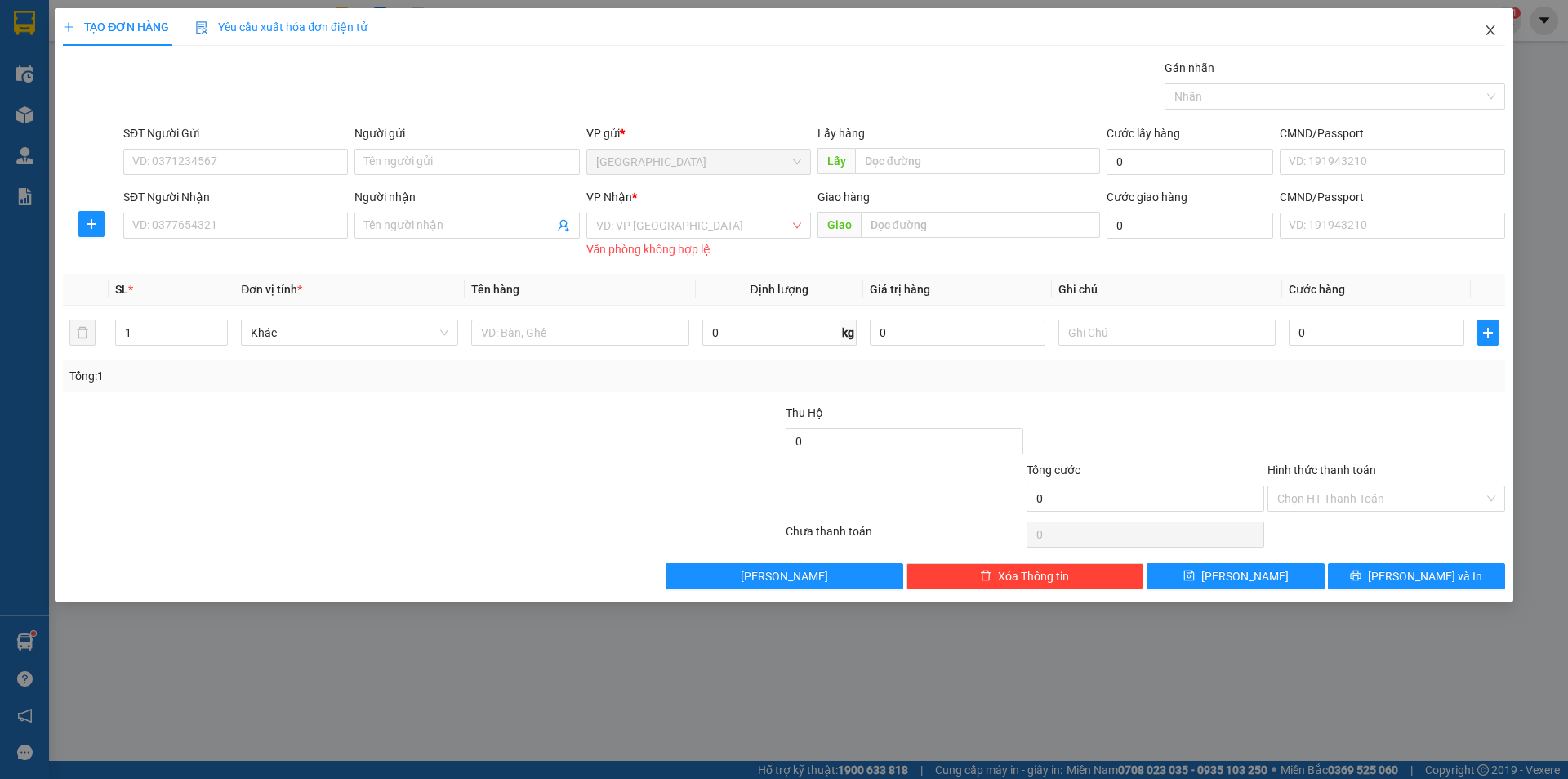
click at [1489, 26] on icon "close" at bounding box center [1490, 30] width 13 height 13
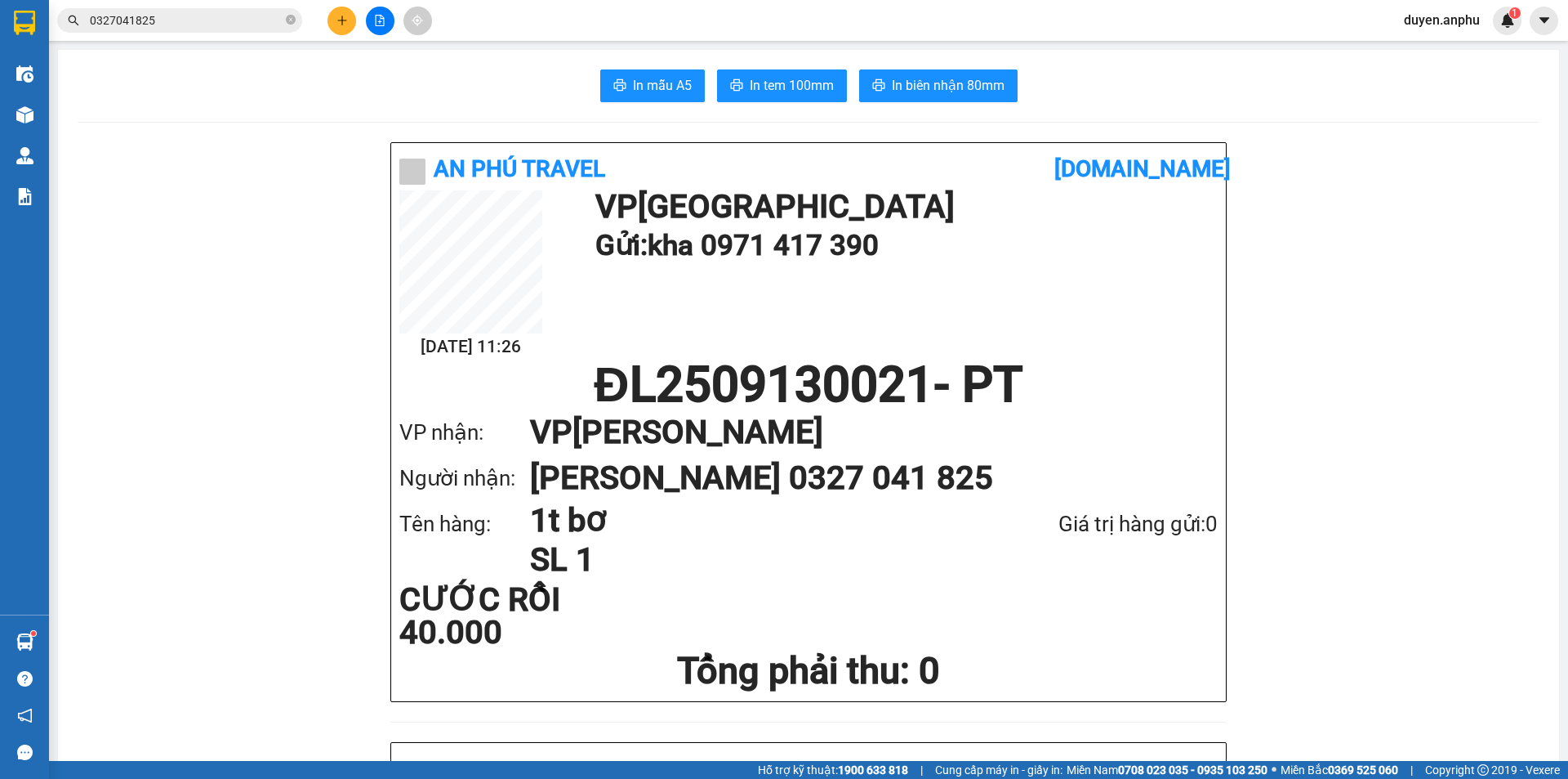
click at [337, 25] on icon "plus" at bounding box center [342, 20] width 12 height 12
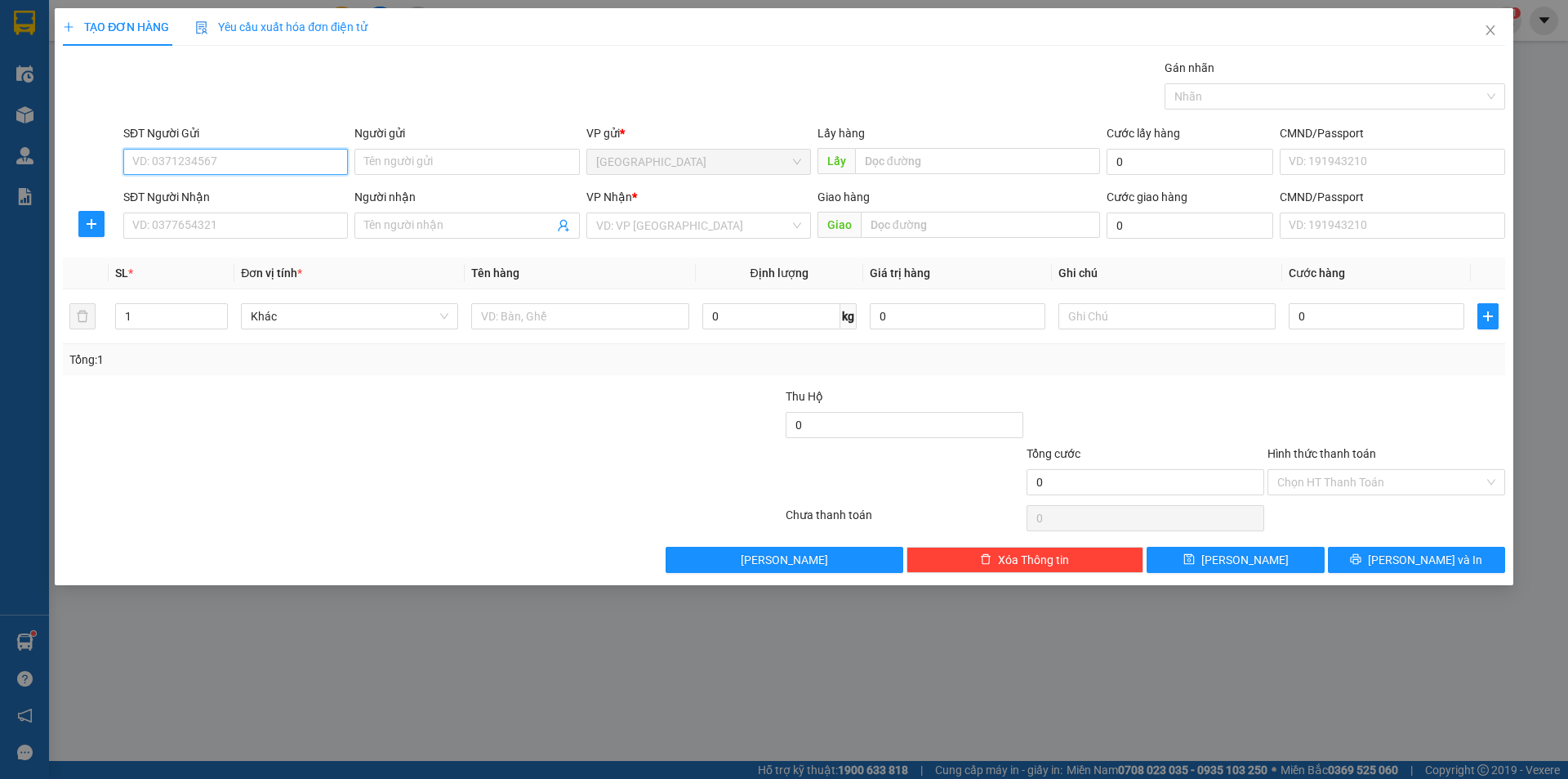
click at [287, 156] on input "SĐT Người Gửi" at bounding box center [235, 161] width 225 height 26
type input "0917743479"
click at [920, 165] on input "text" at bounding box center [977, 160] width 245 height 26
type input "d"
type input "đức trọng"
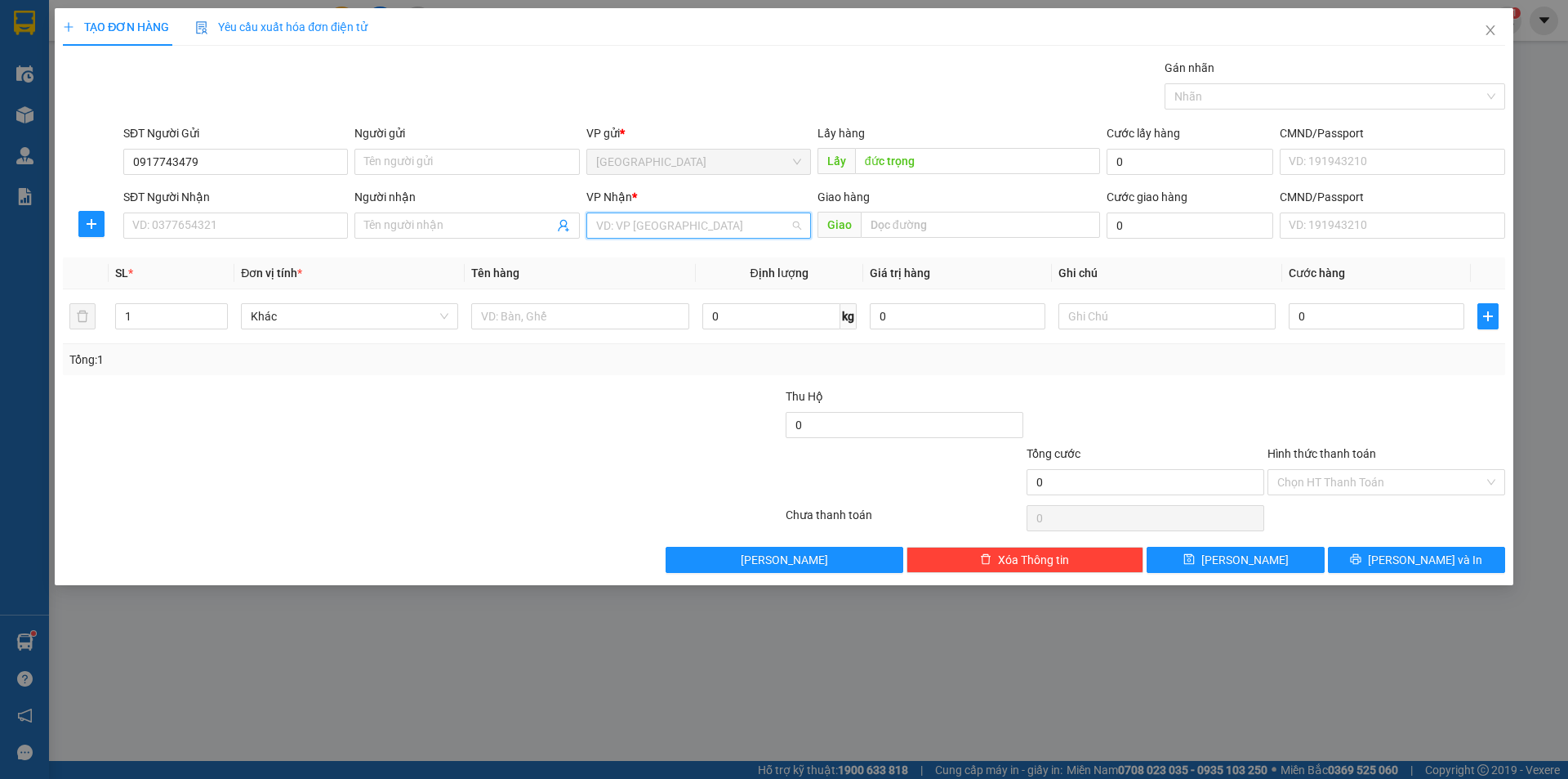
drag, startPoint x: 677, startPoint y: 219, endPoint x: 652, endPoint y: 279, distance: 65.0
click at [677, 226] on input "search" at bounding box center [693, 225] width 193 height 24
click at [638, 312] on div "[PERSON_NAME]" at bounding box center [698, 311] width 205 height 18
click at [564, 327] on input "text" at bounding box center [579, 316] width 217 height 26
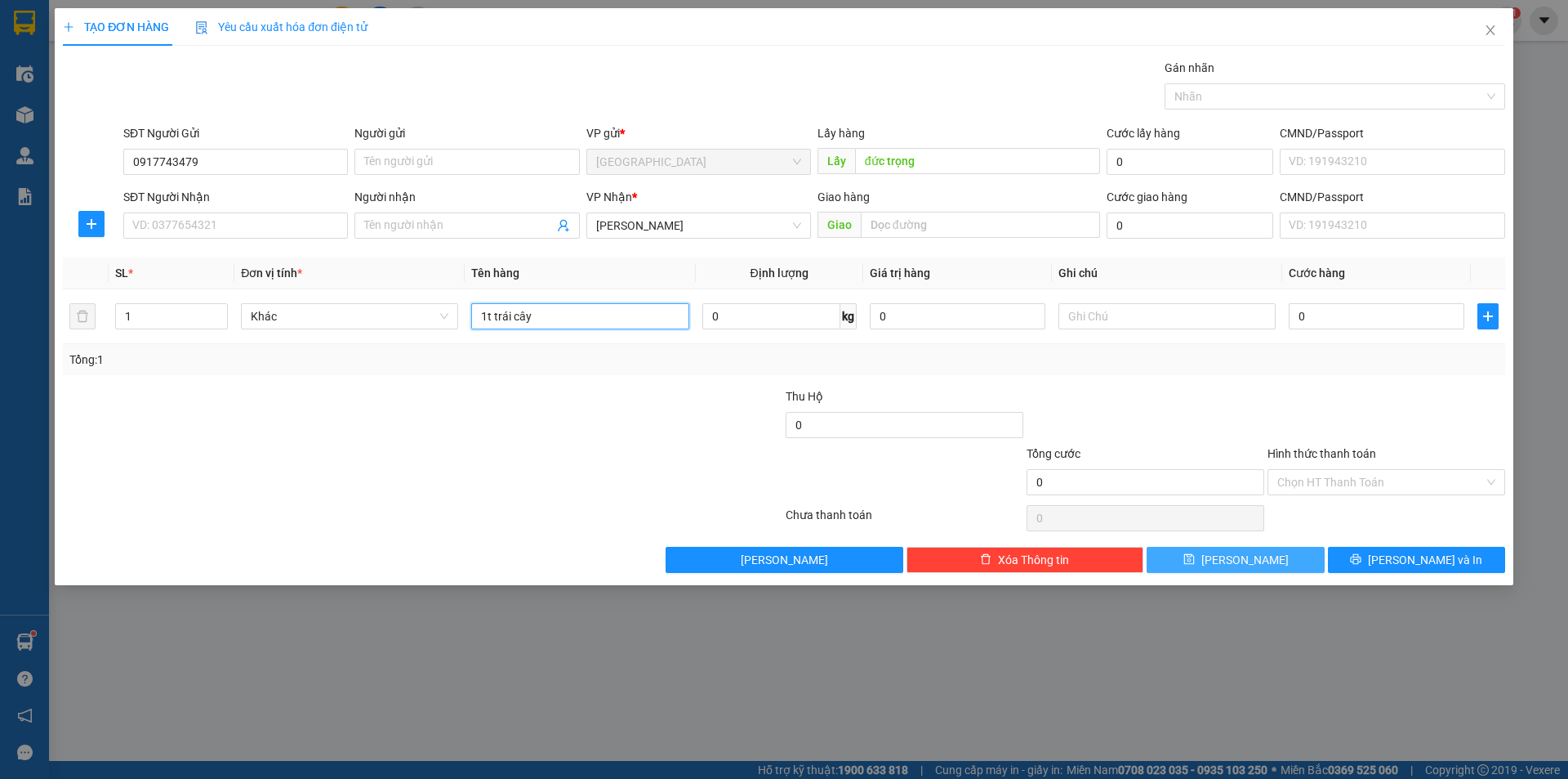
type input "1t trái cây"
click at [1265, 559] on button "[PERSON_NAME]" at bounding box center [1235, 559] width 177 height 26
